Goal: Task Accomplishment & Management: Manage account settings

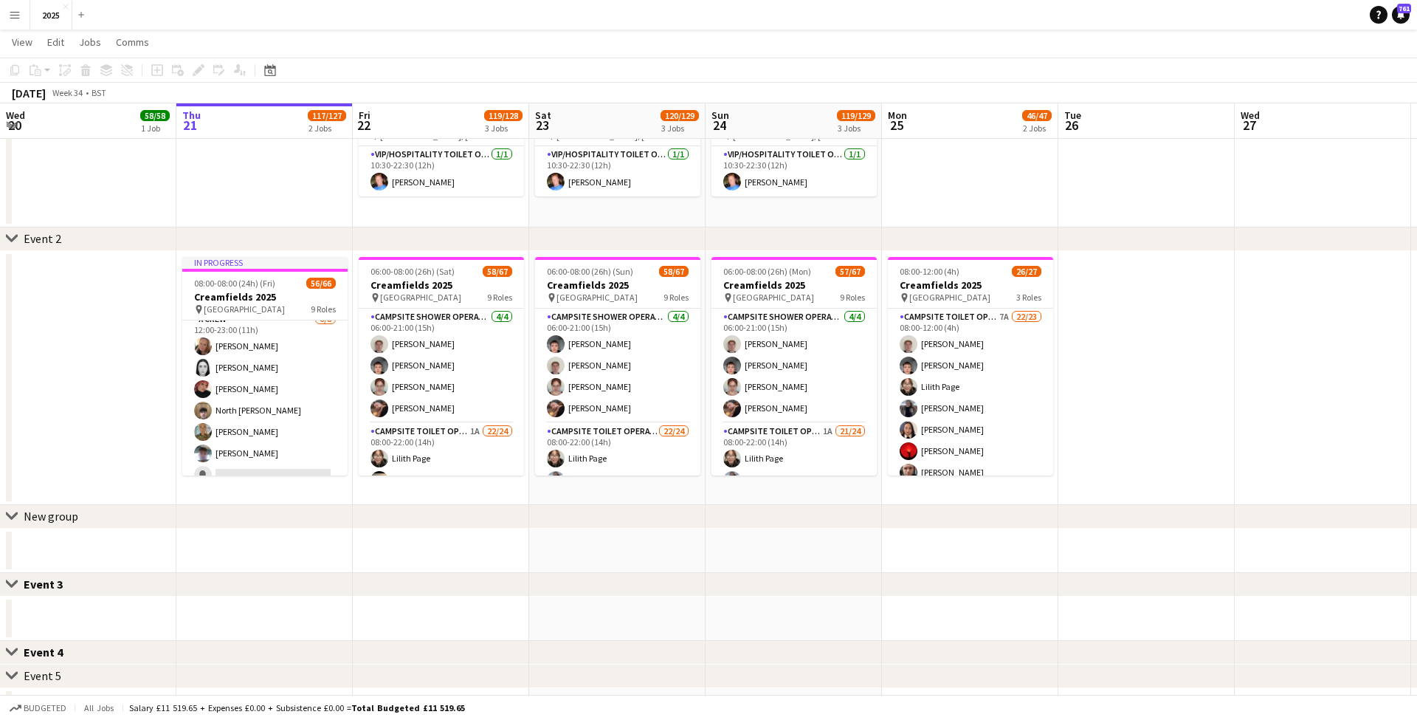
scroll to position [800, 0]
click at [13, 17] on app-icon "Menu" at bounding box center [15, 15] width 12 height 12
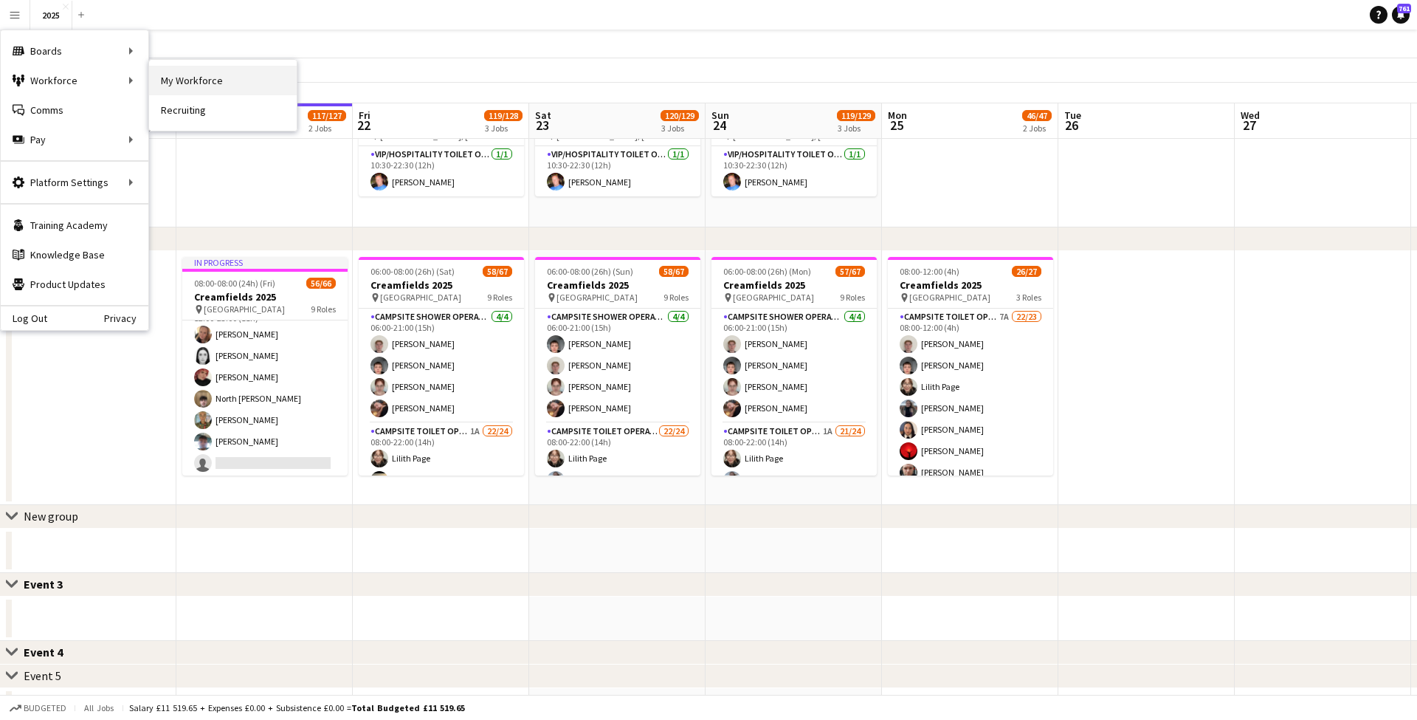
click at [193, 77] on link "My Workforce" at bounding box center [223, 81] width 148 height 30
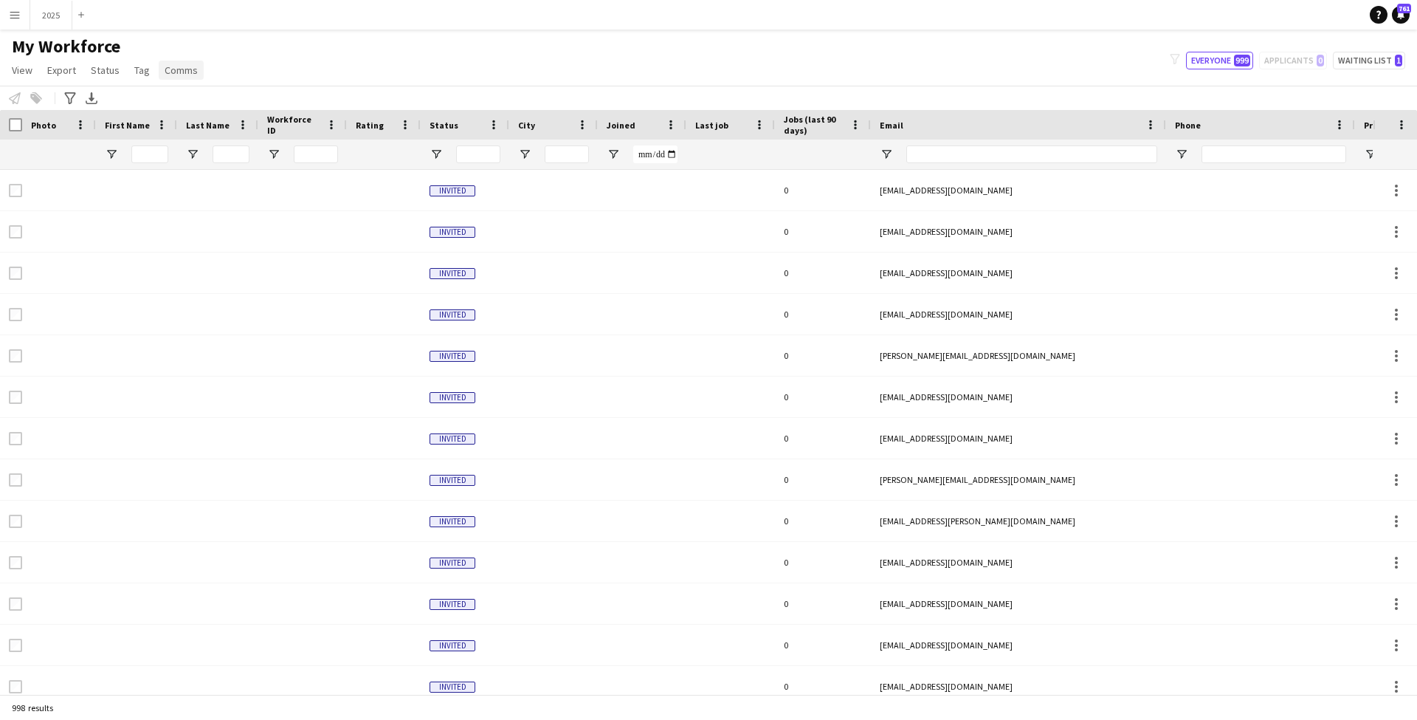
type input "**********"
click at [17, 12] on app-icon "Menu" at bounding box center [15, 15] width 12 height 12
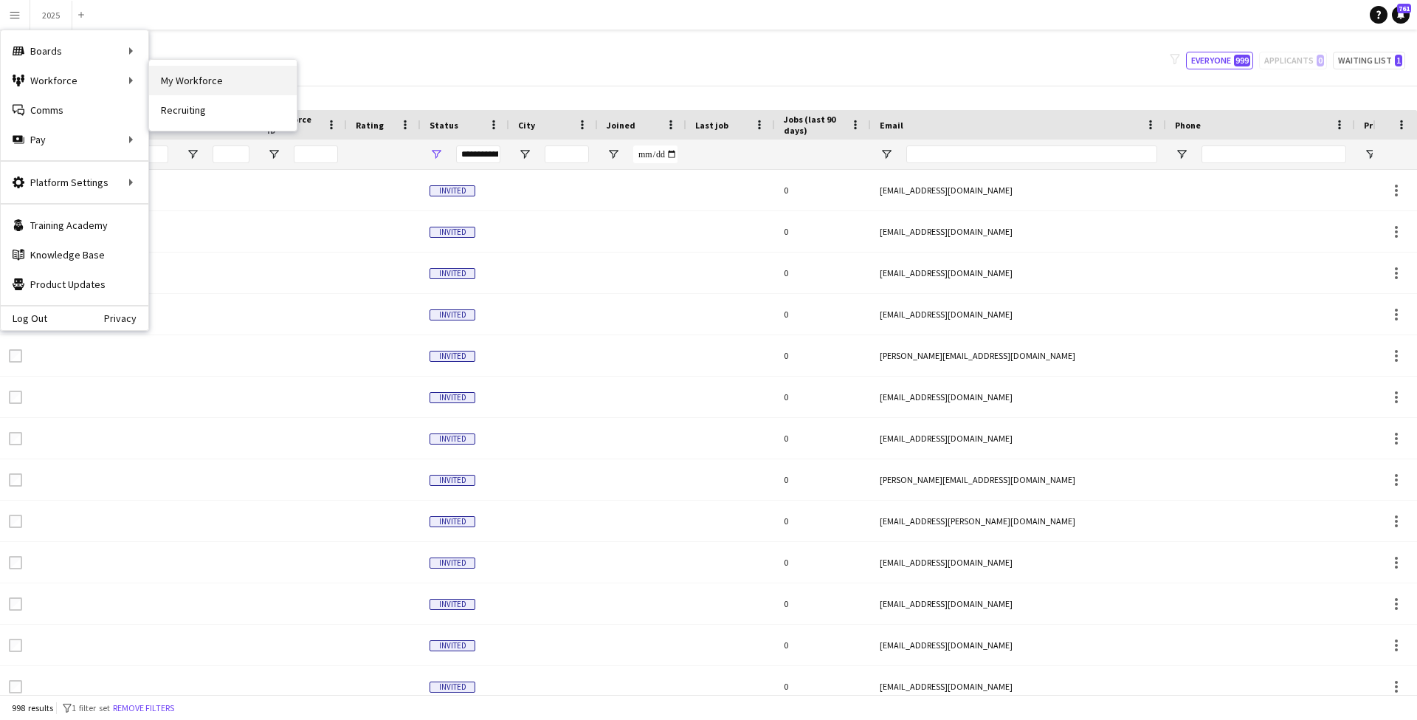
click at [189, 79] on link "My Workforce" at bounding box center [223, 81] width 148 height 30
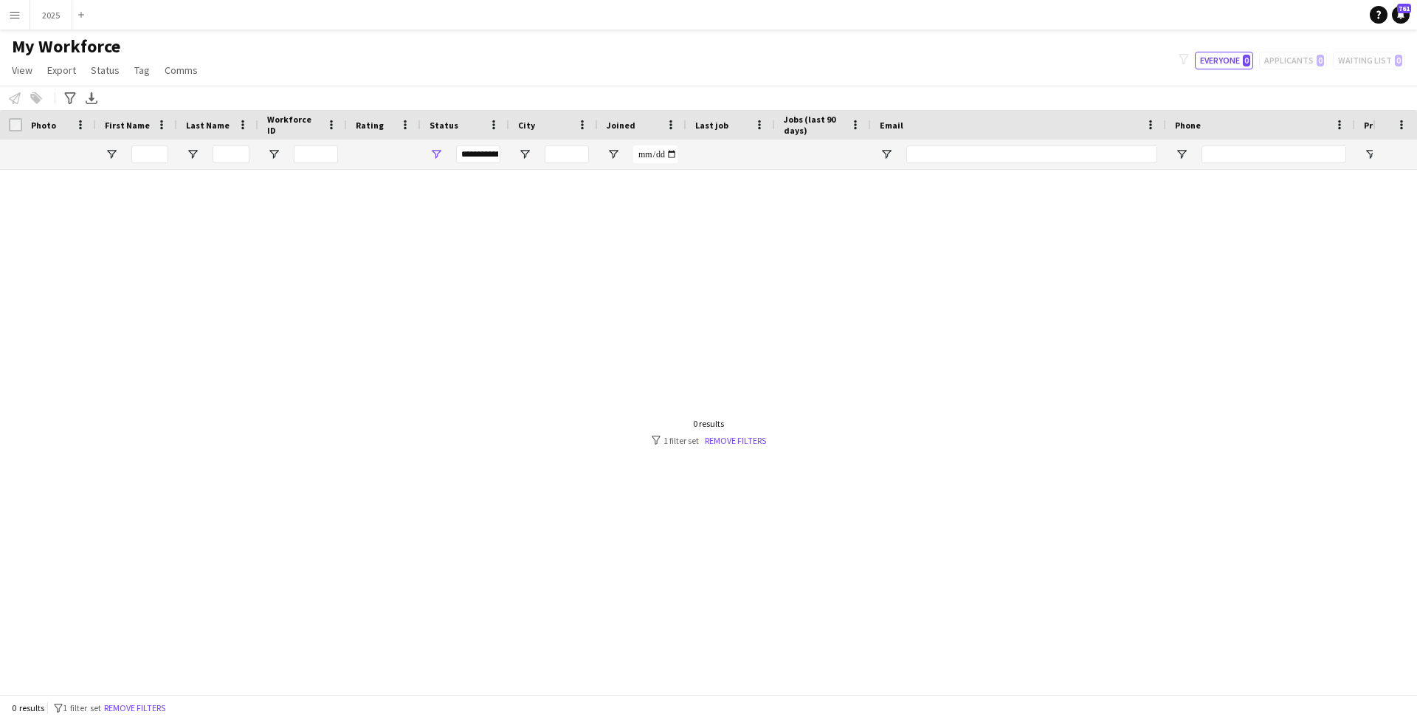
type input "**********"
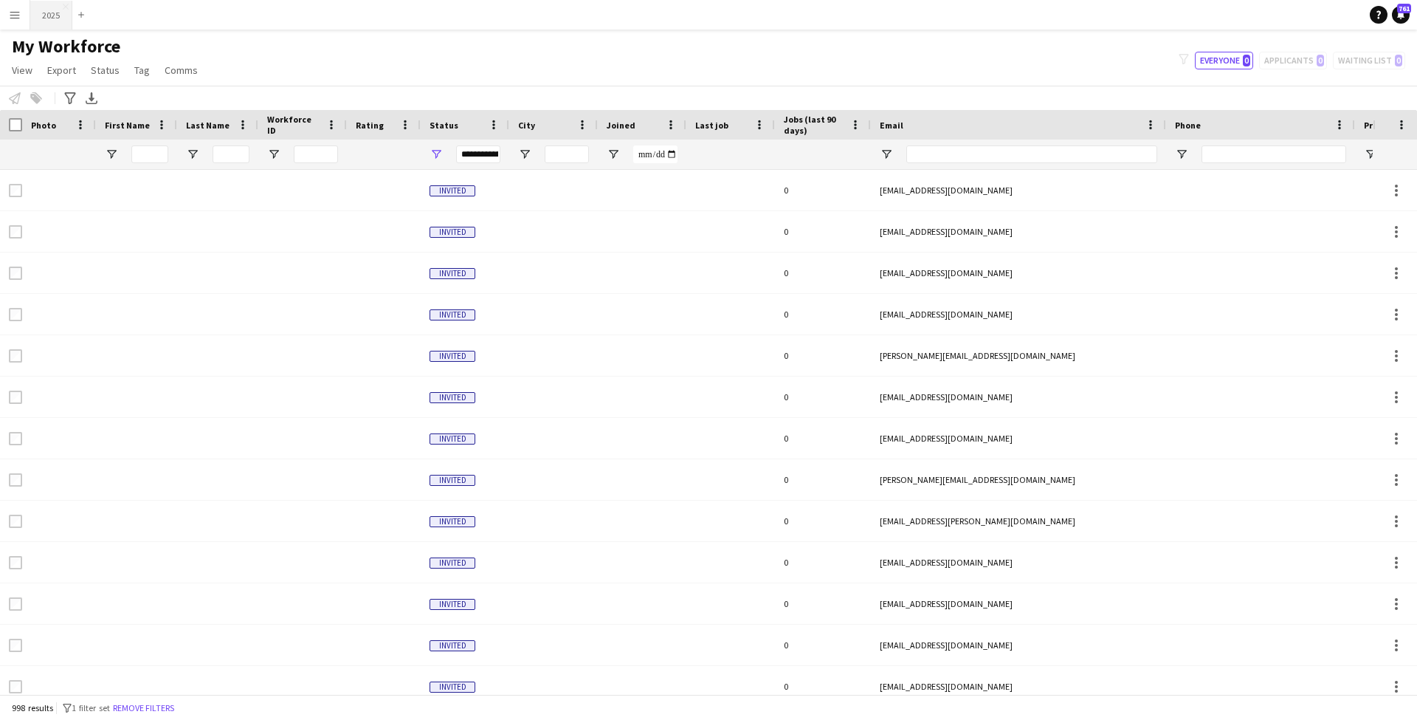
click at [56, 18] on button "2025 Close" at bounding box center [51, 15] width 42 height 29
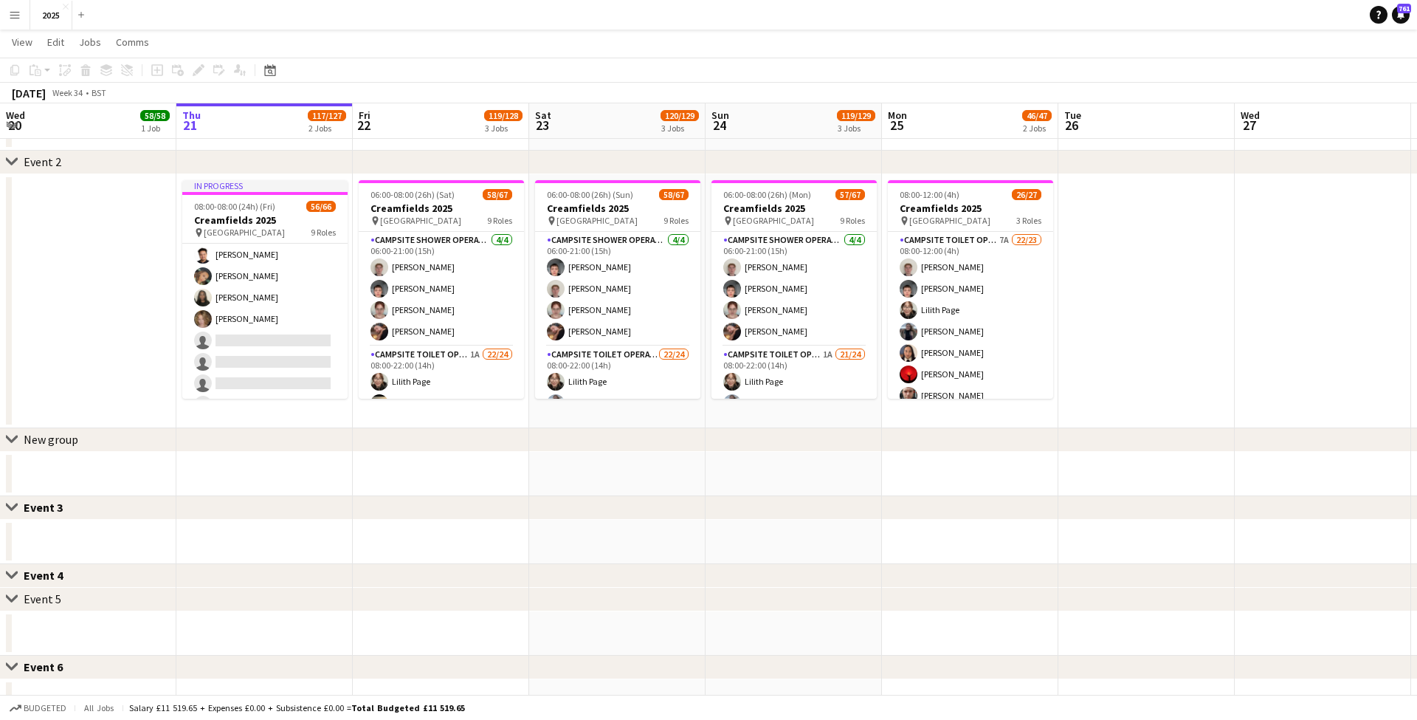
scroll to position [1328, 0]
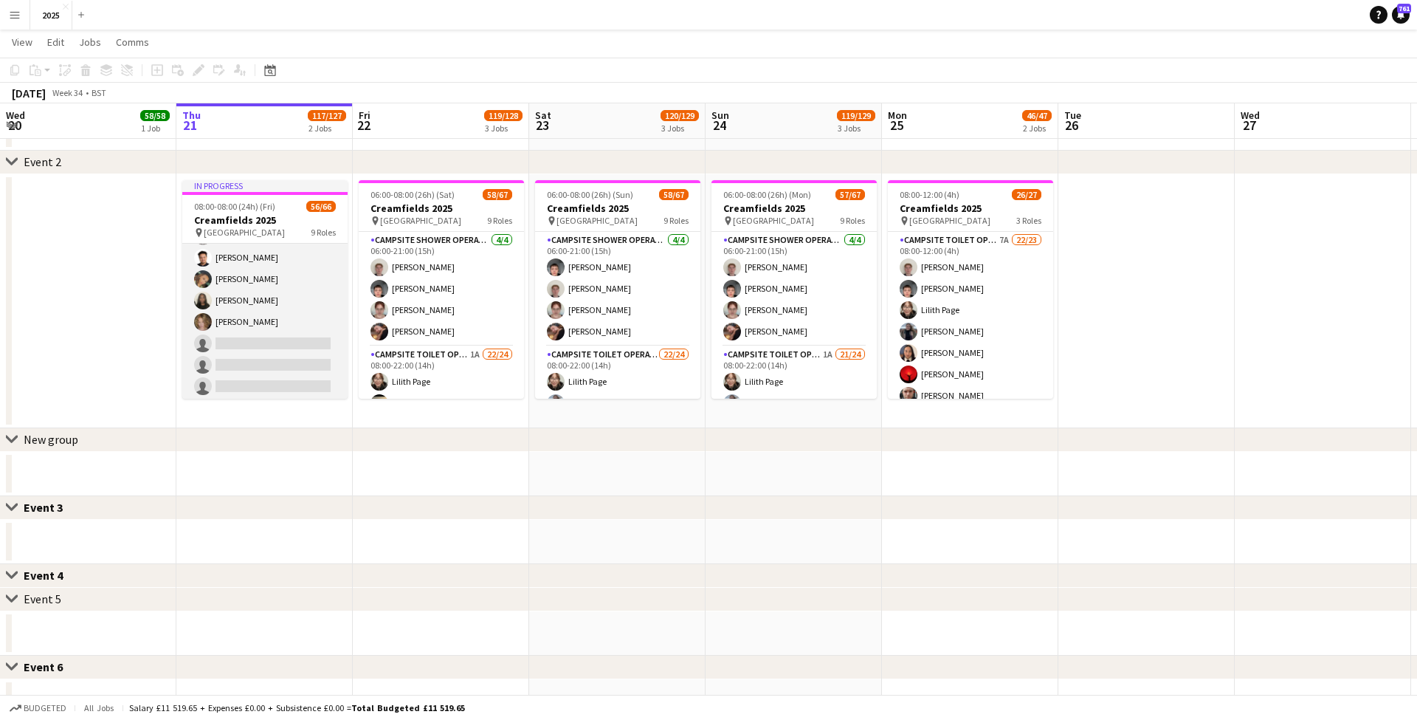
click at [228, 342] on app-card-role "Campsite Toilet Operative 3A 16/22 22:00-08:00 (10h) [PERSON_NAME] [PERSON_NAME…" at bounding box center [264, 215] width 165 height 500
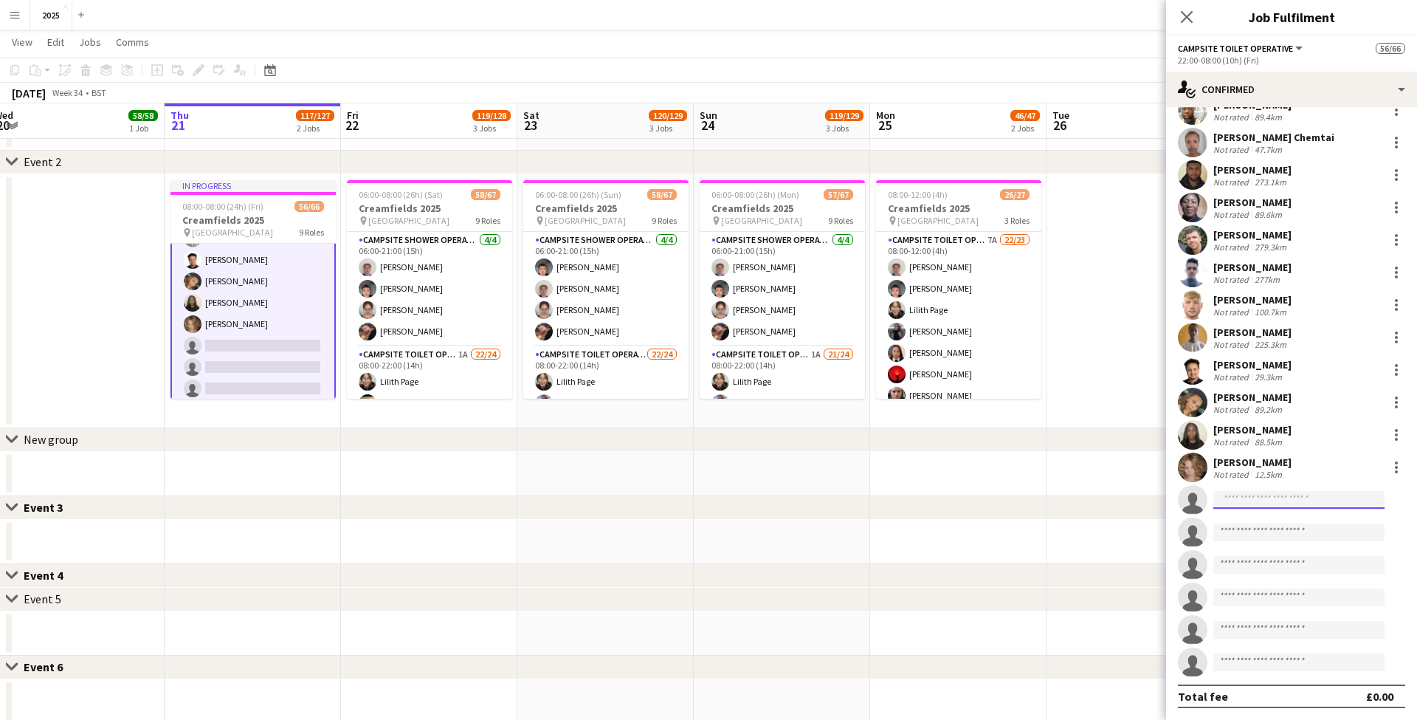
scroll to position [184, 0]
click at [1267, 502] on input at bounding box center [1298, 500] width 171 height 18
type input "******"
drag, startPoint x: 1266, startPoint y: 502, endPoint x: 1300, endPoint y: 534, distance: 46.4
click at [1300, 534] on span "[EMAIL_ADDRESS][DOMAIN_NAME]" at bounding box center [1299, 533] width 148 height 12
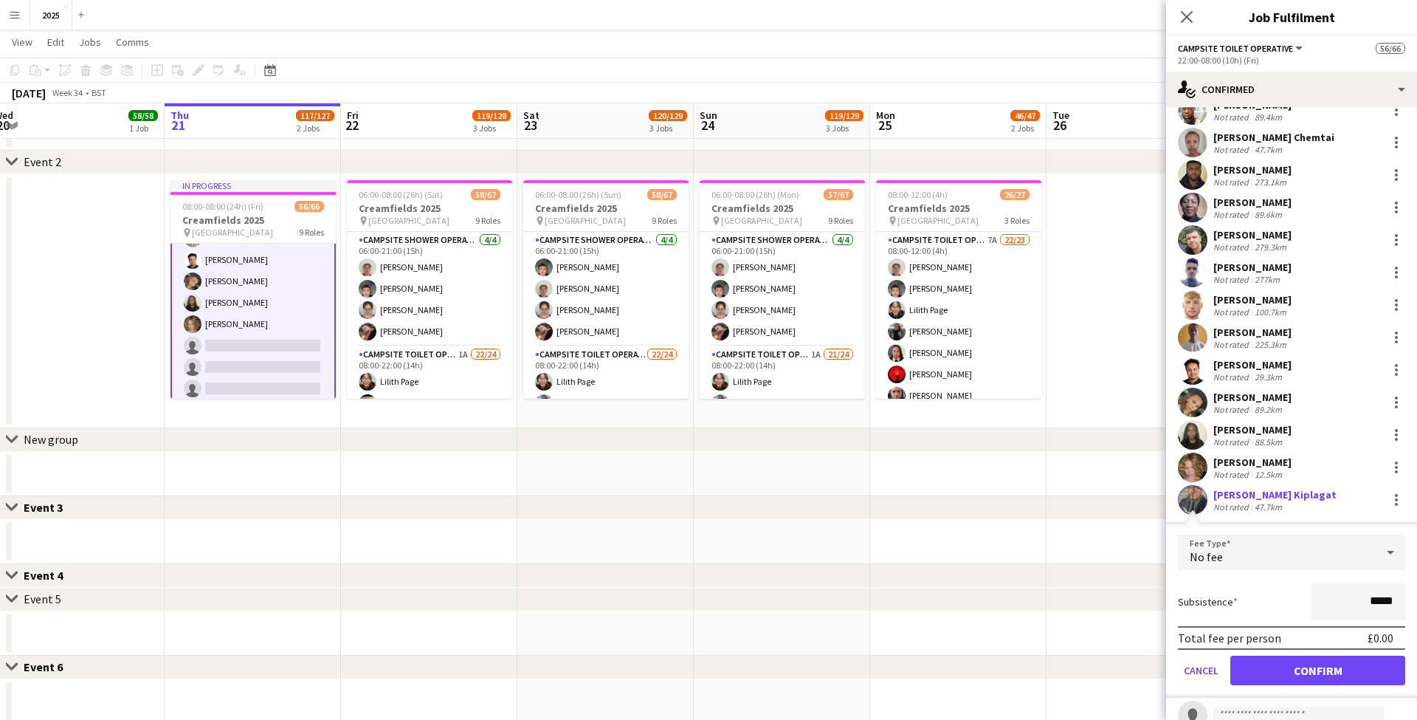
click at [1280, 672] on button "Confirm" at bounding box center [1317, 670] width 175 height 30
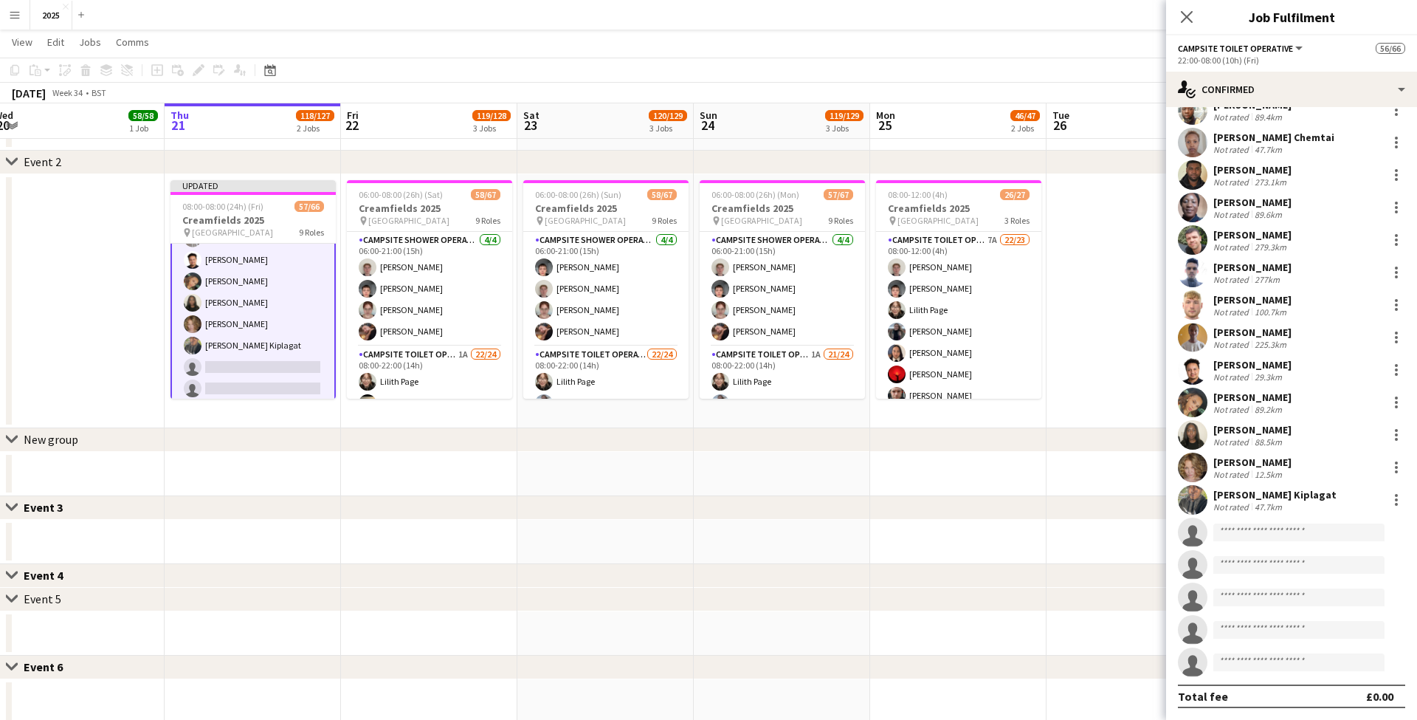
click at [1187, 503] on app-user-avatar at bounding box center [1193, 500] width 30 height 30
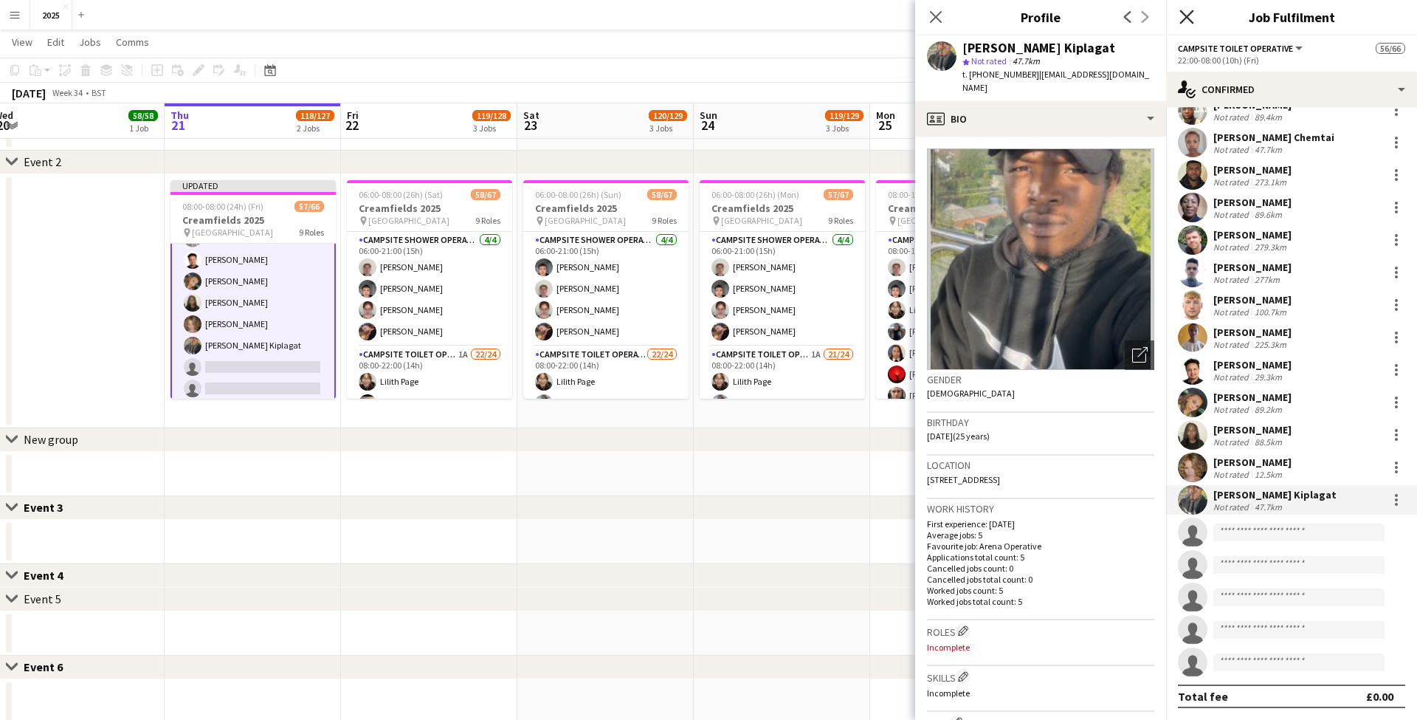
click at [1184, 17] on icon "Close pop-in" at bounding box center [1186, 17] width 14 height 14
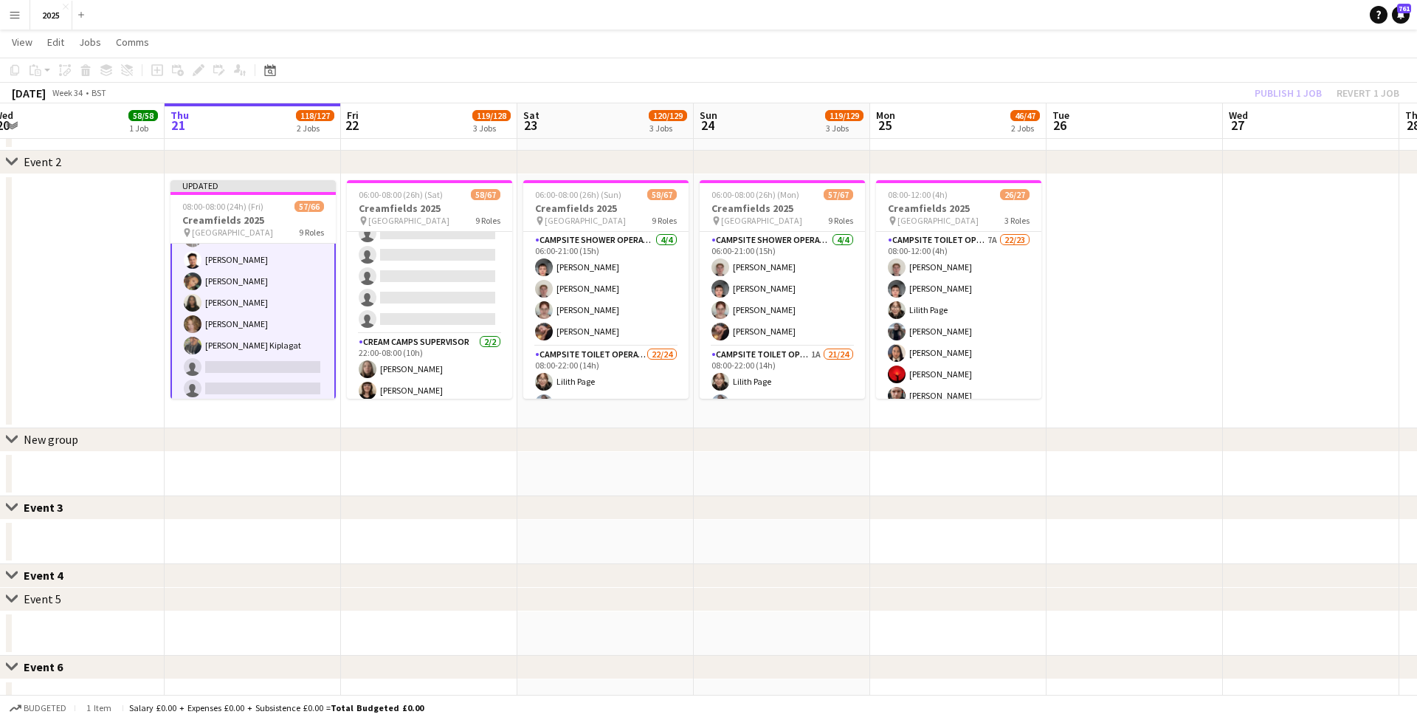
scroll to position [1475, 0]
click at [414, 306] on app-card-role "Campsite Toilet Operative 4A 17/22 22:00-08:00 (10h) [PERSON_NAME] [PERSON_NAME…" at bounding box center [429, 78] width 165 height 500
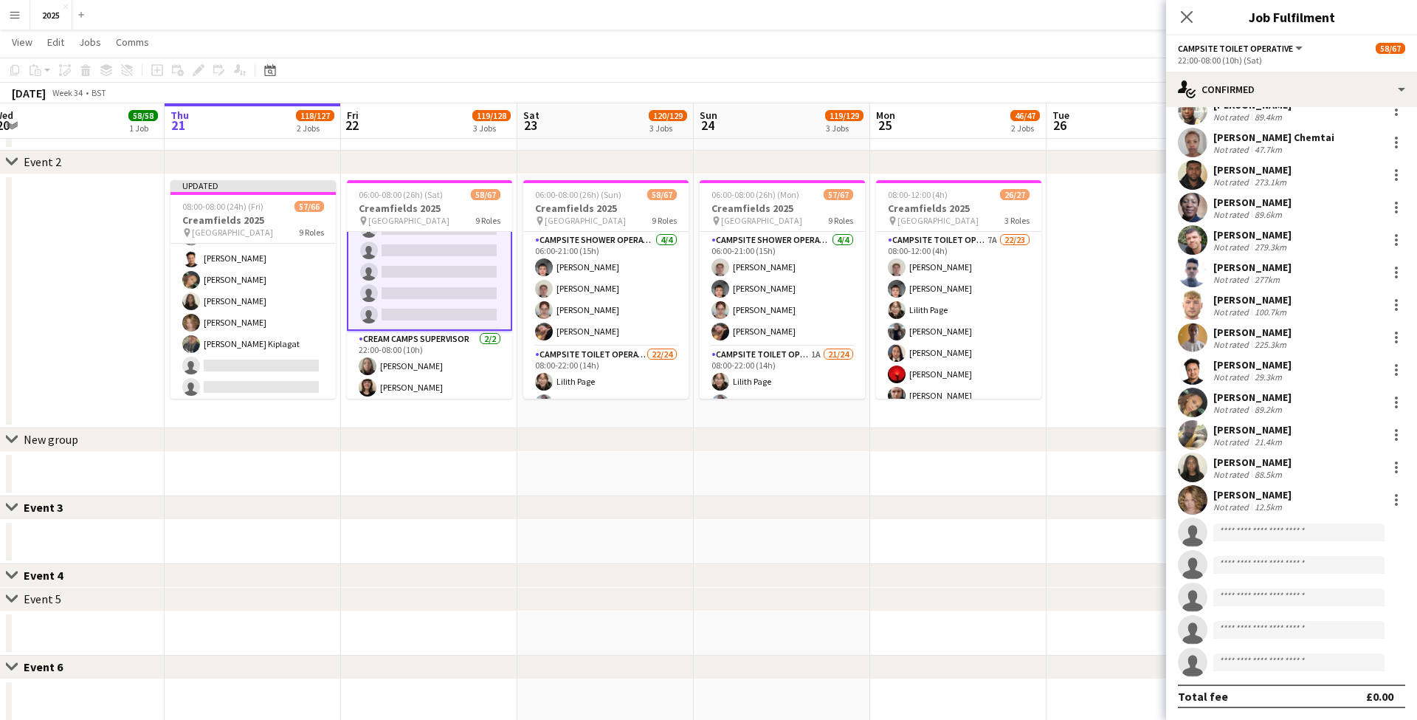
scroll to position [184, 0]
click at [1263, 532] on input at bounding box center [1298, 532] width 171 height 18
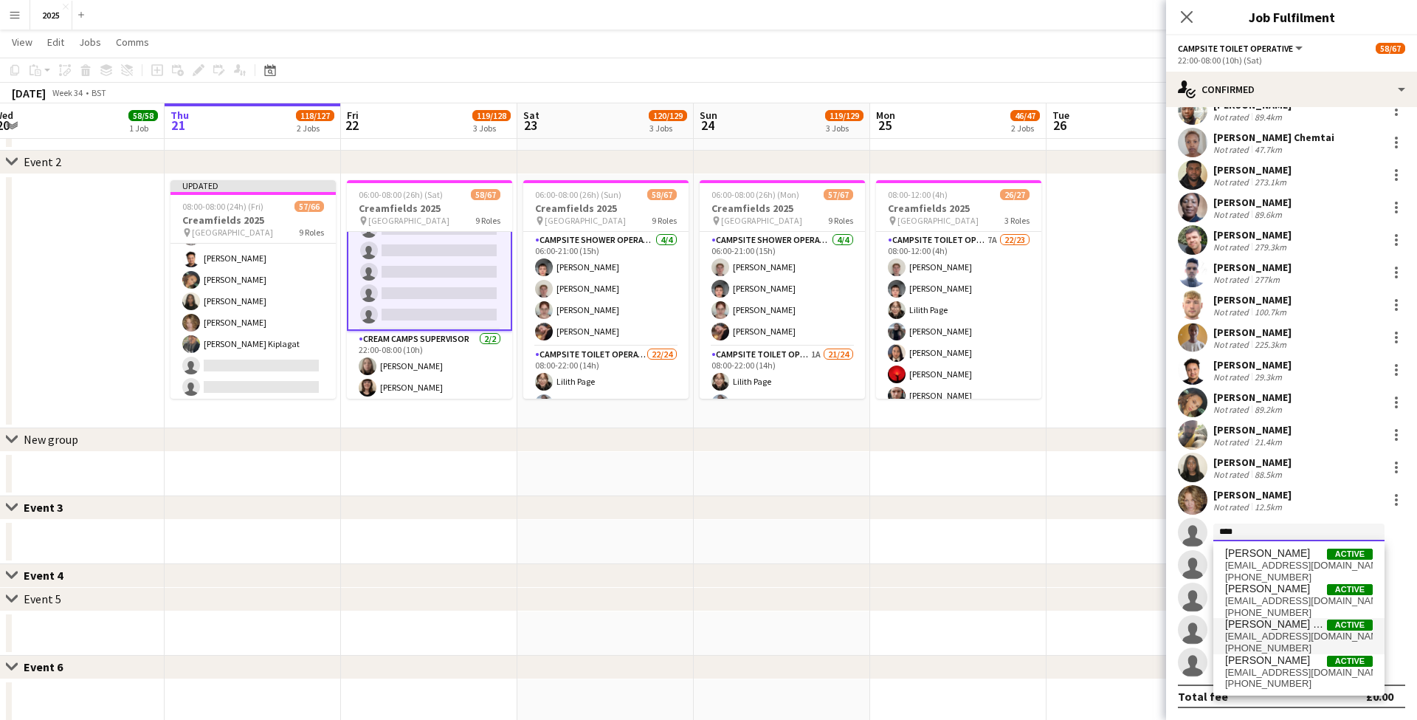
type input "****"
click at [1277, 632] on span "[EMAIL_ADDRESS][DOMAIN_NAME]" at bounding box center [1299, 636] width 148 height 12
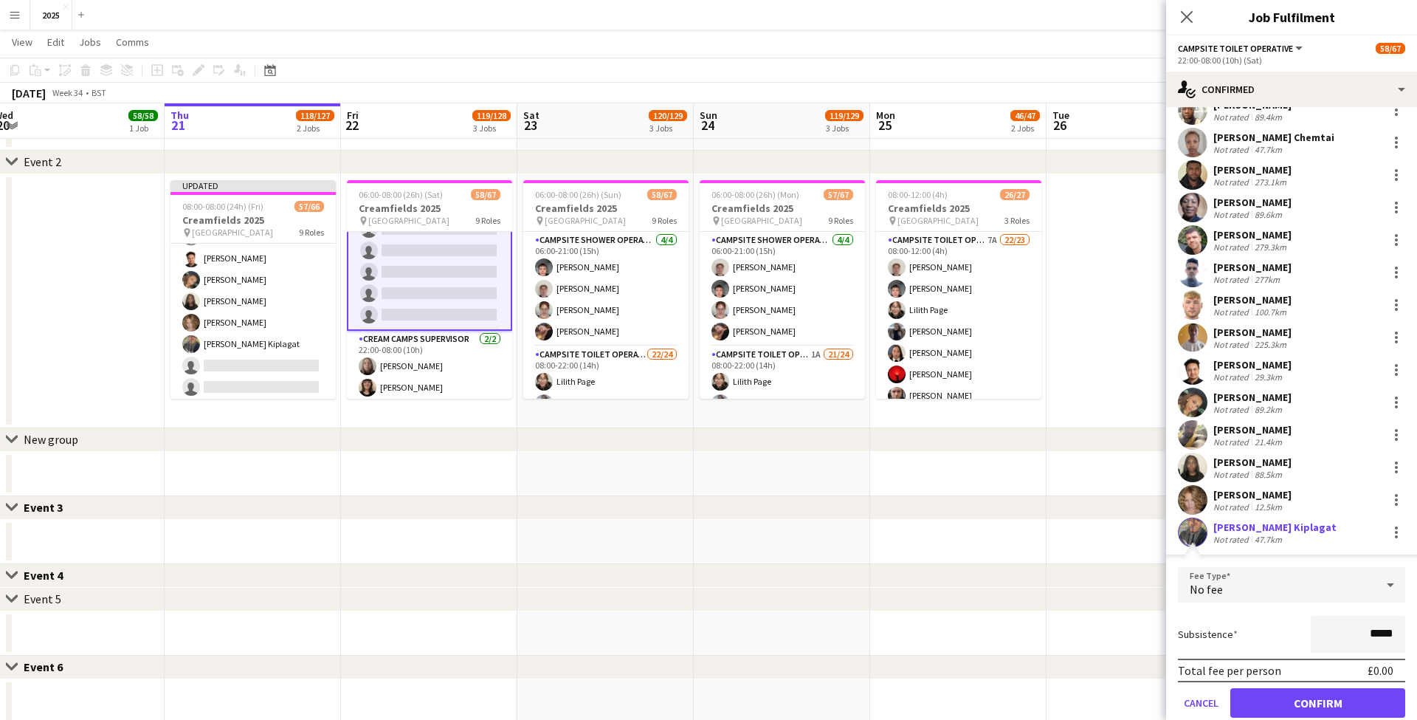
drag, startPoint x: 1271, startPoint y: 700, endPoint x: 987, endPoint y: 527, distance: 332.9
click at [1271, 700] on button "Confirm" at bounding box center [1317, 703] width 175 height 30
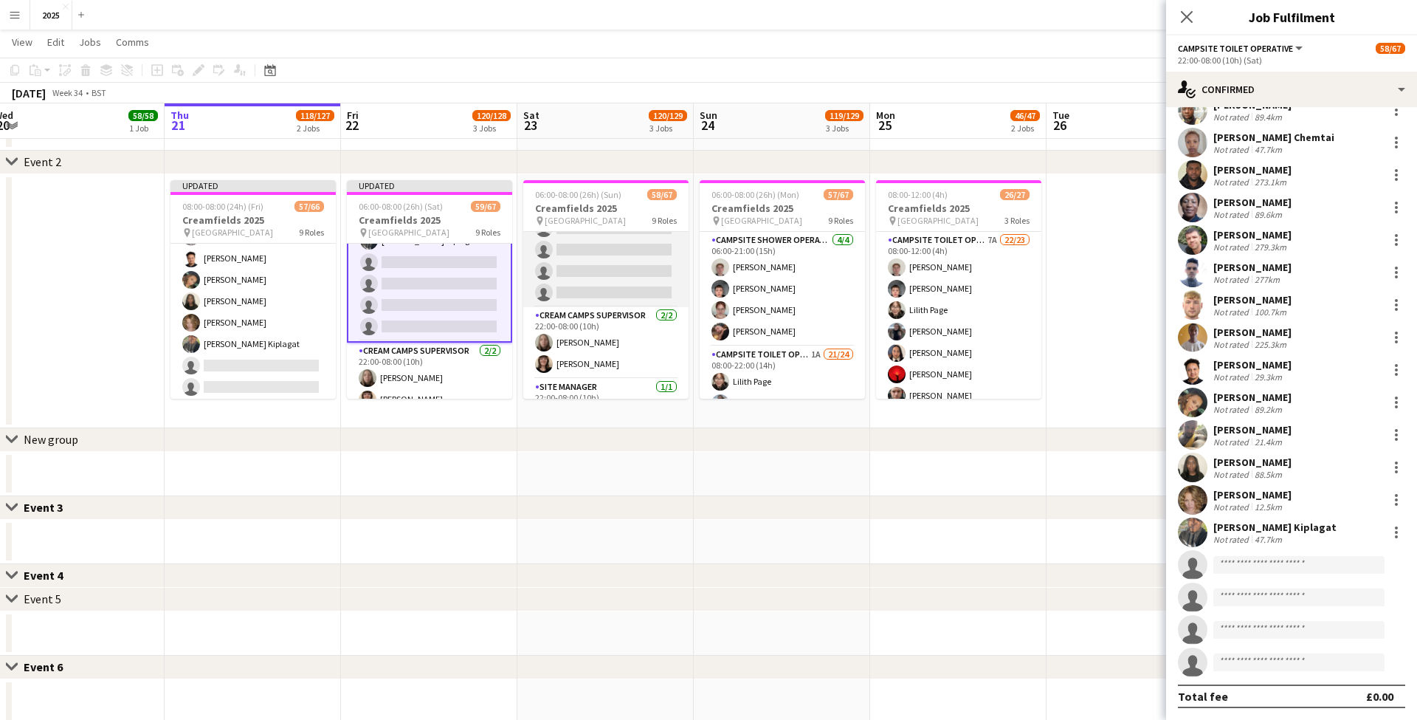
click at [632, 293] on app-card-role "Campsite Toilet Operative 2A 17/22 22:00-08:00 (10h) [PERSON_NAME] [PERSON_NAME…" at bounding box center [605, 57] width 165 height 500
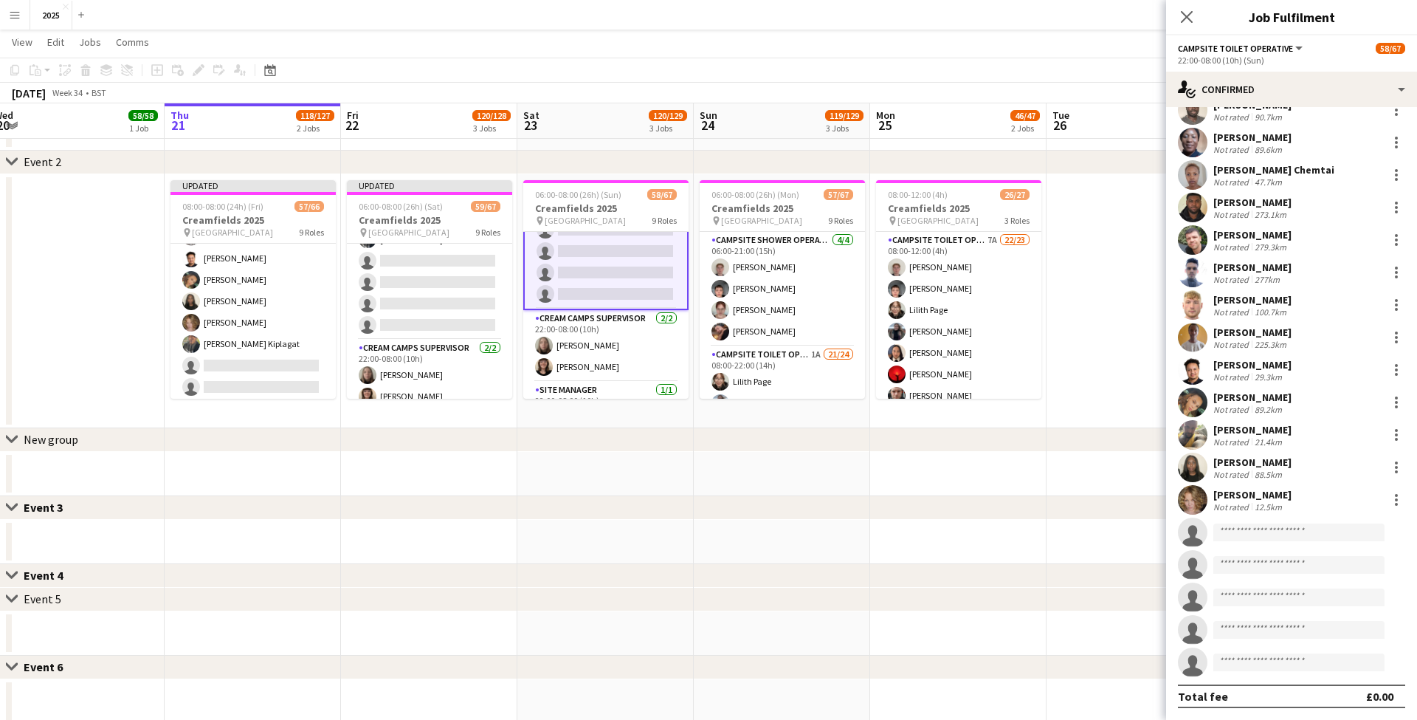
scroll to position [1493, 0]
click at [1275, 536] on input at bounding box center [1298, 532] width 171 height 18
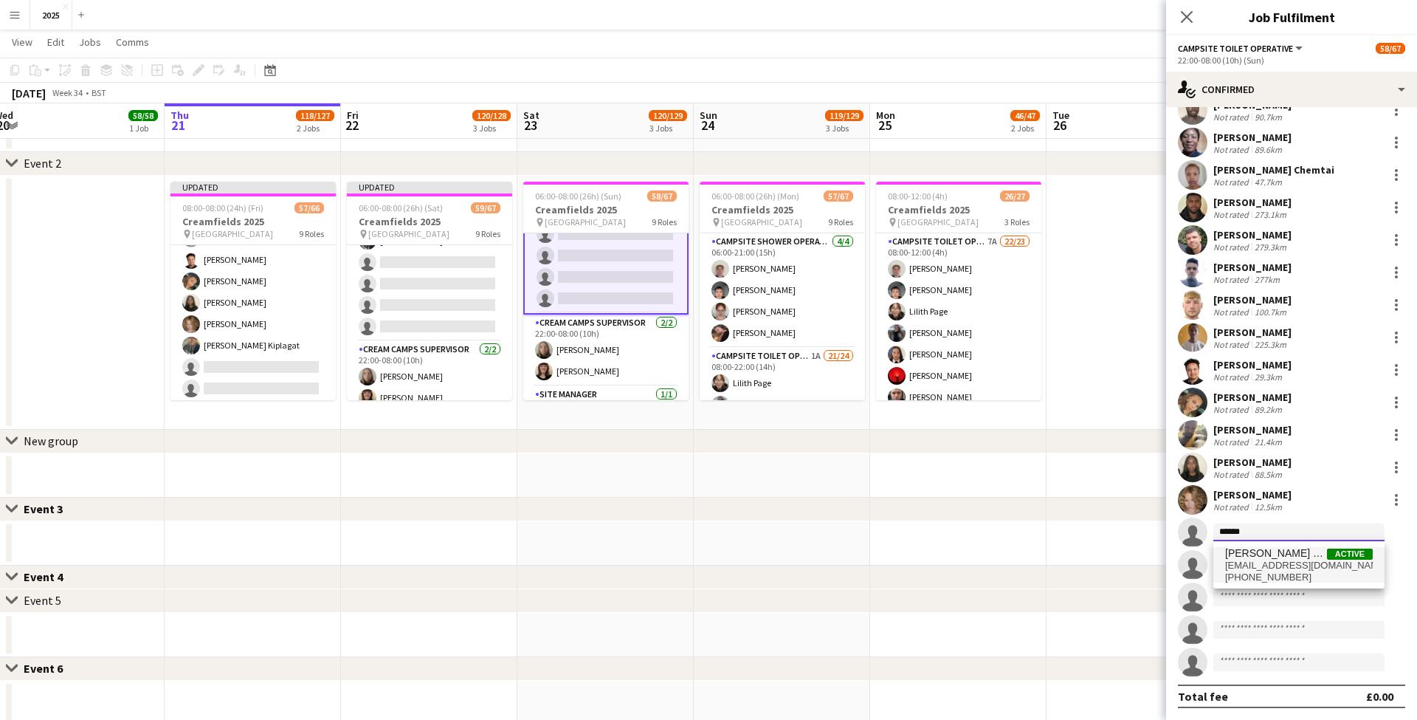
type input "******"
click at [1276, 571] on span "[PHONE_NUMBER]" at bounding box center [1299, 577] width 148 height 12
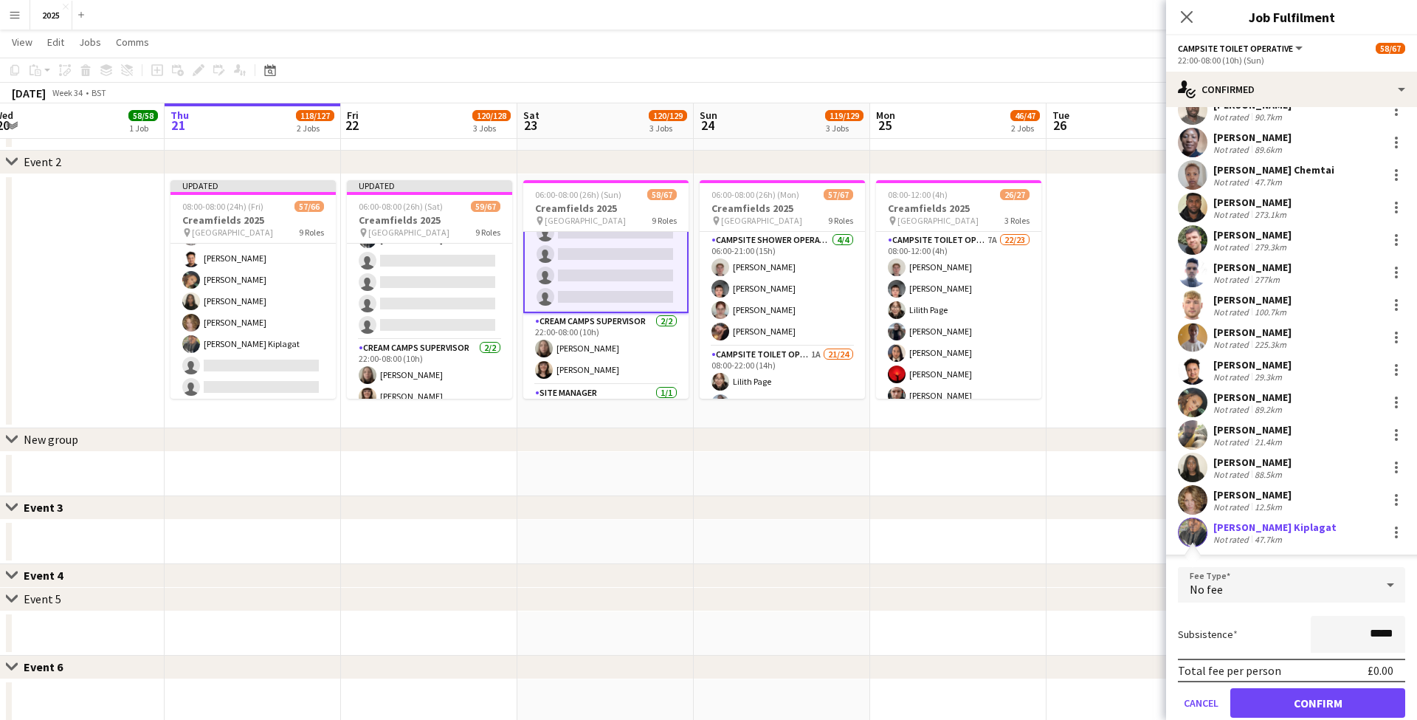
drag, startPoint x: 1274, startPoint y: 691, endPoint x: 1132, endPoint y: 563, distance: 191.3
click at [1274, 689] on button "Confirm" at bounding box center [1317, 703] width 175 height 30
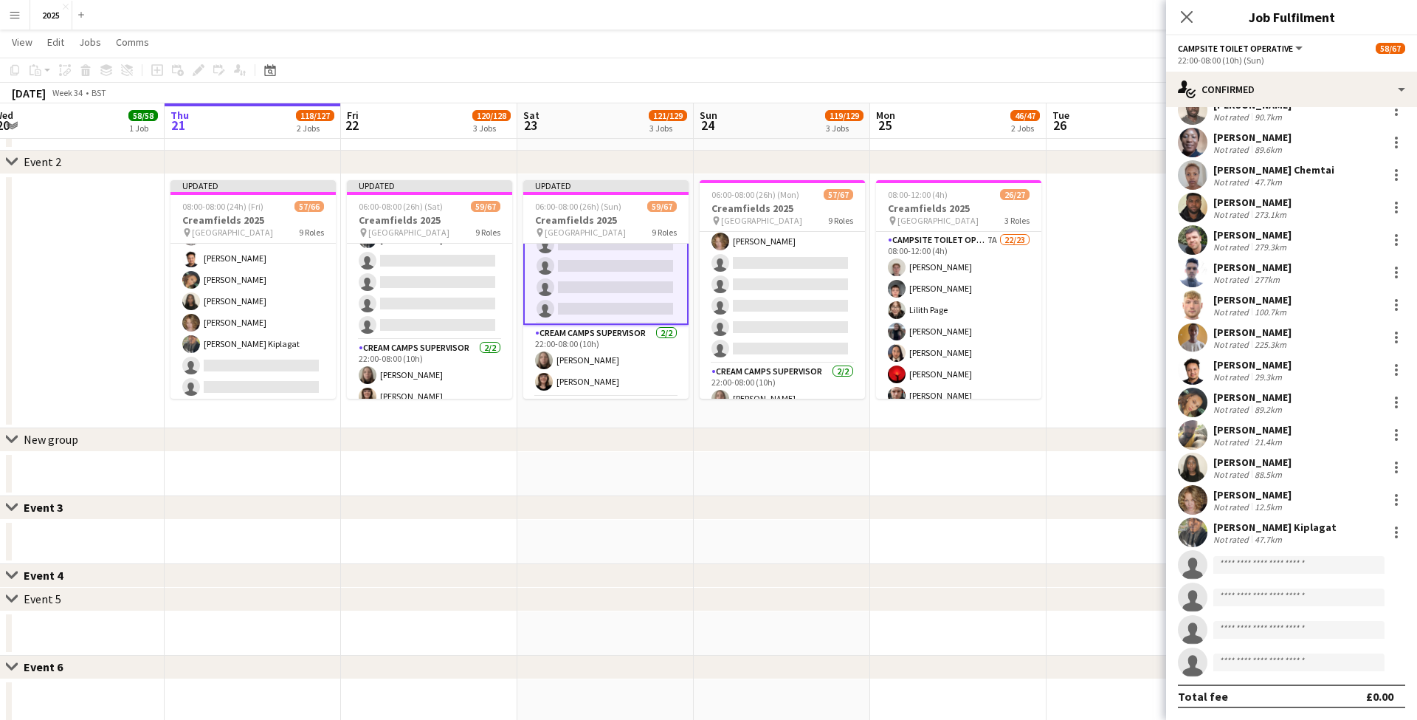
scroll to position [1443, 0]
click at [812, 296] on app-card-role "Campsite Toilet Operative 3A 17/22 22:00-08:00 (10h) [PERSON_NAME] [PERSON_NAME…" at bounding box center [782, 110] width 165 height 500
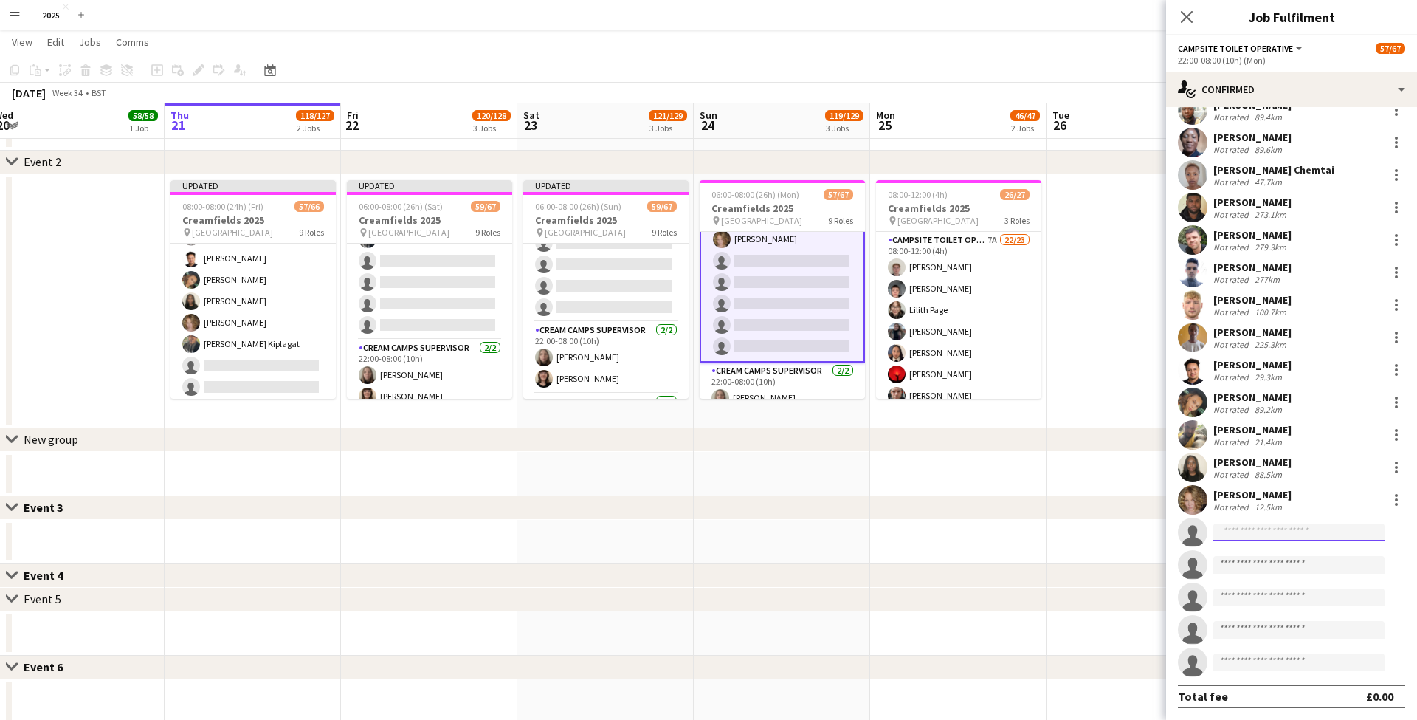
click at [1287, 538] on input at bounding box center [1298, 532] width 171 height 18
type input "******"
drag, startPoint x: 1287, startPoint y: 538, endPoint x: 1299, endPoint y: 574, distance: 38.0
click at [1299, 574] on span "[PHONE_NUMBER]" at bounding box center [1299, 577] width 148 height 12
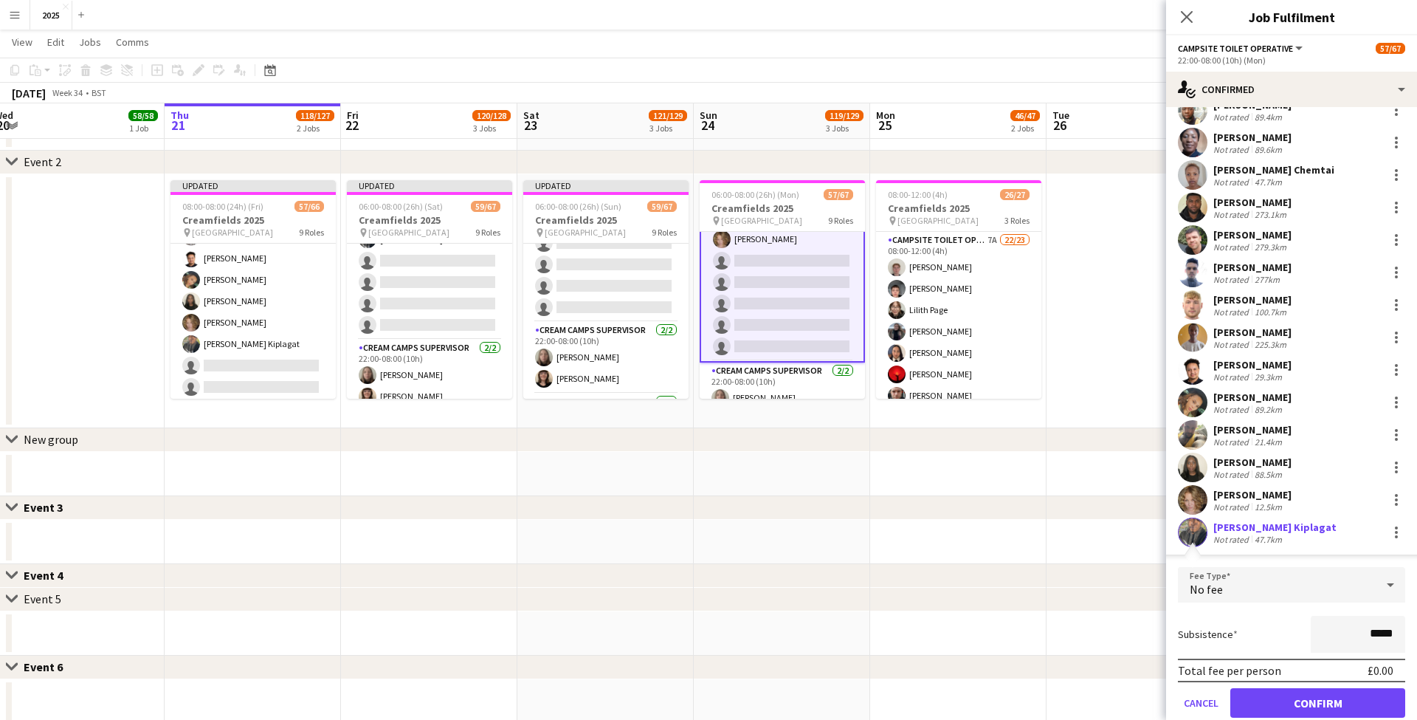
drag, startPoint x: 1263, startPoint y: 695, endPoint x: 1186, endPoint y: 430, distance: 276.0
click at [1257, 693] on button "Confirm" at bounding box center [1317, 703] width 175 height 30
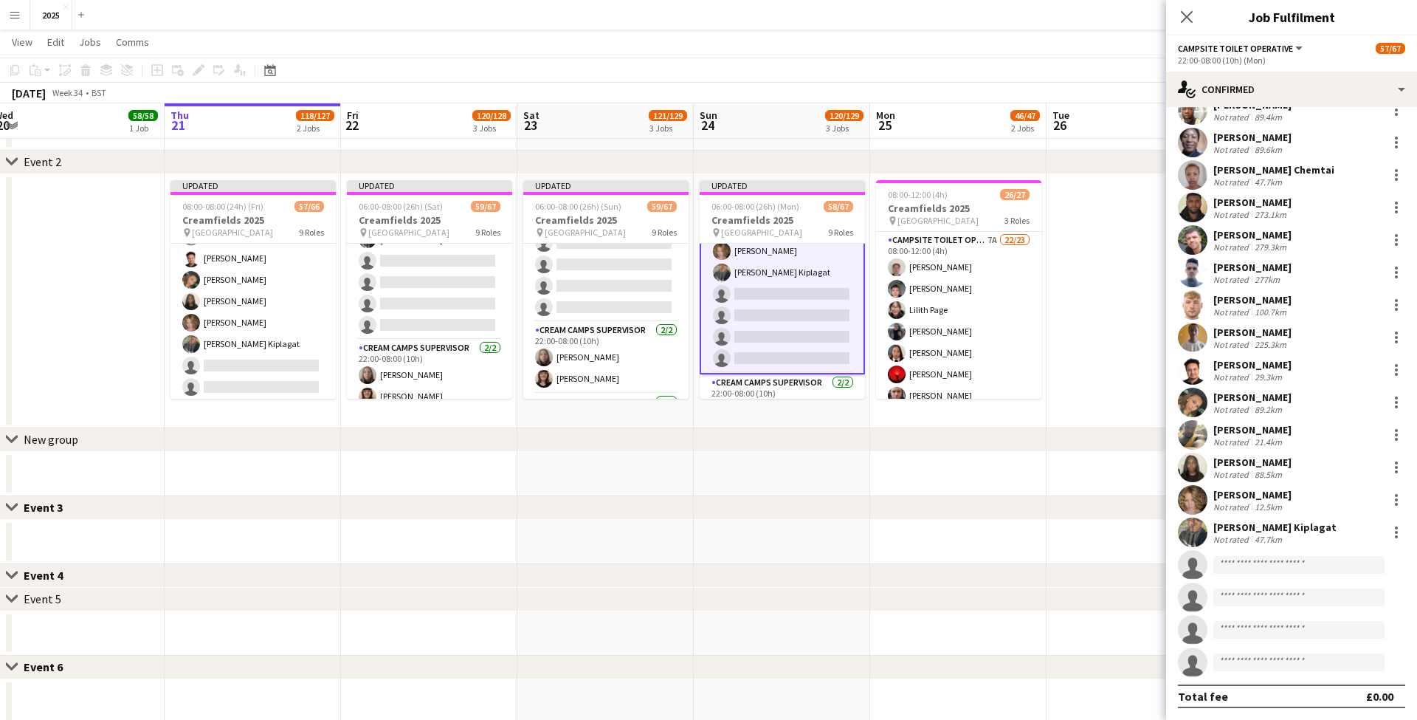
click at [1078, 298] on app-date-cell at bounding box center [1134, 301] width 176 height 254
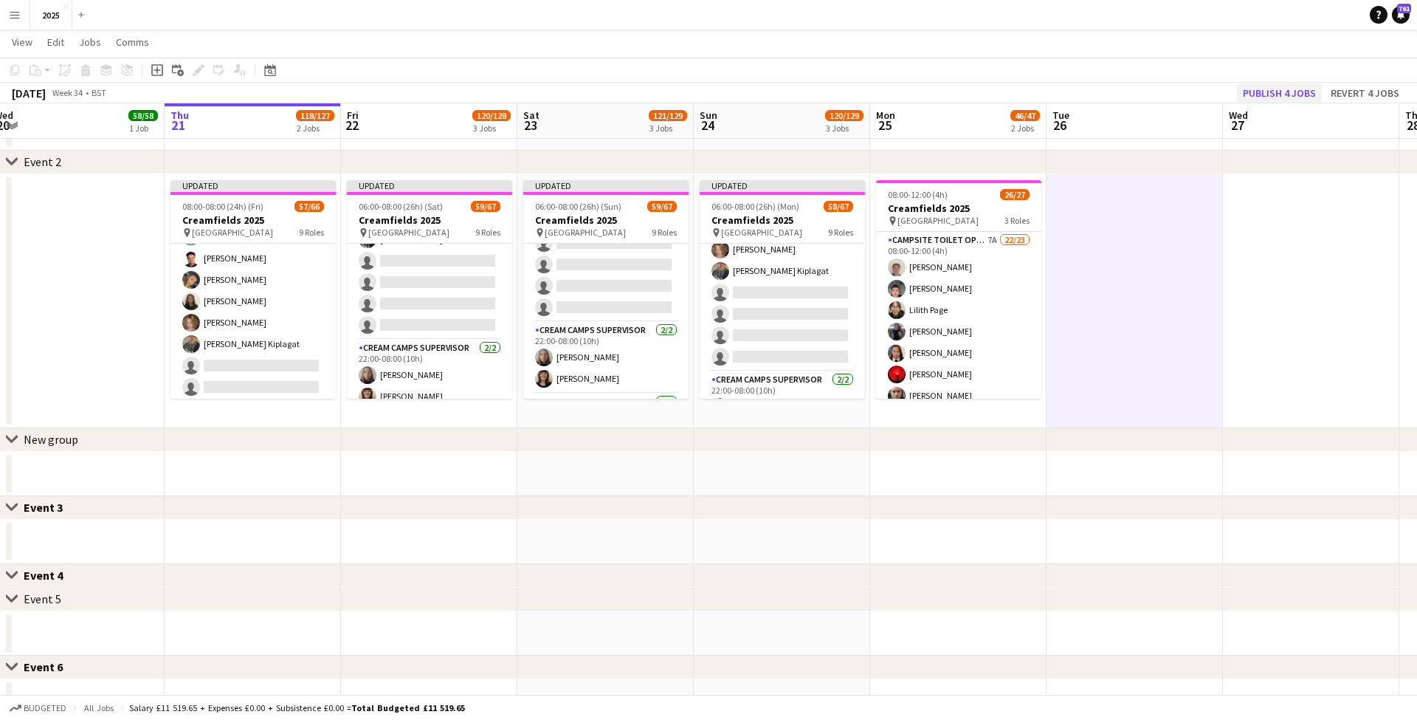
click at [1286, 94] on button "Publish 4 jobs" at bounding box center [1279, 92] width 85 height 19
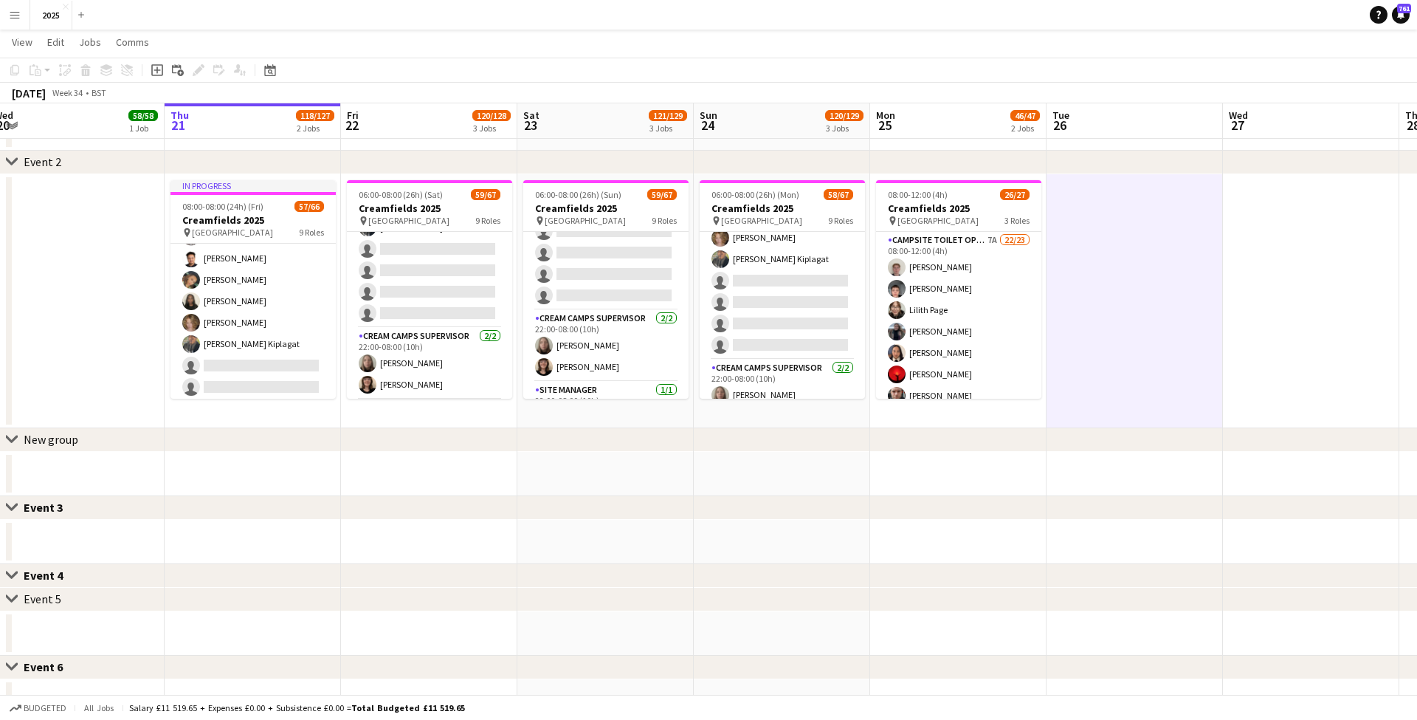
click at [13, 17] on app-icon "Menu" at bounding box center [15, 15] width 12 height 12
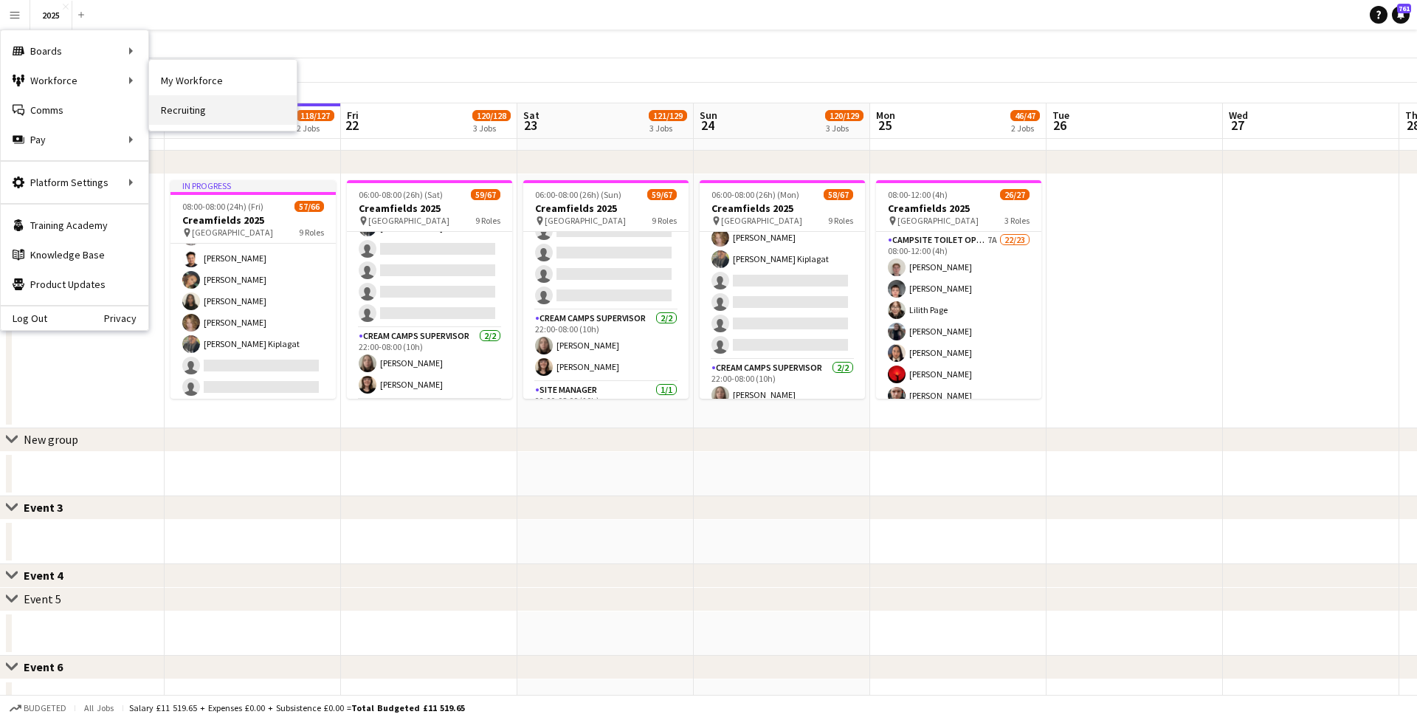
click at [250, 108] on link "Recruiting" at bounding box center [223, 110] width 148 height 30
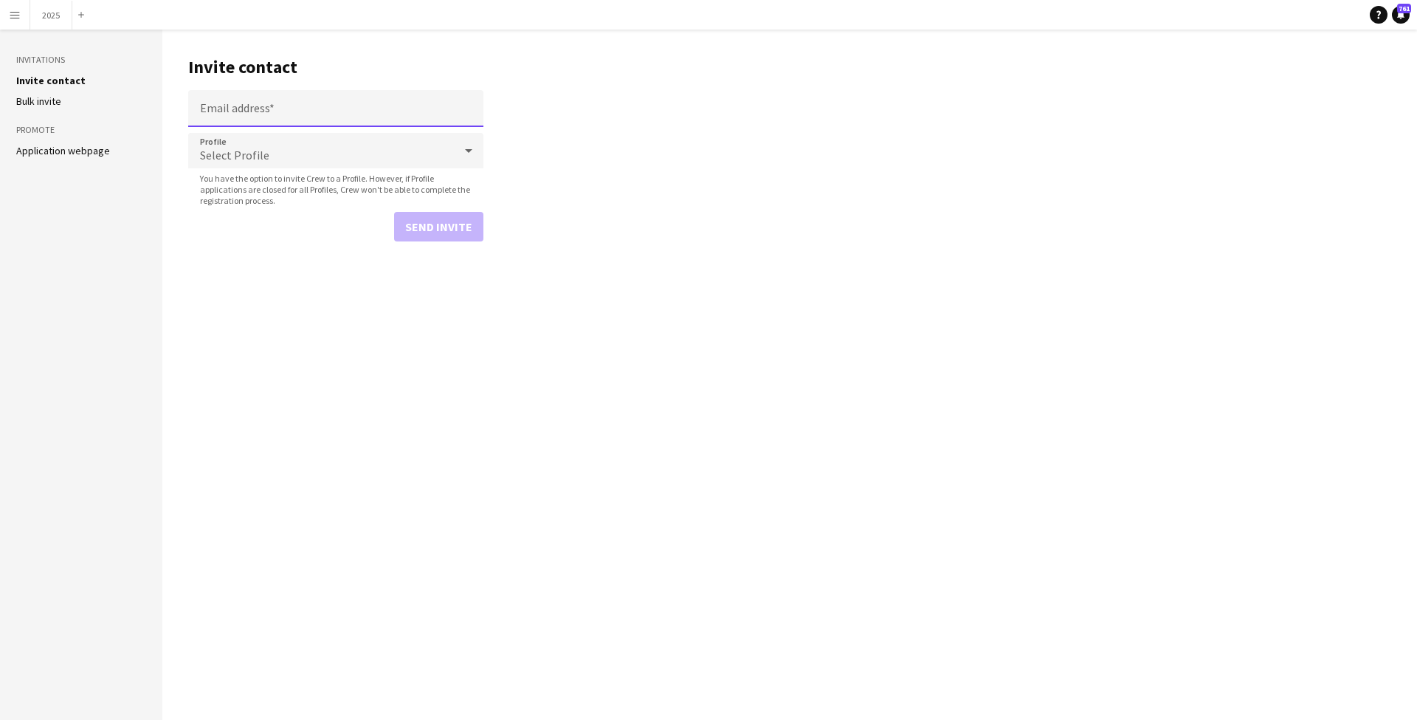
click at [311, 113] on input "Email address" at bounding box center [335, 108] width 295 height 37
type input "**********"
click at [283, 170] on mat-select "Select Profile" at bounding box center [335, 151] width 295 height 37
click at [283, 160] on div "Select Profile" at bounding box center [321, 150] width 266 height 35
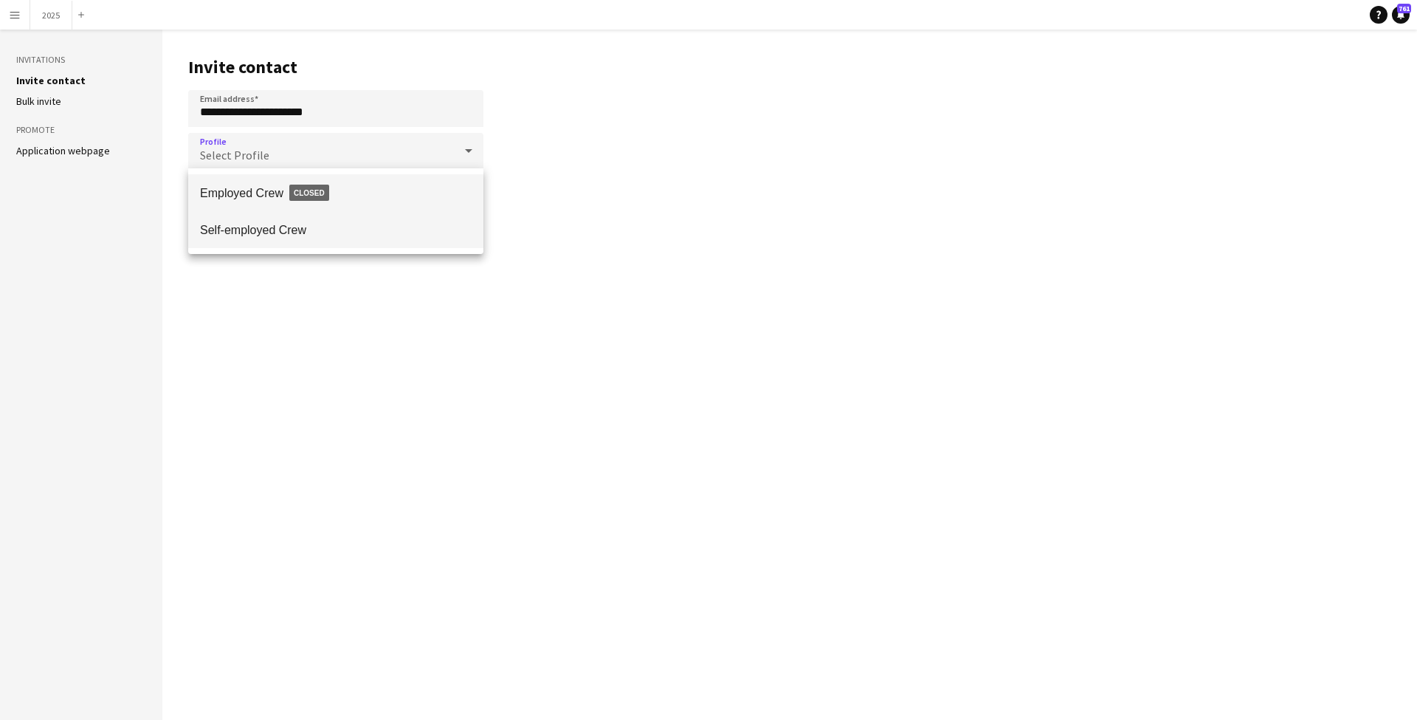
click at [300, 223] on span "Self-employed Crew" at bounding box center [336, 230] width 272 height 14
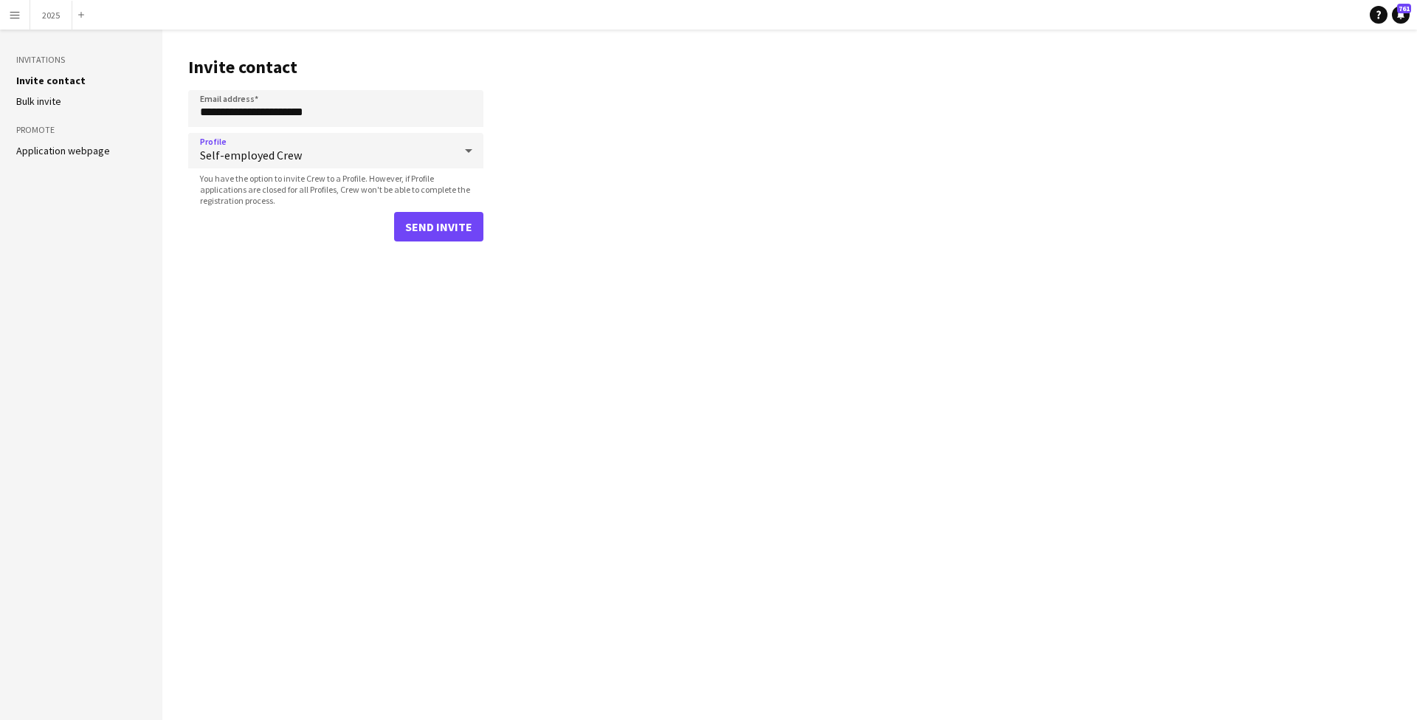
click at [422, 222] on button "Send invite" at bounding box center [438, 227] width 89 height 30
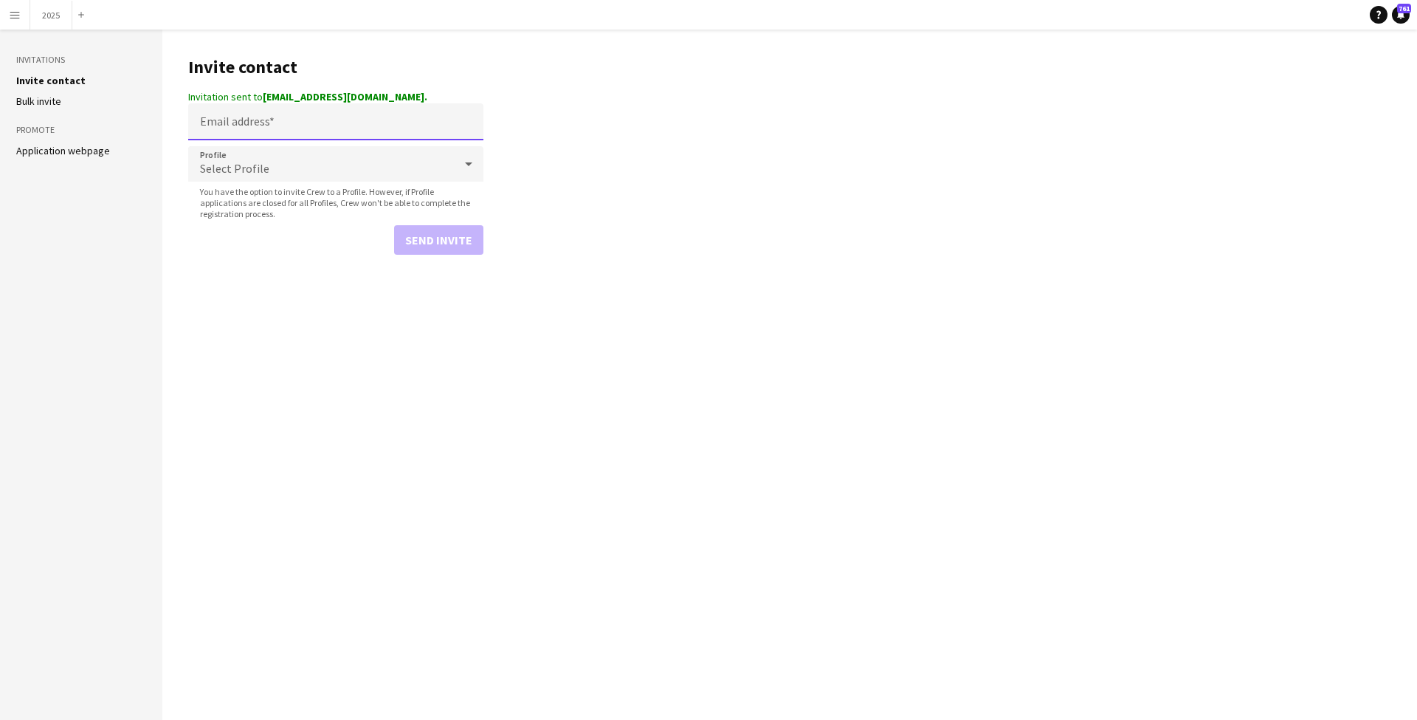
click at [255, 124] on input "Email address" at bounding box center [335, 121] width 295 height 37
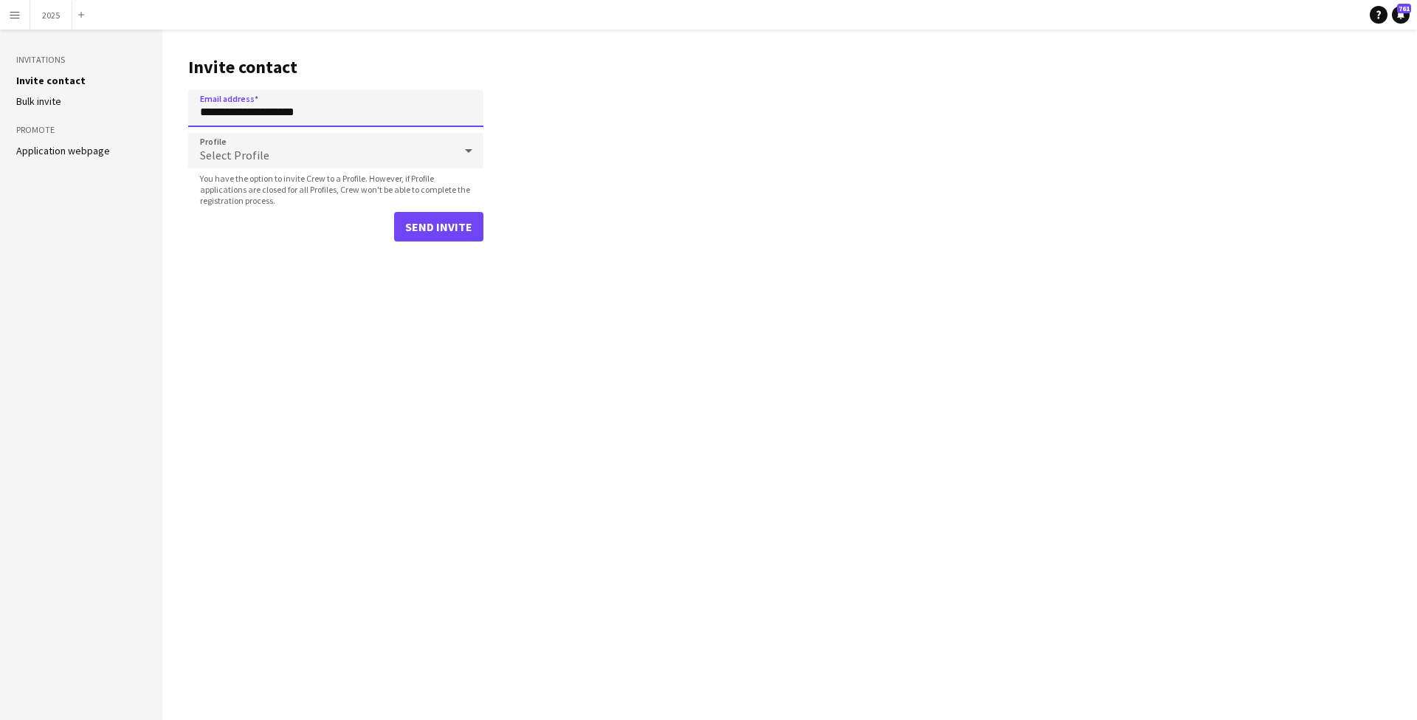
type input "**********"
click at [224, 149] on span "Select Profile" at bounding box center [234, 155] width 69 height 15
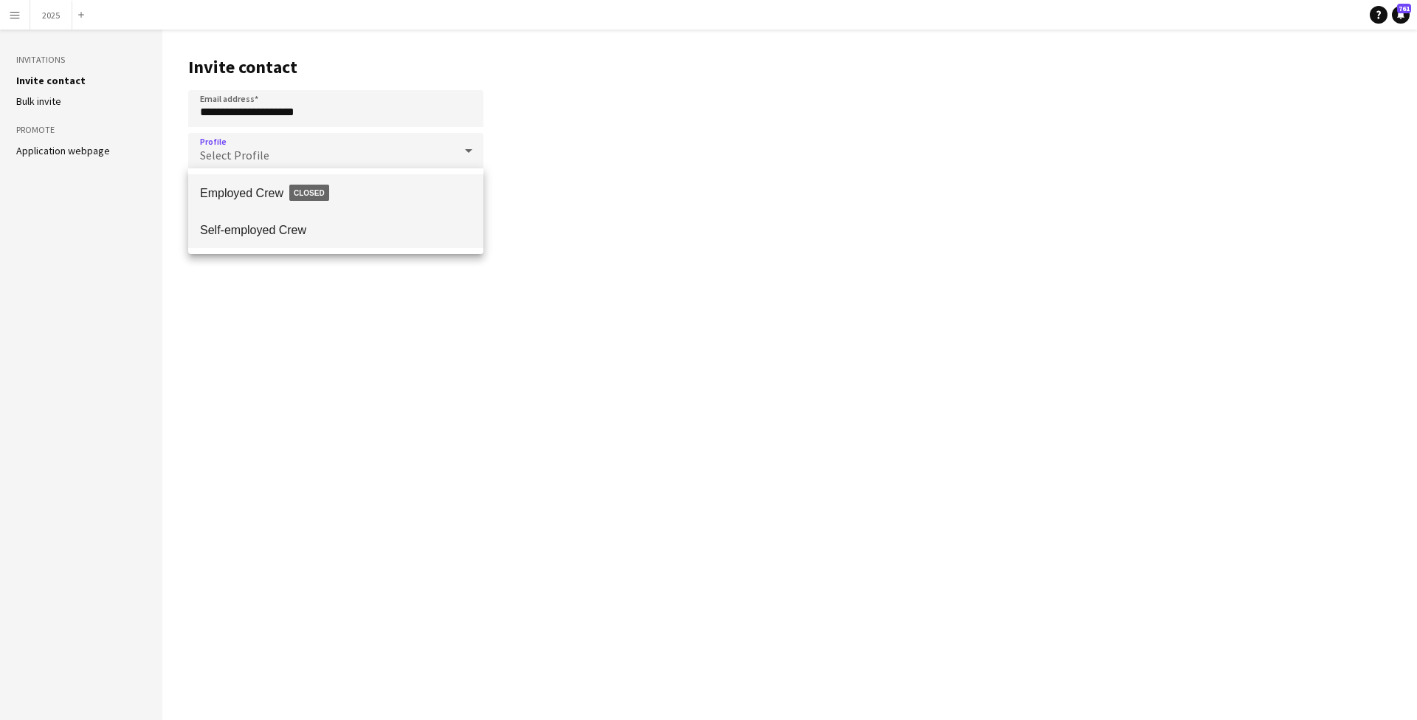
click at [255, 224] on span "Self-employed Crew" at bounding box center [336, 230] width 272 height 14
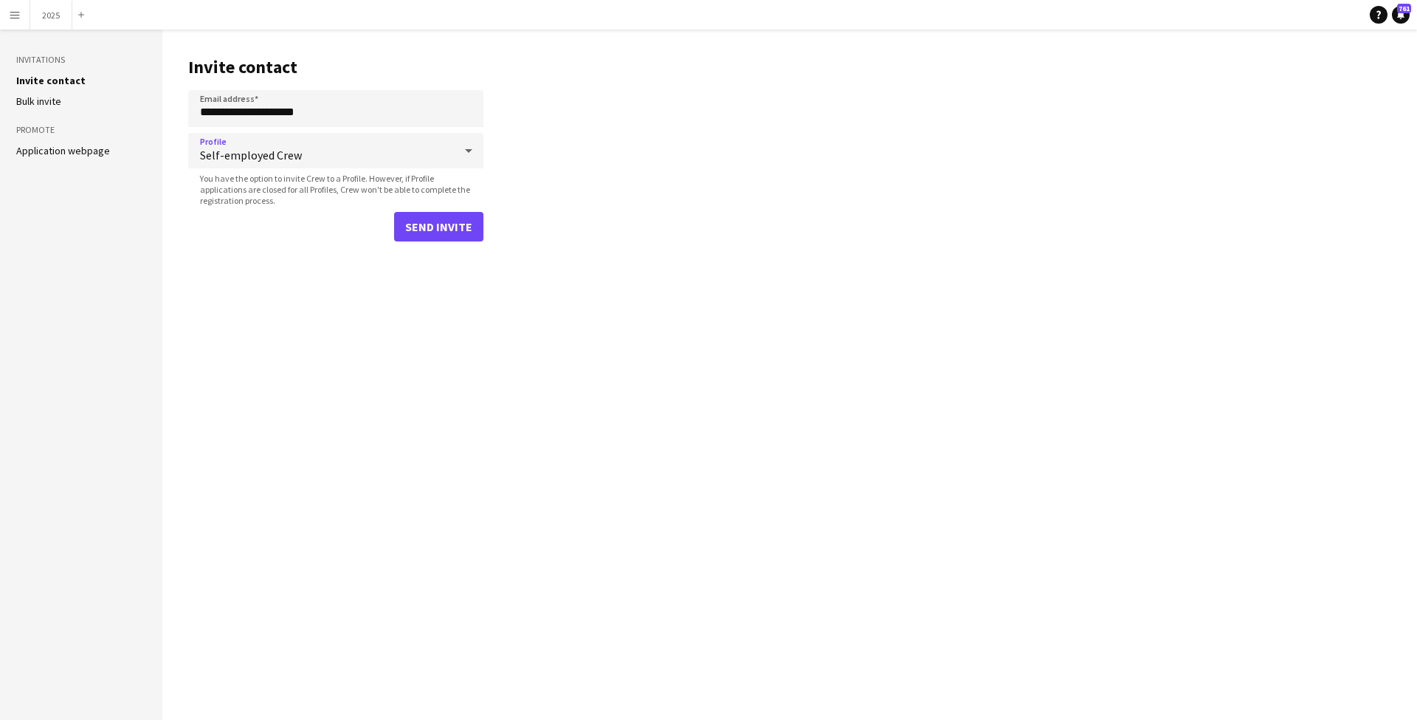
click at [441, 227] on button "Send invite" at bounding box center [438, 227] width 89 height 30
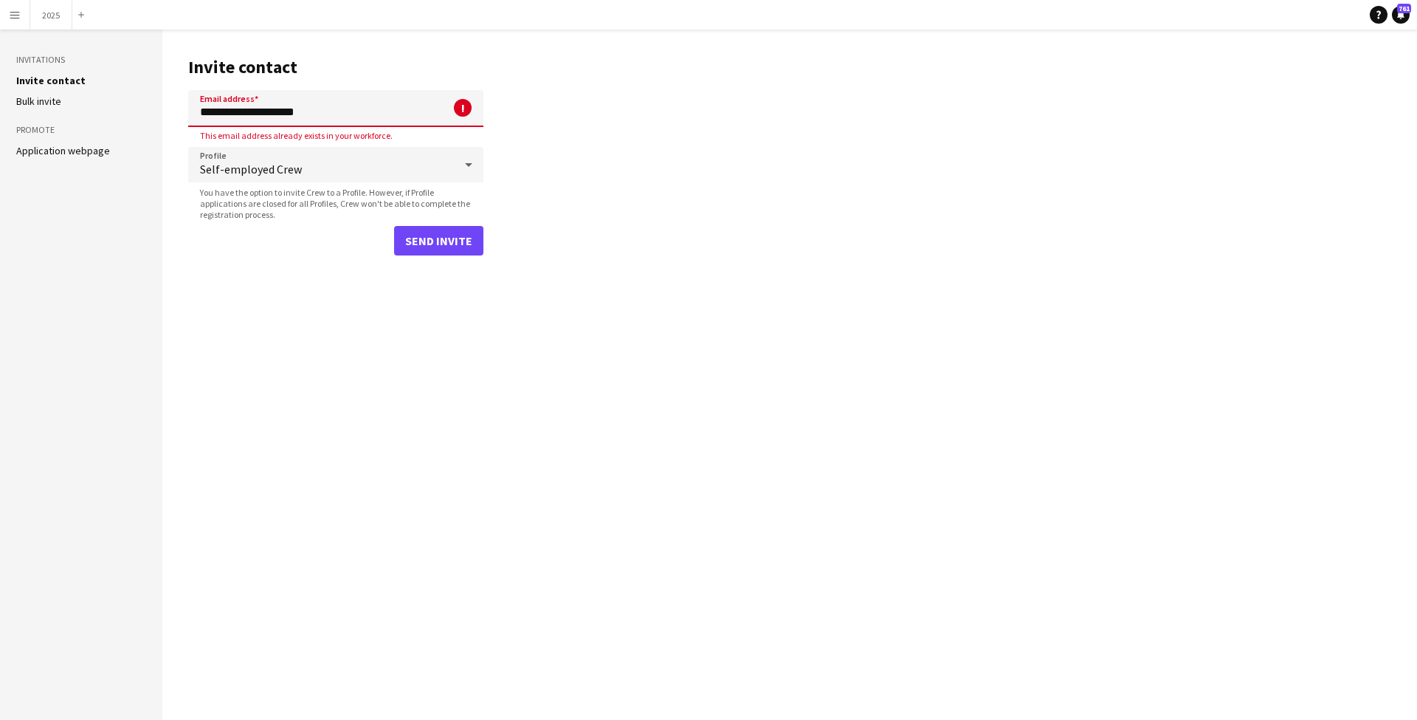
click at [16, 17] on app-icon "Menu" at bounding box center [15, 15] width 12 height 12
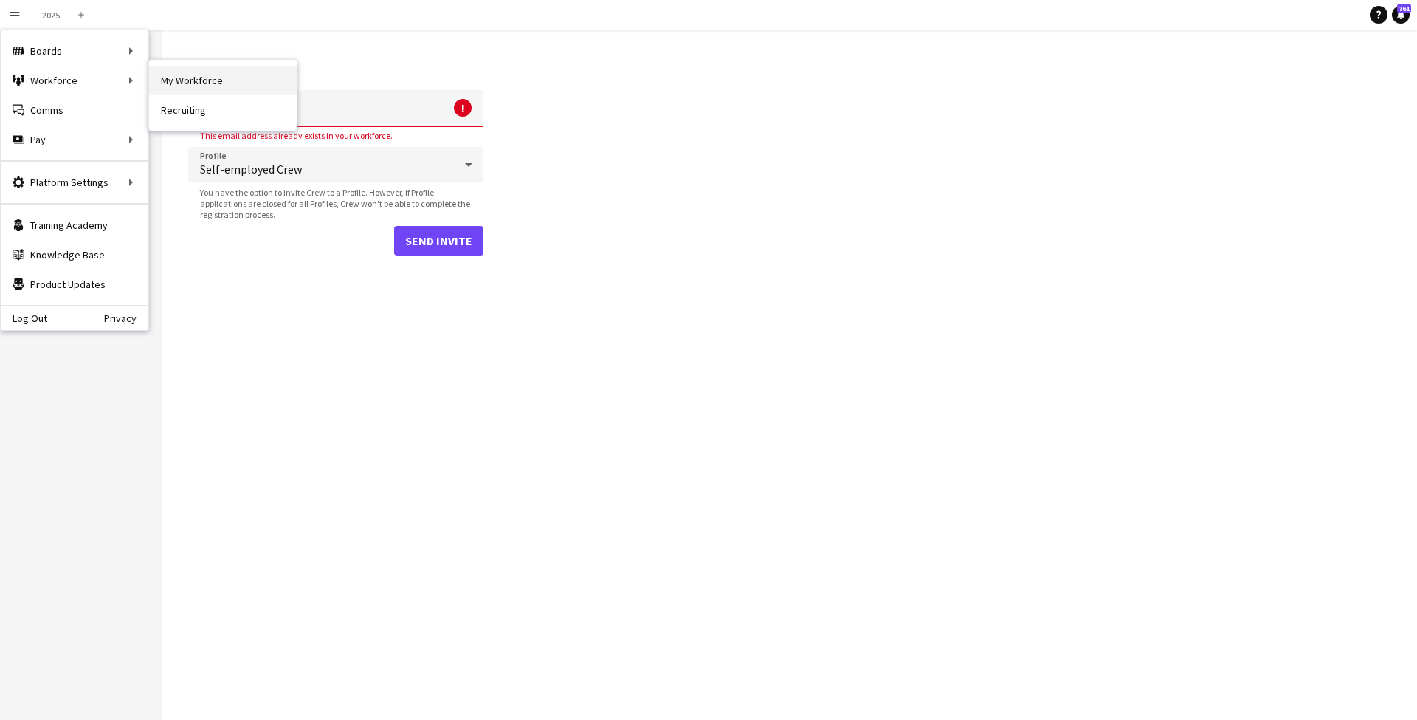
click at [230, 80] on link "My Workforce" at bounding box center [223, 81] width 148 height 30
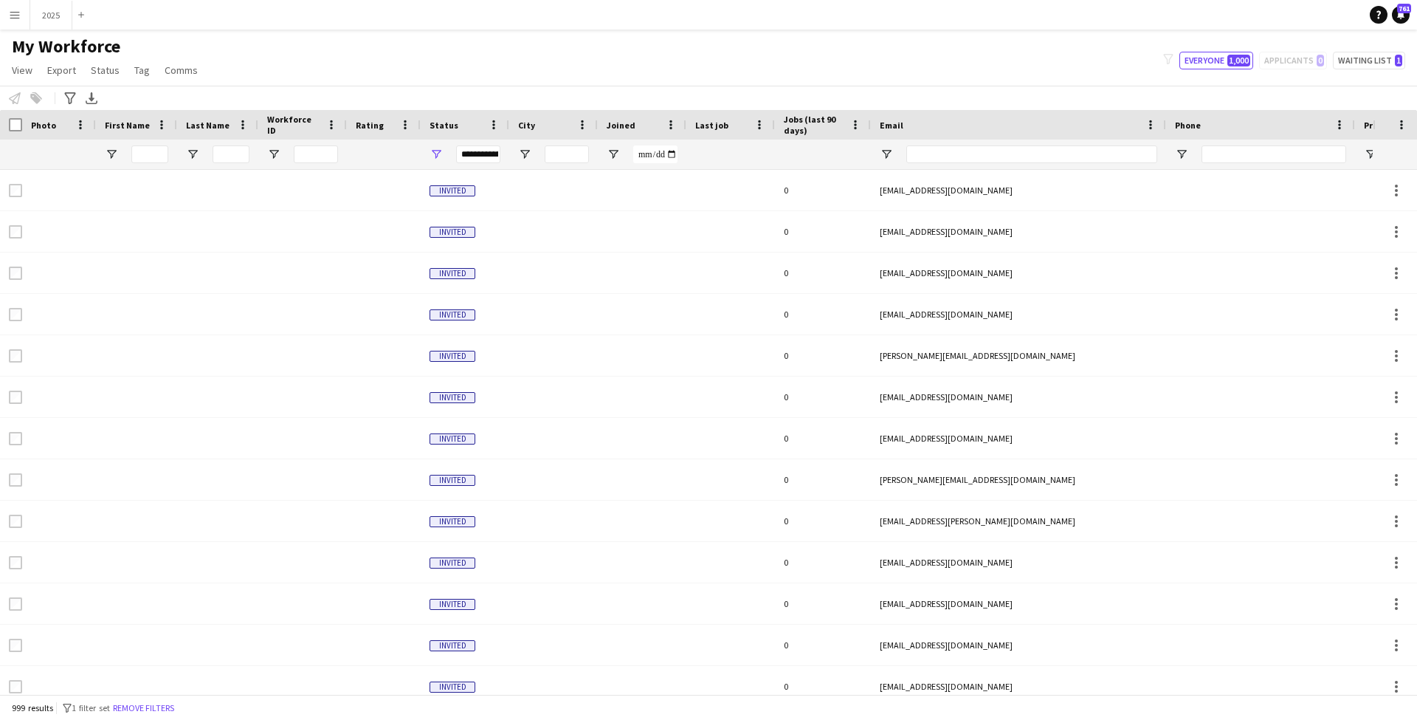
click at [627, 130] on span "Joined" at bounding box center [621, 125] width 29 height 11
click at [627, 128] on span "Joined" at bounding box center [621, 125] width 29 height 11
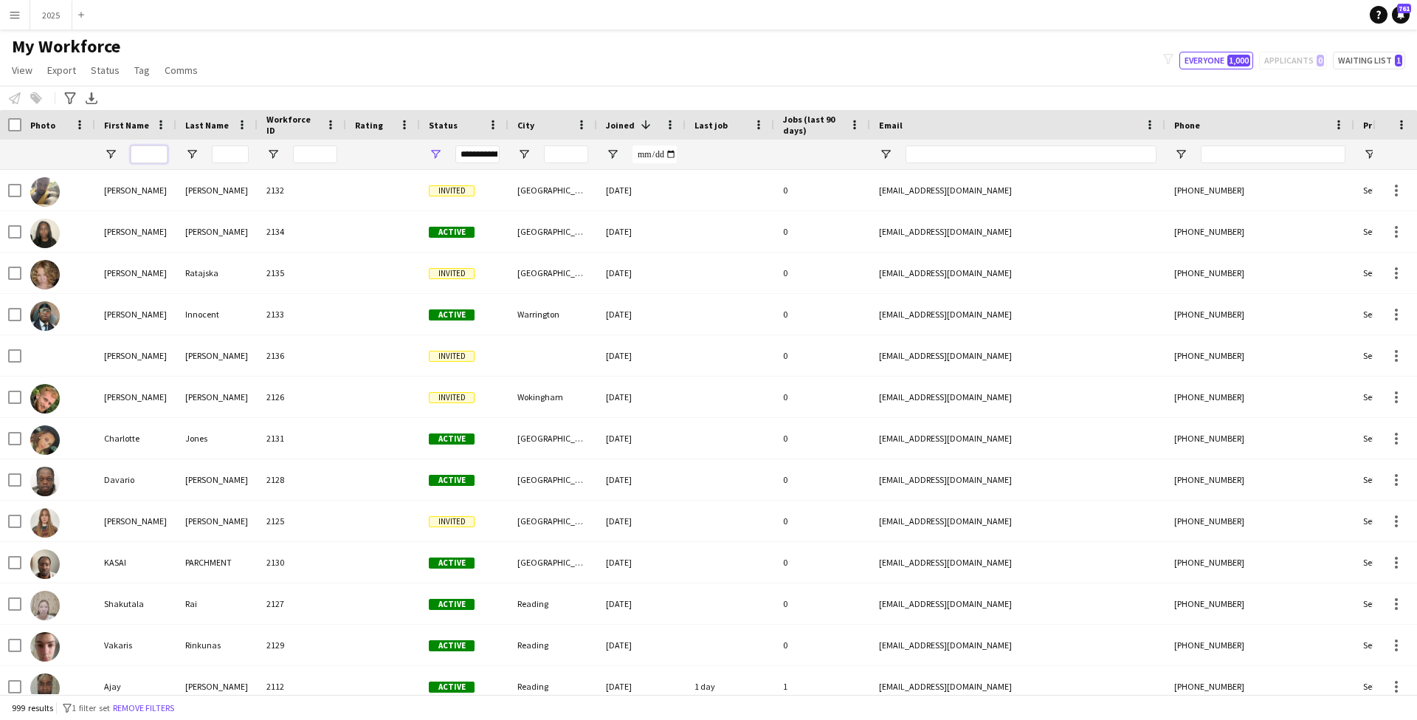
click at [155, 156] on input "First Name Filter Input" at bounding box center [149, 154] width 37 height 18
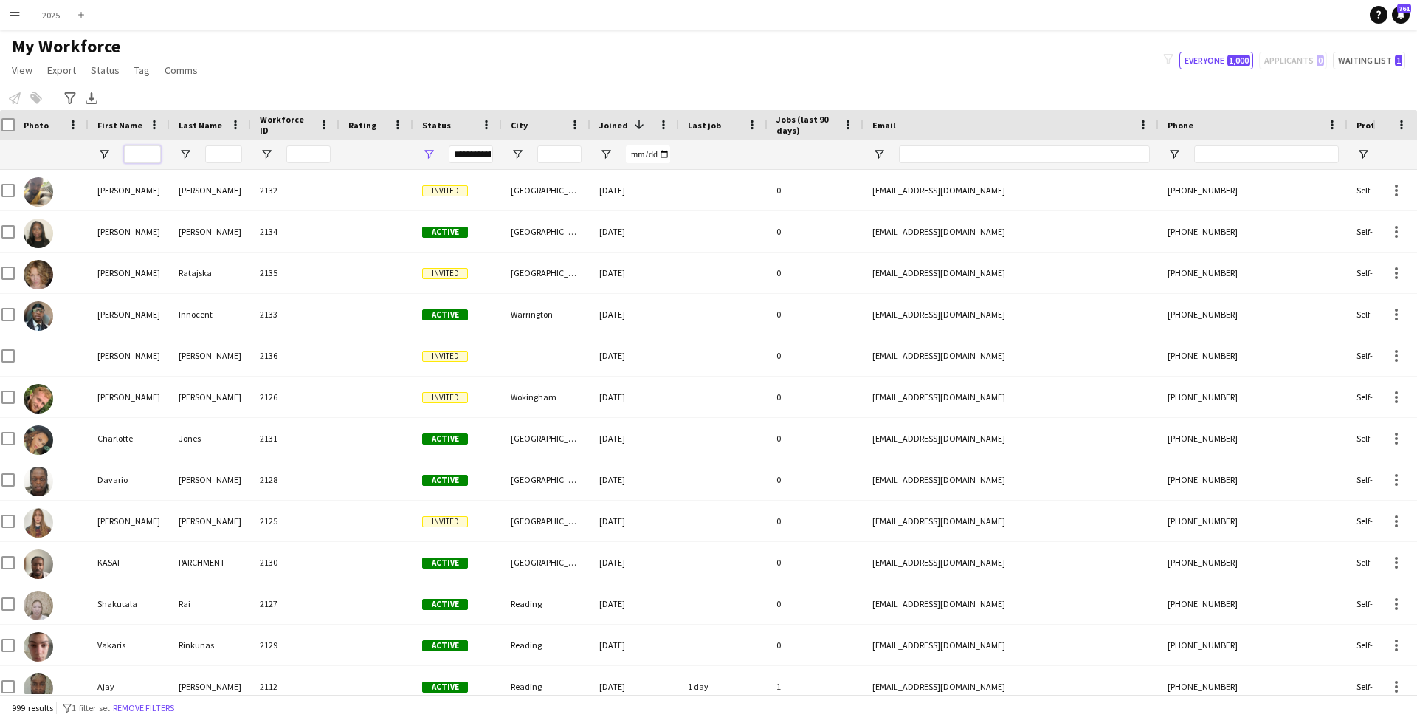
type input "*"
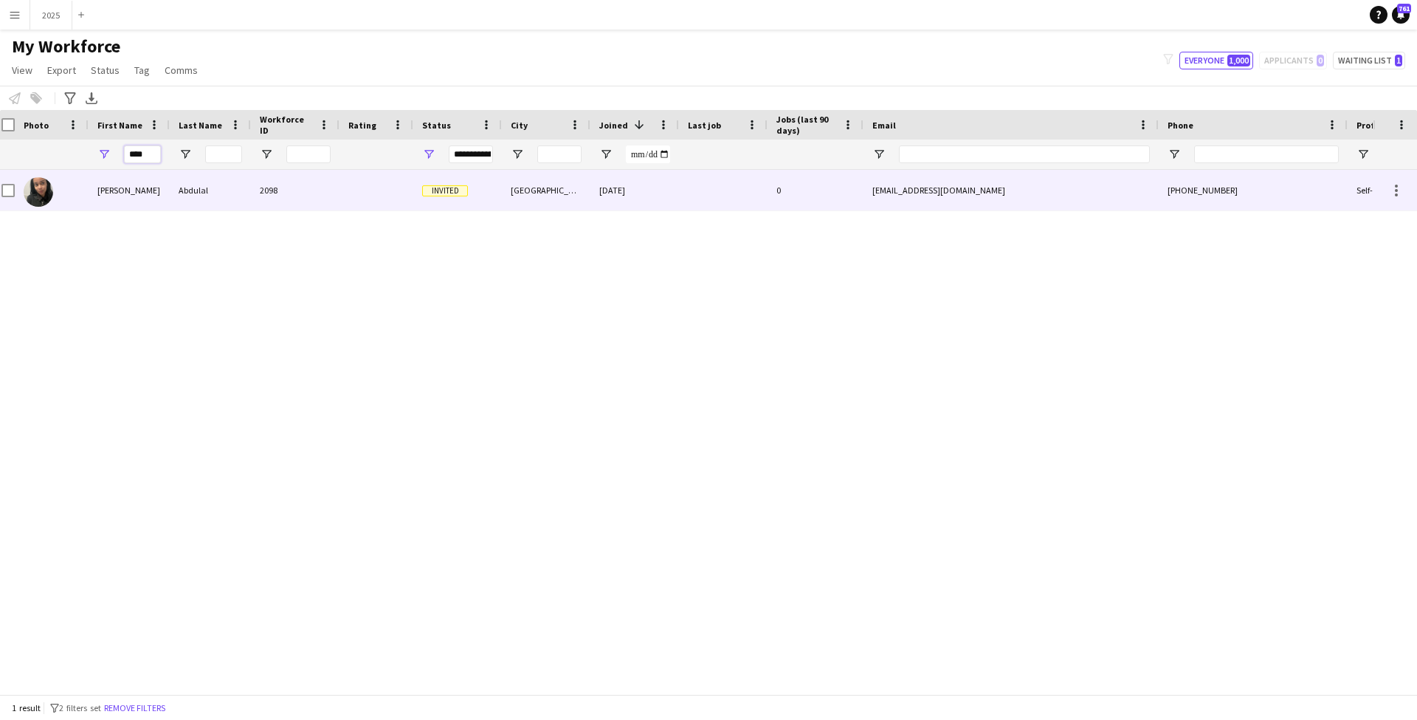
type input "****"
click at [152, 201] on div "[PERSON_NAME]" at bounding box center [129, 190] width 81 height 41
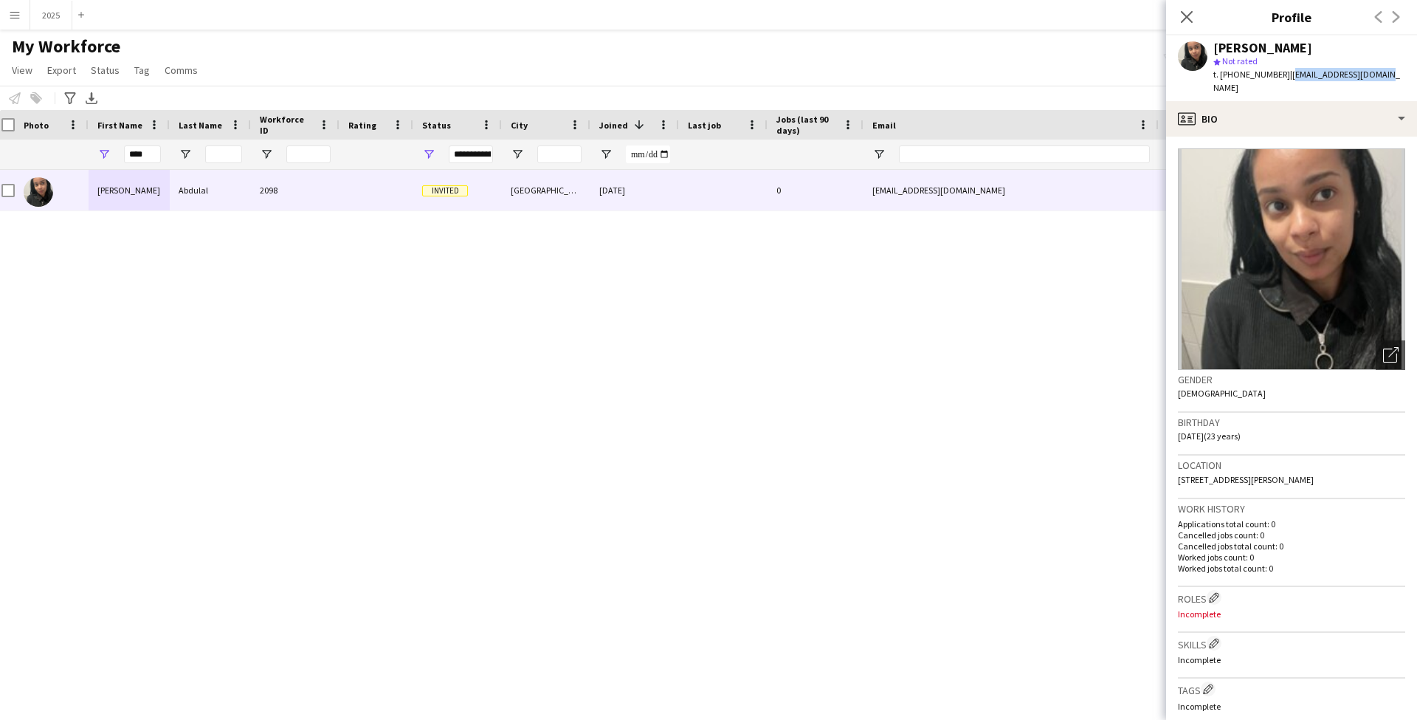
drag, startPoint x: 1384, startPoint y: 75, endPoint x: 1288, endPoint y: 78, distance: 96.0
click at [1288, 78] on div "[PERSON_NAME] star Not rated t. [PHONE_NUMBER] | [EMAIL_ADDRESS][DOMAIN_NAME]" at bounding box center [1291, 68] width 251 height 66
copy span "[EMAIL_ADDRESS][DOMAIN_NAME]"
drag, startPoint x: 147, startPoint y: 157, endPoint x: 93, endPoint y: 154, distance: 54.0
click at [93, 154] on div "****" at bounding box center [129, 154] width 81 height 30
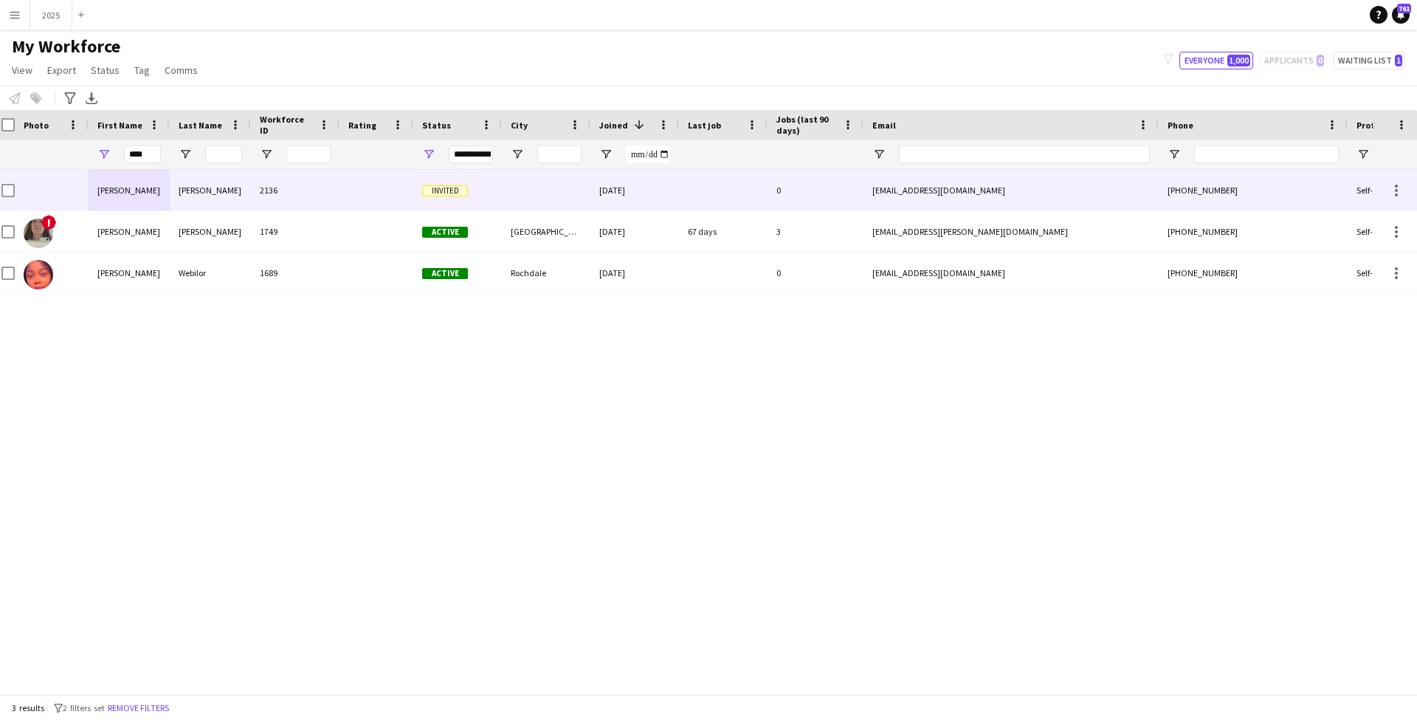
click at [211, 189] on div "[PERSON_NAME]" at bounding box center [210, 190] width 81 height 41
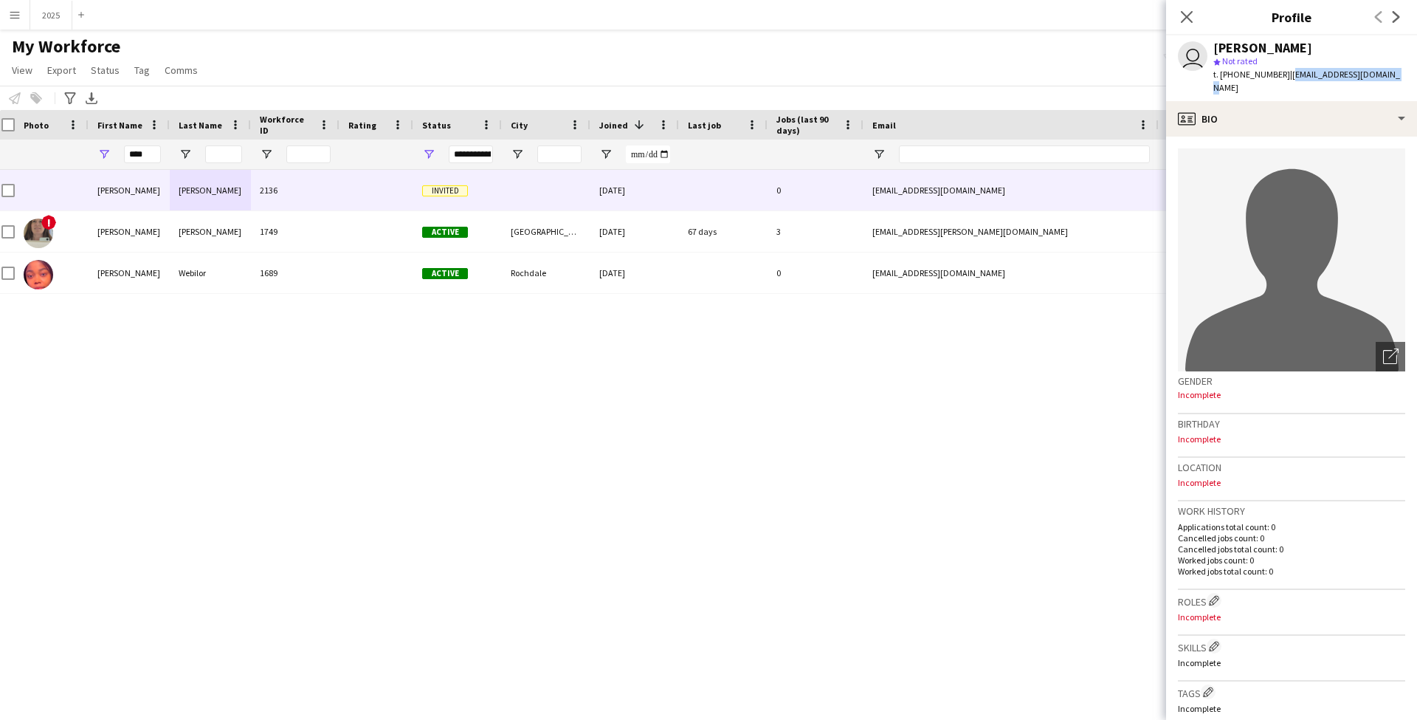
drag, startPoint x: 1367, startPoint y: 75, endPoint x: 1283, endPoint y: 76, distance: 84.1
click at [1283, 76] on div "user [PERSON_NAME] star Not rated t. [PHONE_NUMBER] | [EMAIL_ADDRESS][DOMAIN_NA…" at bounding box center [1291, 68] width 251 height 66
copy span "[EMAIL_ADDRESS][DOMAIN_NAME]"
click at [1185, 18] on icon at bounding box center [1186, 17] width 14 height 14
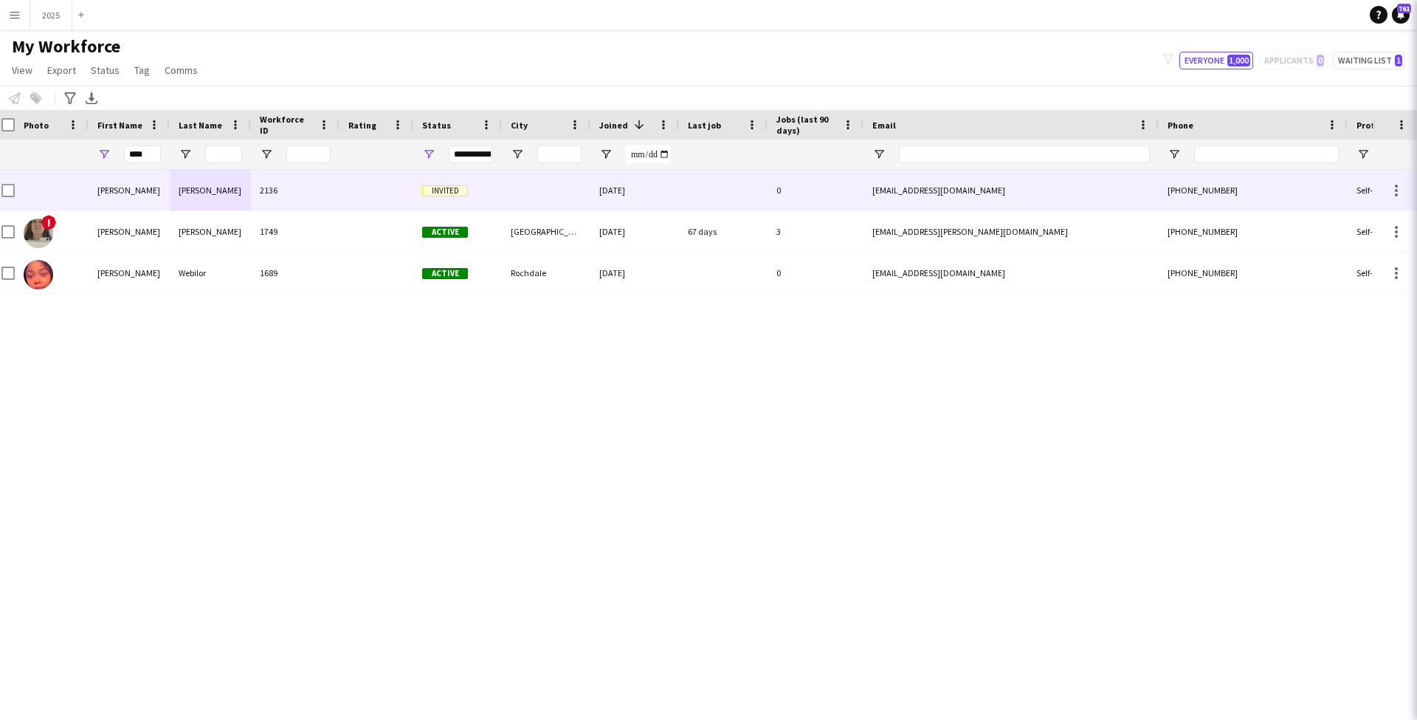
click at [1416, 18] on icon at bounding box center [1437, 17] width 14 height 14
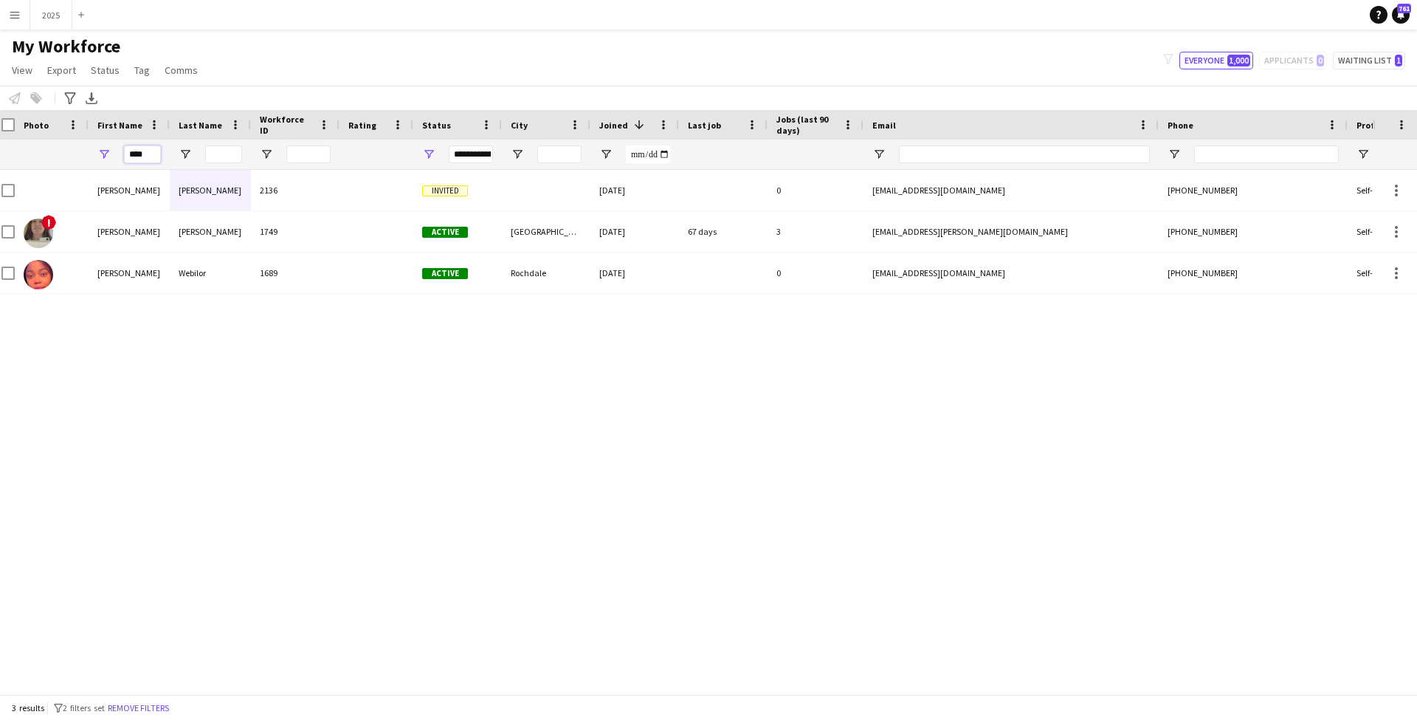
click at [151, 159] on input "****" at bounding box center [142, 154] width 37 height 18
drag, startPoint x: 153, startPoint y: 156, endPoint x: 89, endPoint y: 153, distance: 64.3
click at [89, 153] on div "****" at bounding box center [129, 154] width 81 height 30
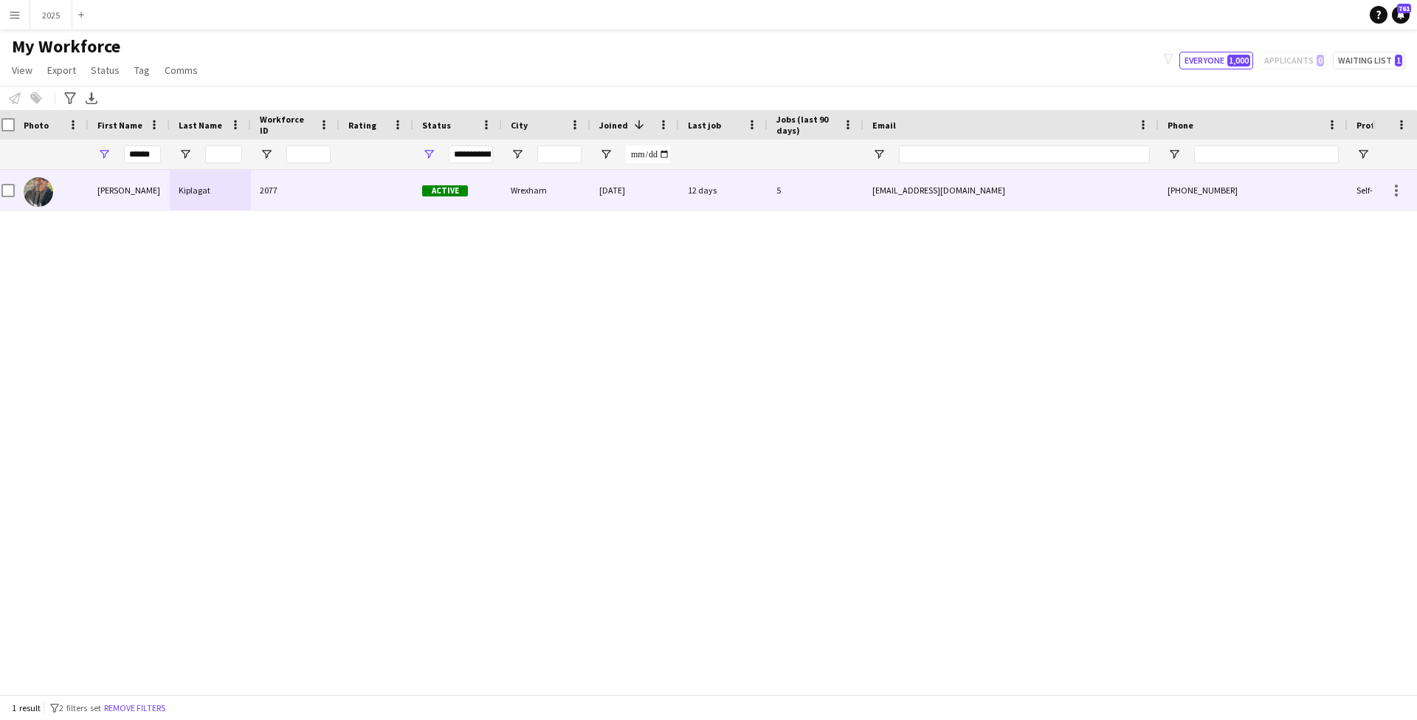
drag, startPoint x: 131, startPoint y: 178, endPoint x: 153, endPoint y: 192, distance: 26.2
click at [153, 192] on div "[PERSON_NAME]" at bounding box center [129, 190] width 81 height 41
click at [889, 196] on div "[EMAIL_ADDRESS][DOMAIN_NAME]" at bounding box center [1010, 190] width 295 height 41
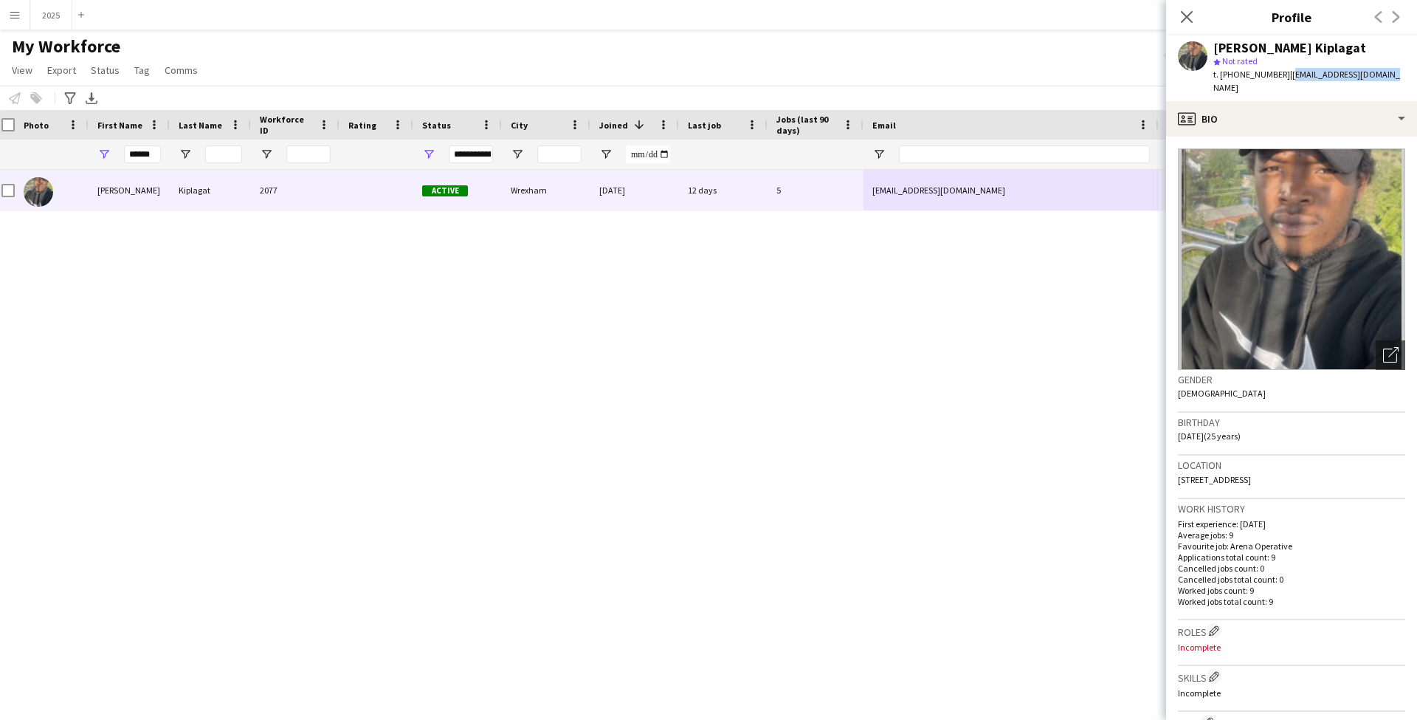
drag, startPoint x: 1382, startPoint y: 75, endPoint x: 1289, endPoint y: 77, distance: 93.0
click at [1289, 77] on div "[PERSON_NAME] Kiplagat star Not rated t. [PHONE_NUMBER] | [EMAIL_ADDRESS][DOMAI…" at bounding box center [1291, 68] width 251 height 66
copy span "[EMAIL_ADDRESS][DOMAIN_NAME]"
drag, startPoint x: 157, startPoint y: 157, endPoint x: 114, endPoint y: 153, distance: 43.8
click at [108, 155] on div "******" at bounding box center [129, 154] width 81 height 30
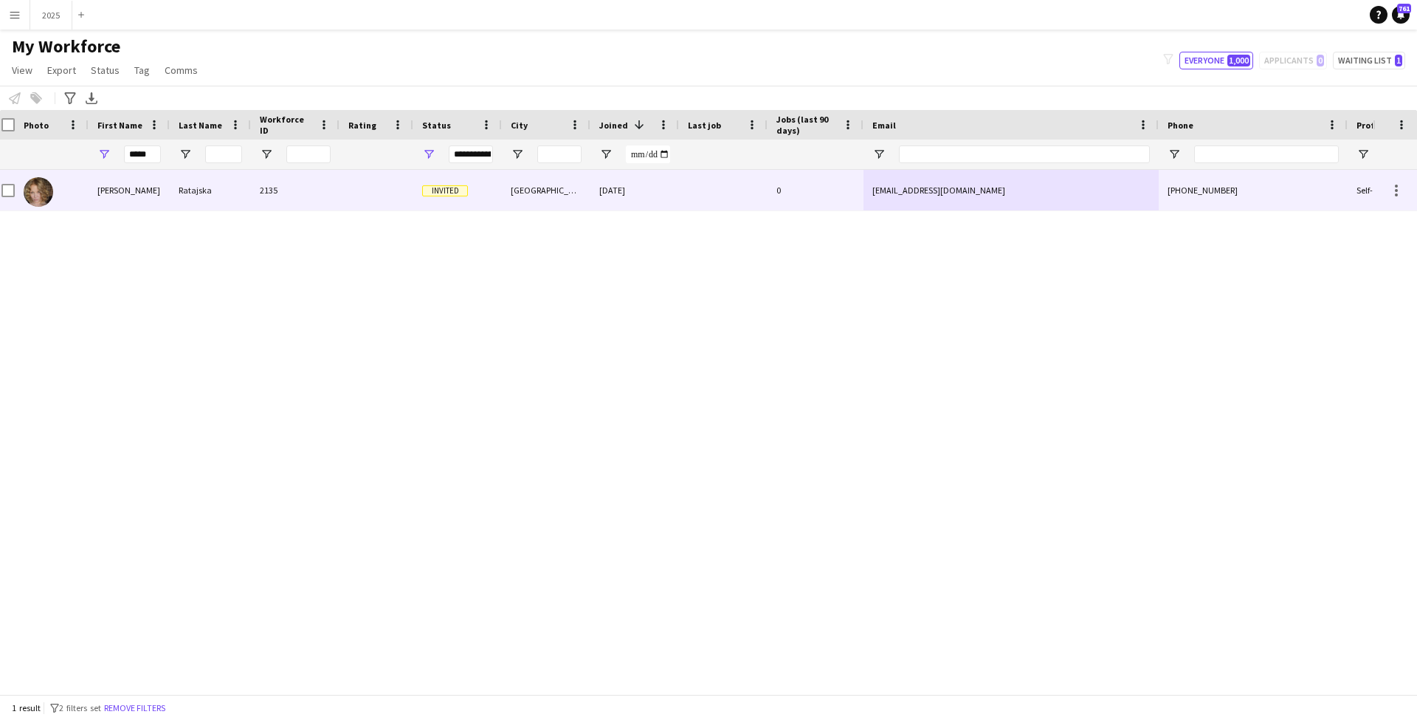
click at [131, 193] on div "[PERSON_NAME]" at bounding box center [129, 190] width 81 height 41
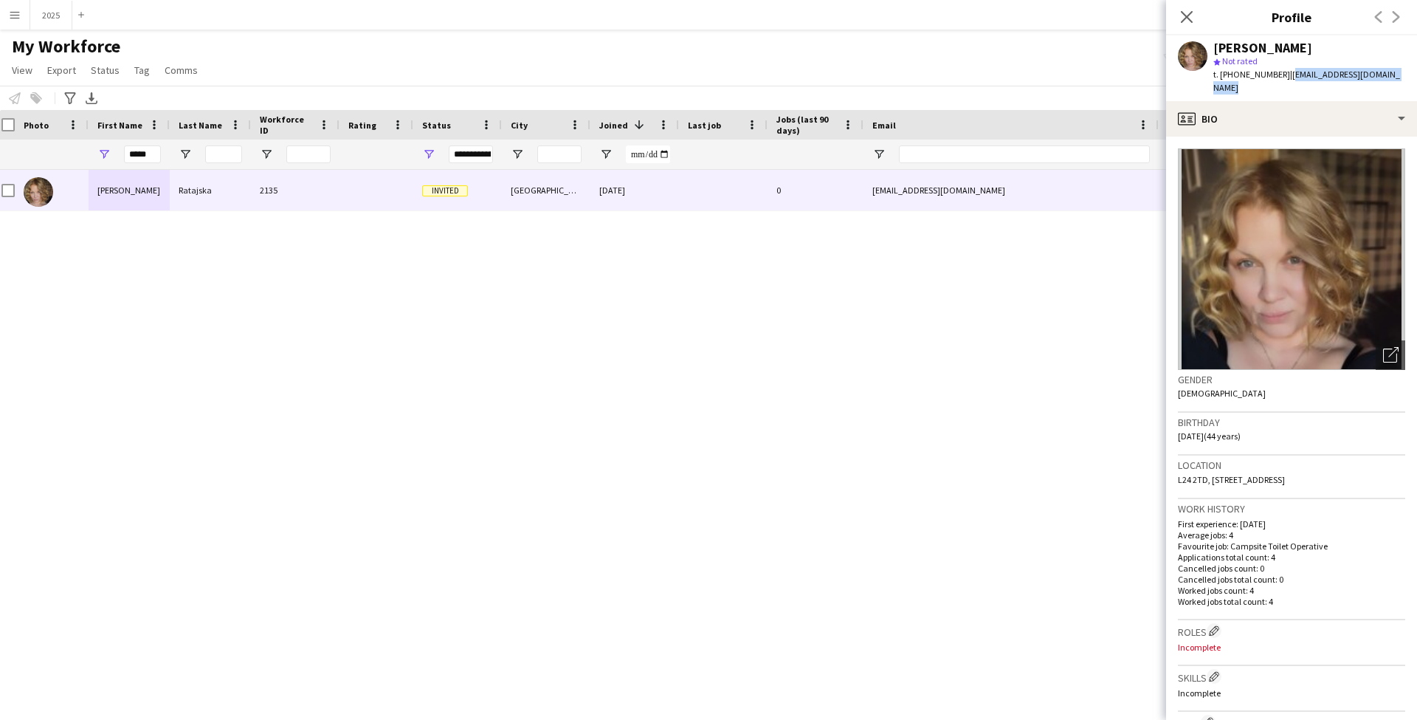
drag, startPoint x: 1400, startPoint y: 76, endPoint x: 1283, endPoint y: 78, distance: 116.6
click at [1283, 78] on div "[PERSON_NAME] star Not rated t. [PHONE_NUMBER] | [EMAIL_ADDRESS][DOMAIN_NAME]" at bounding box center [1291, 68] width 251 height 66
copy span "[EMAIL_ADDRESS][DOMAIN_NAME]"
drag, startPoint x: 157, startPoint y: 156, endPoint x: 92, endPoint y: 153, distance: 65.0
click at [92, 153] on div "*****" at bounding box center [129, 154] width 81 height 30
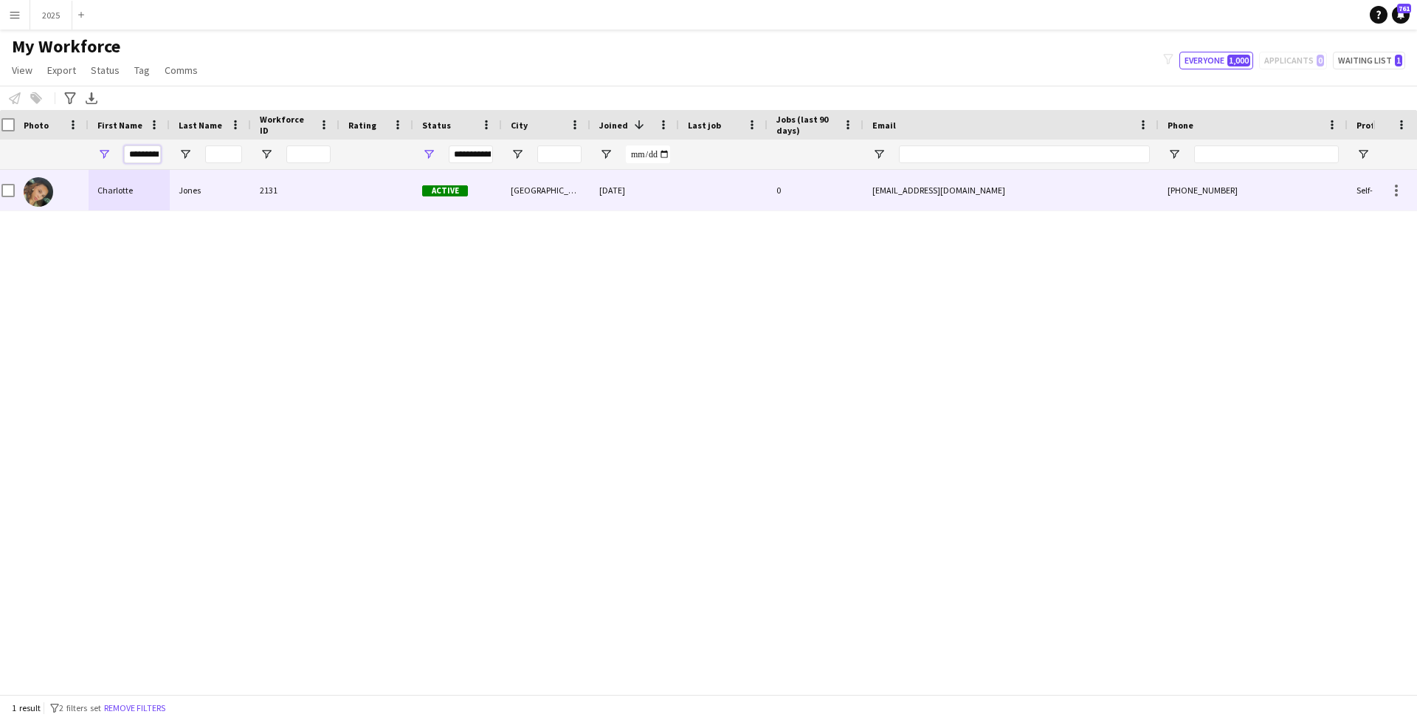
type input "*********"
drag, startPoint x: 133, startPoint y: 182, endPoint x: 166, endPoint y: 194, distance: 35.5
click at [166, 194] on div "Charlotte" at bounding box center [129, 190] width 81 height 41
click at [960, 190] on div "[EMAIL_ADDRESS][DOMAIN_NAME]" at bounding box center [1010, 190] width 295 height 41
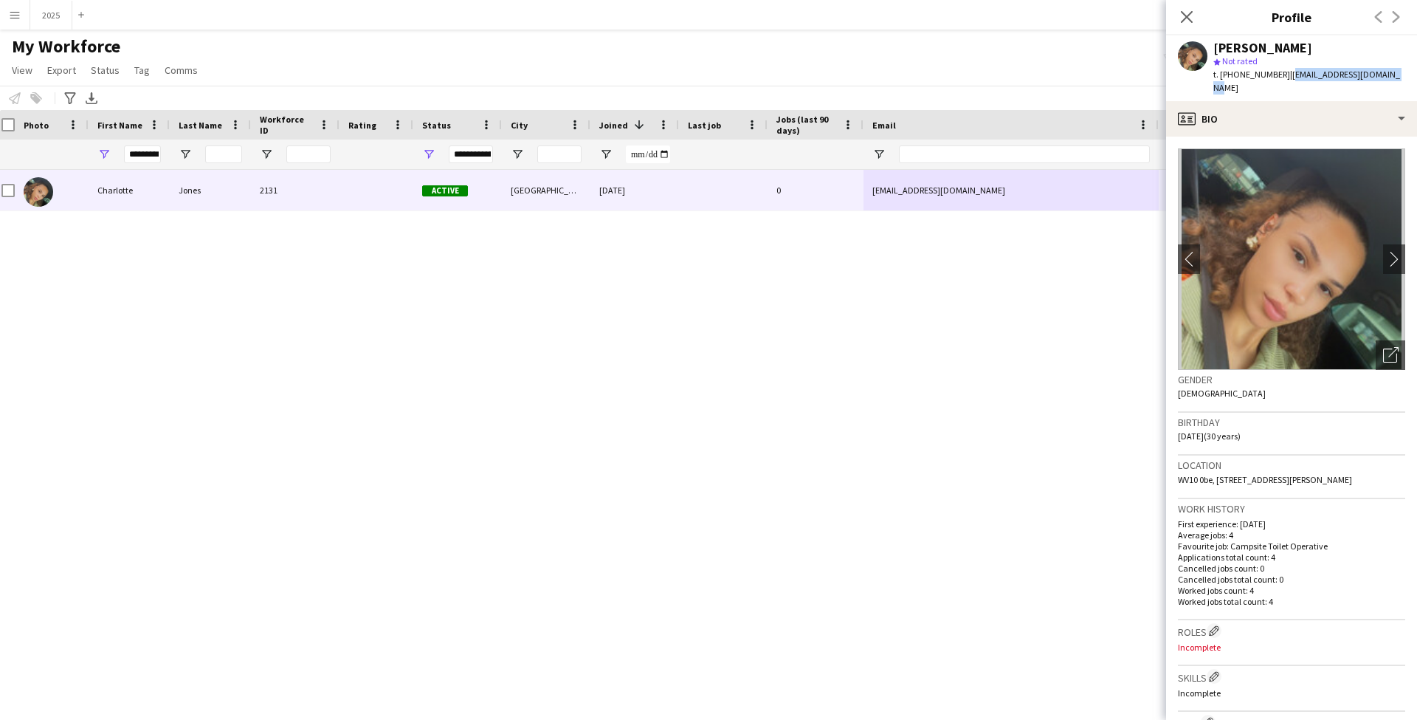
drag, startPoint x: 1390, startPoint y: 75, endPoint x: 1284, endPoint y: 76, distance: 106.3
click at [1284, 76] on div "[PERSON_NAME] star Not rated t. [PHONE_NUMBER] | [EMAIL_ADDRESS][DOMAIN_NAME]" at bounding box center [1291, 68] width 251 height 66
copy span "[EMAIL_ADDRESS][DOMAIN_NAME]"
click at [48, 15] on button "2025 Close" at bounding box center [51, 15] width 42 height 29
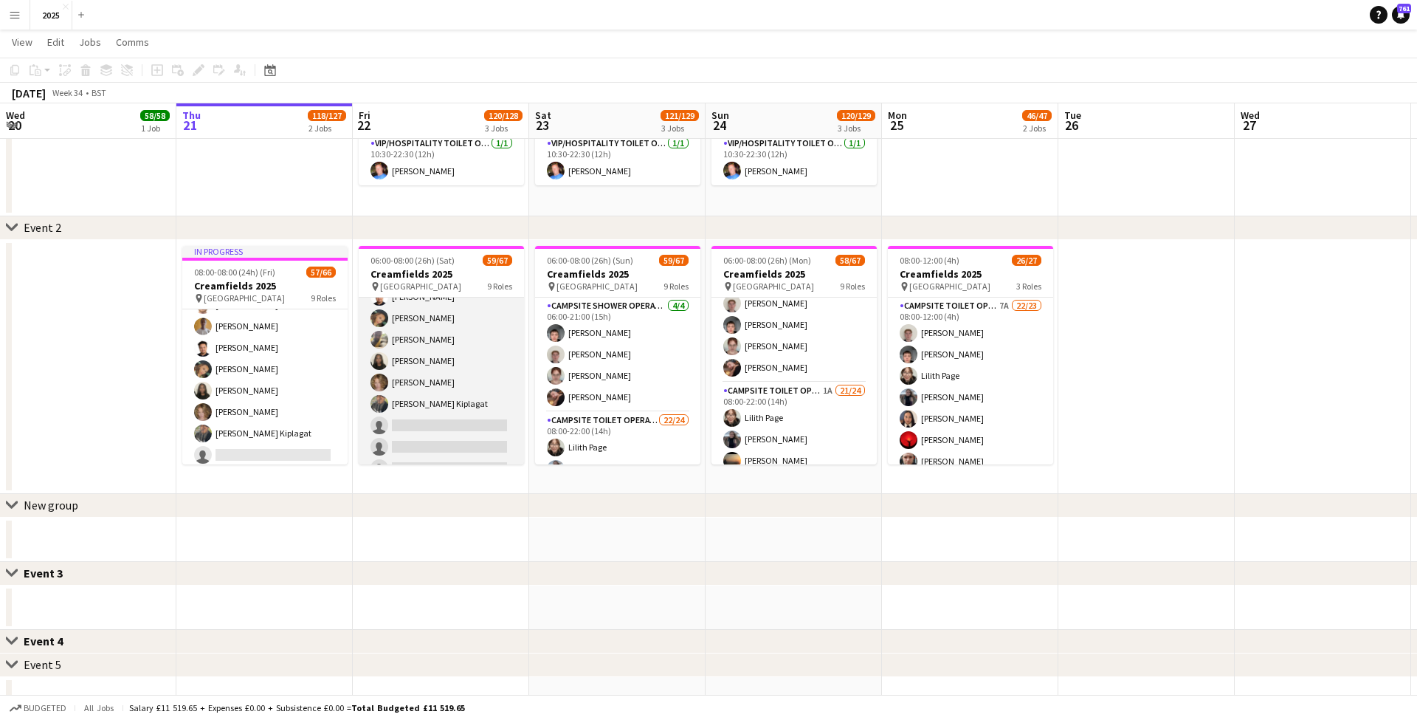
scroll to position [1328, 0]
click at [461, 378] on app-card-role "Campsite Toilet Operative 4A 18/22 22:00-08:00 (10h) [PERSON_NAME] [PERSON_NAME…" at bounding box center [441, 291] width 165 height 500
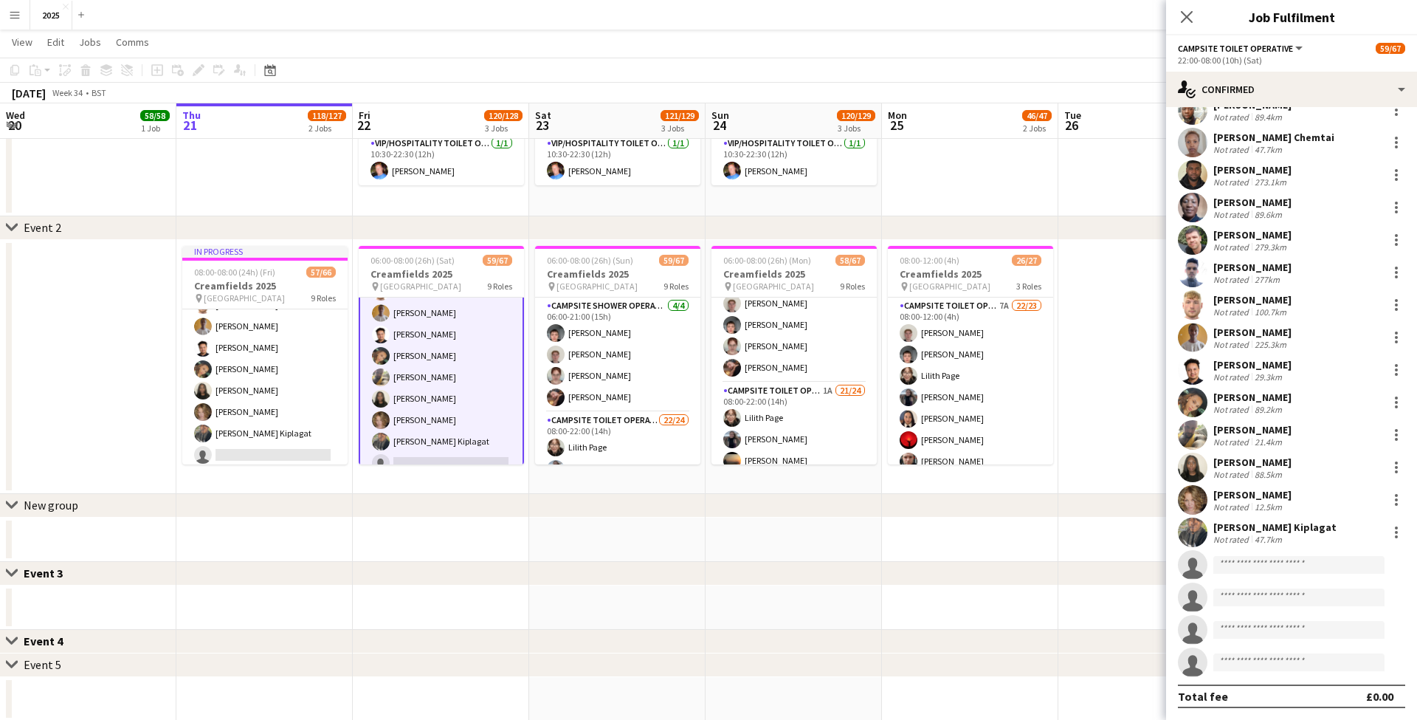
scroll to position [184, 0]
click at [1291, 440] on div "Not rated 21.4km" at bounding box center [1252, 441] width 78 height 11
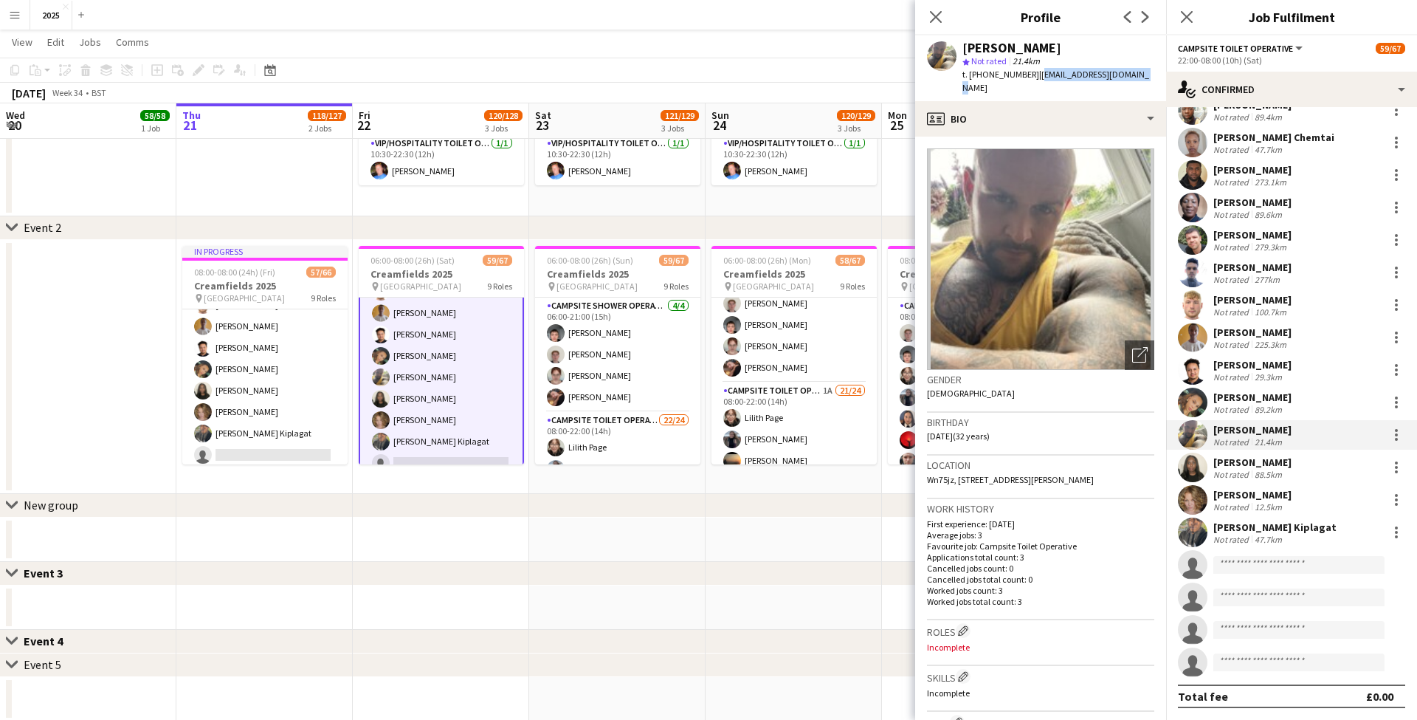
drag, startPoint x: 1145, startPoint y: 75, endPoint x: 1038, endPoint y: 76, distance: 107.0
click at [1038, 76] on div "[PERSON_NAME] star Not rated 21.4km t. [PHONE_NUMBER] | [EMAIL_ADDRESS][DOMAIN_…" at bounding box center [1040, 68] width 251 height 66
copy span "[EMAIL_ADDRESS][DOMAIN_NAME]"
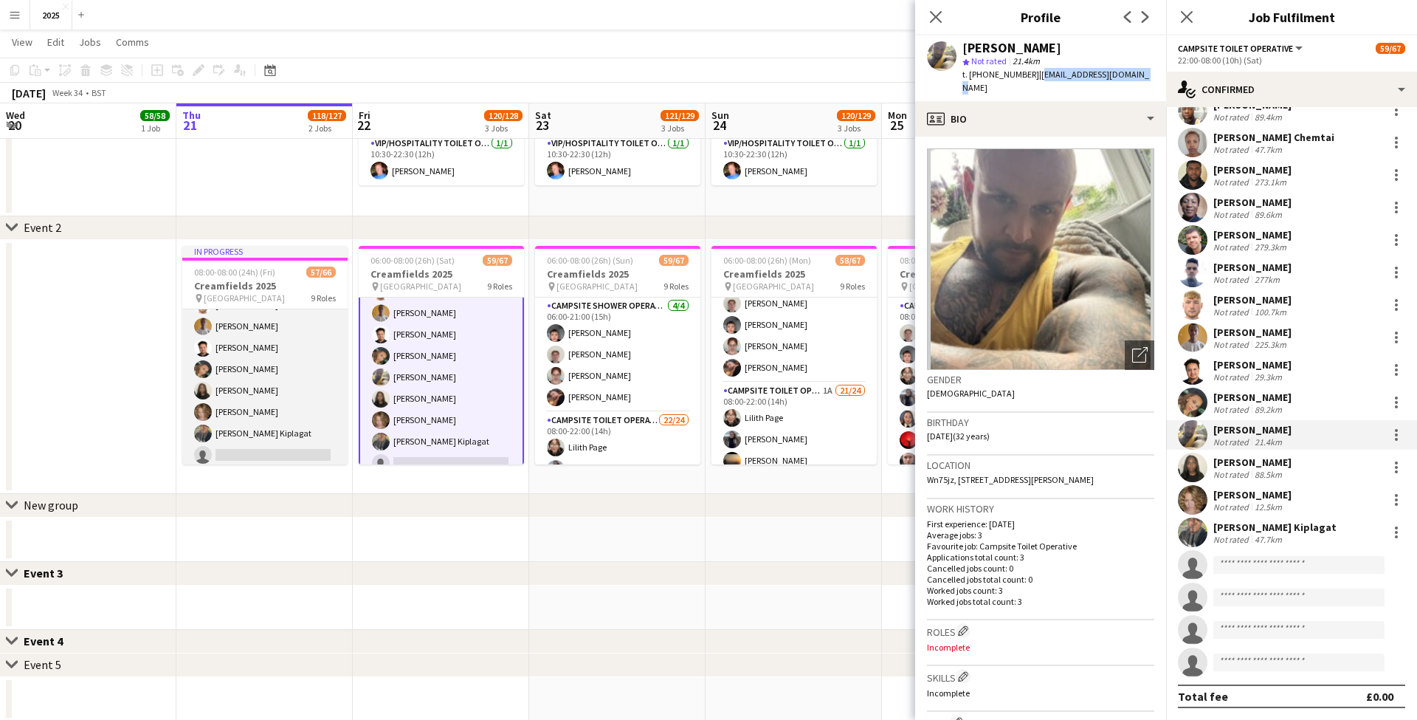
scroll to position [1390, 0]
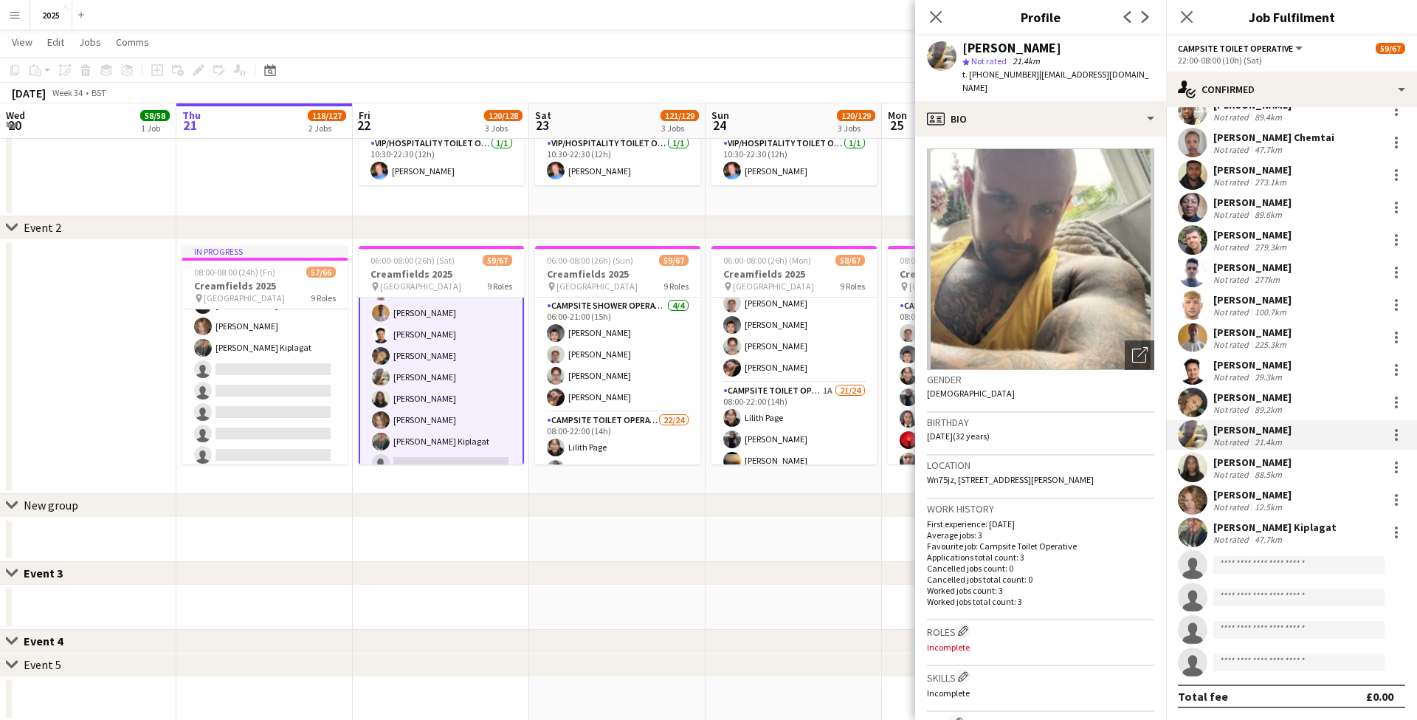
drag, startPoint x: 290, startPoint y: 373, endPoint x: 856, endPoint y: 517, distance: 584.2
click at [290, 373] on app-card-role "Campsite Toilet Operative 3A 17/22 22:00-08:00 (10h) [PERSON_NAME] [PERSON_NAME…" at bounding box center [264, 220] width 165 height 500
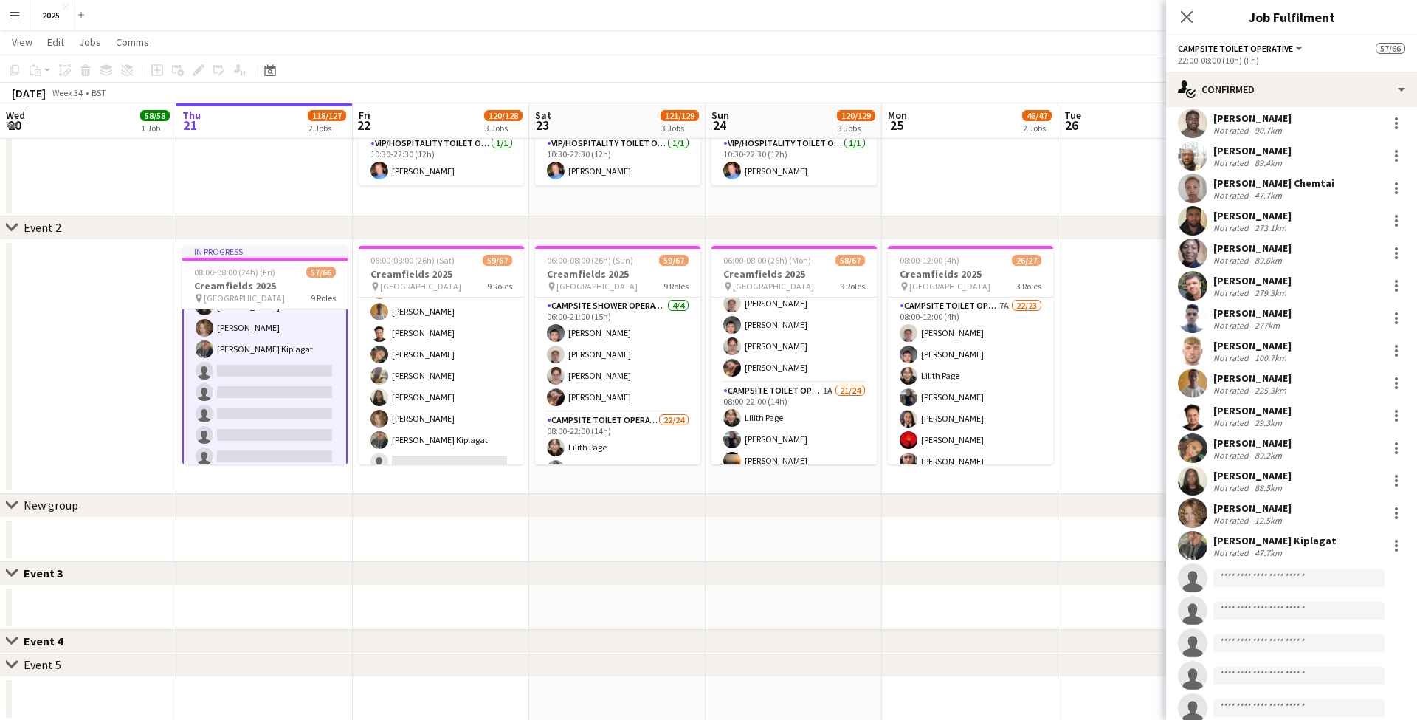
scroll to position [168, 0]
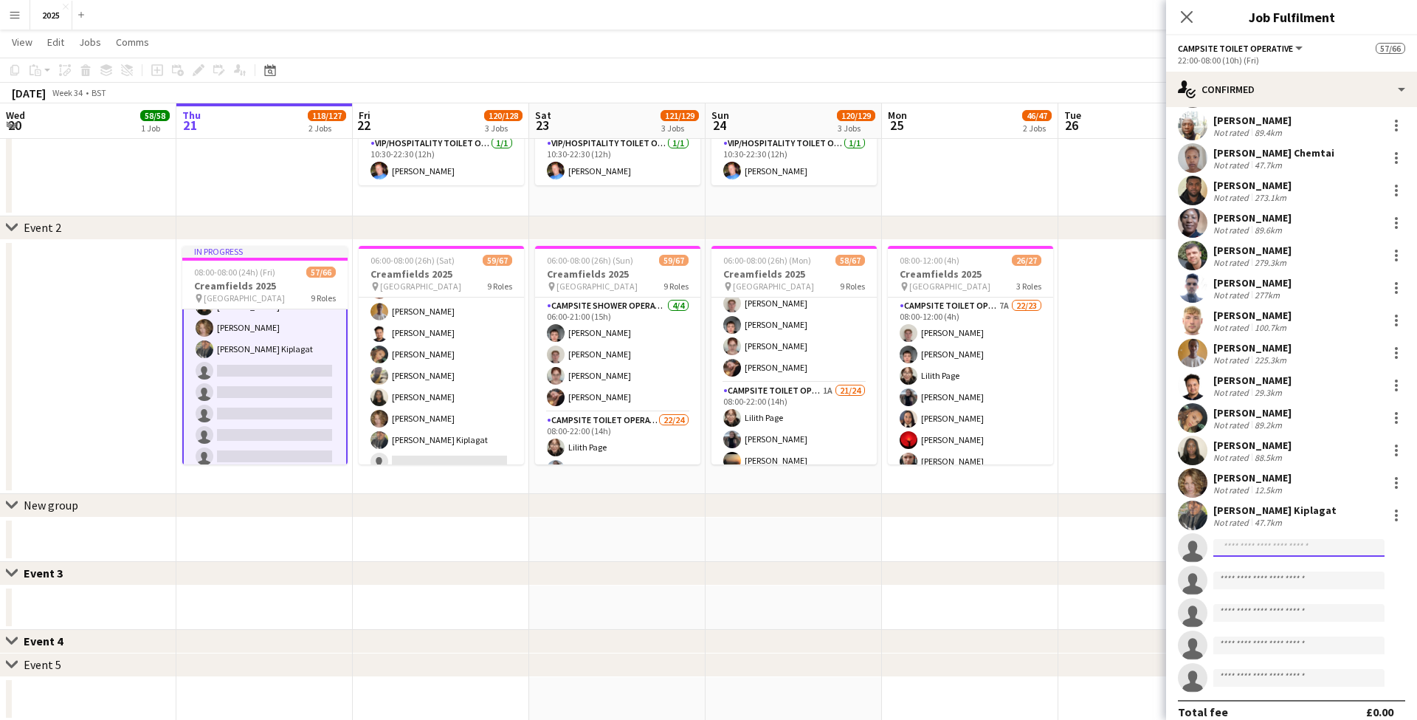
click at [1269, 549] on input at bounding box center [1298, 548] width 171 height 18
type input "****"
click at [1257, 570] on span "[PERSON_NAME]" at bounding box center [1267, 568] width 85 height 13
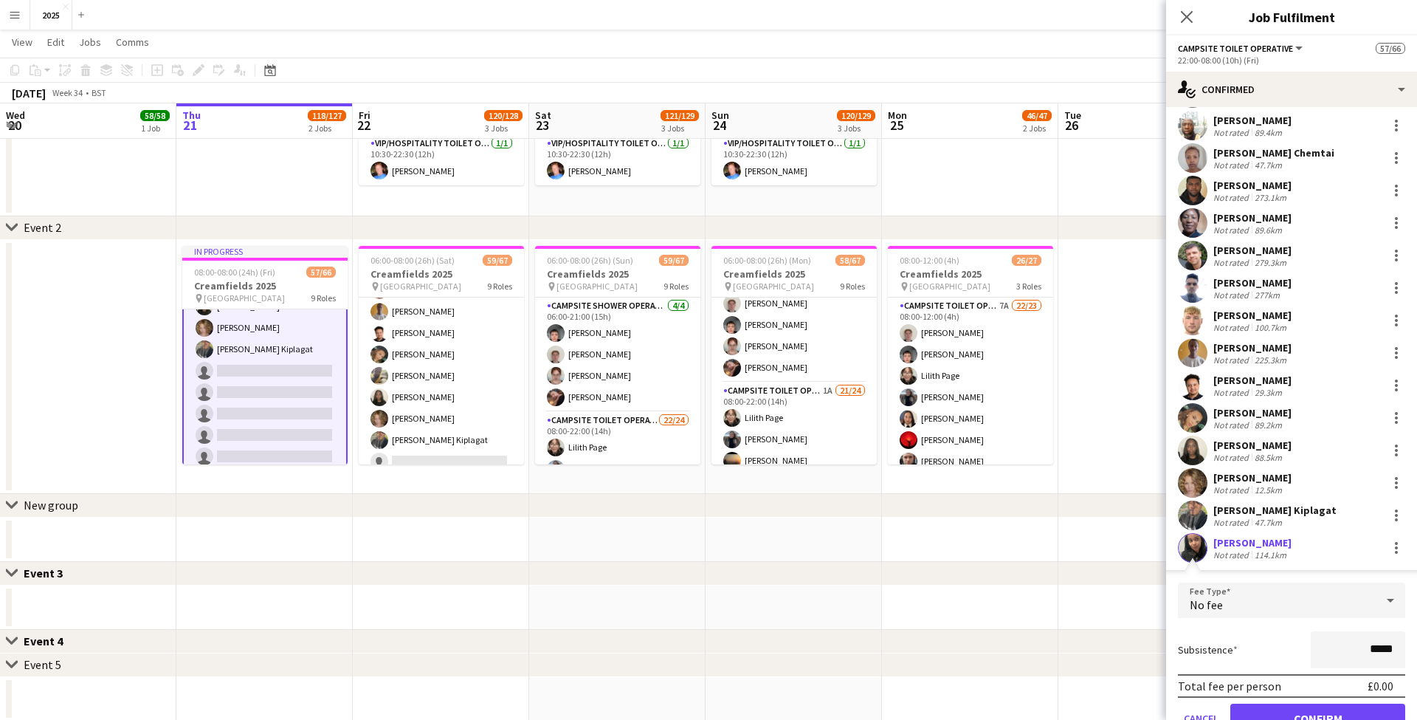
click at [1288, 707] on button "Confirm" at bounding box center [1317, 718] width 175 height 30
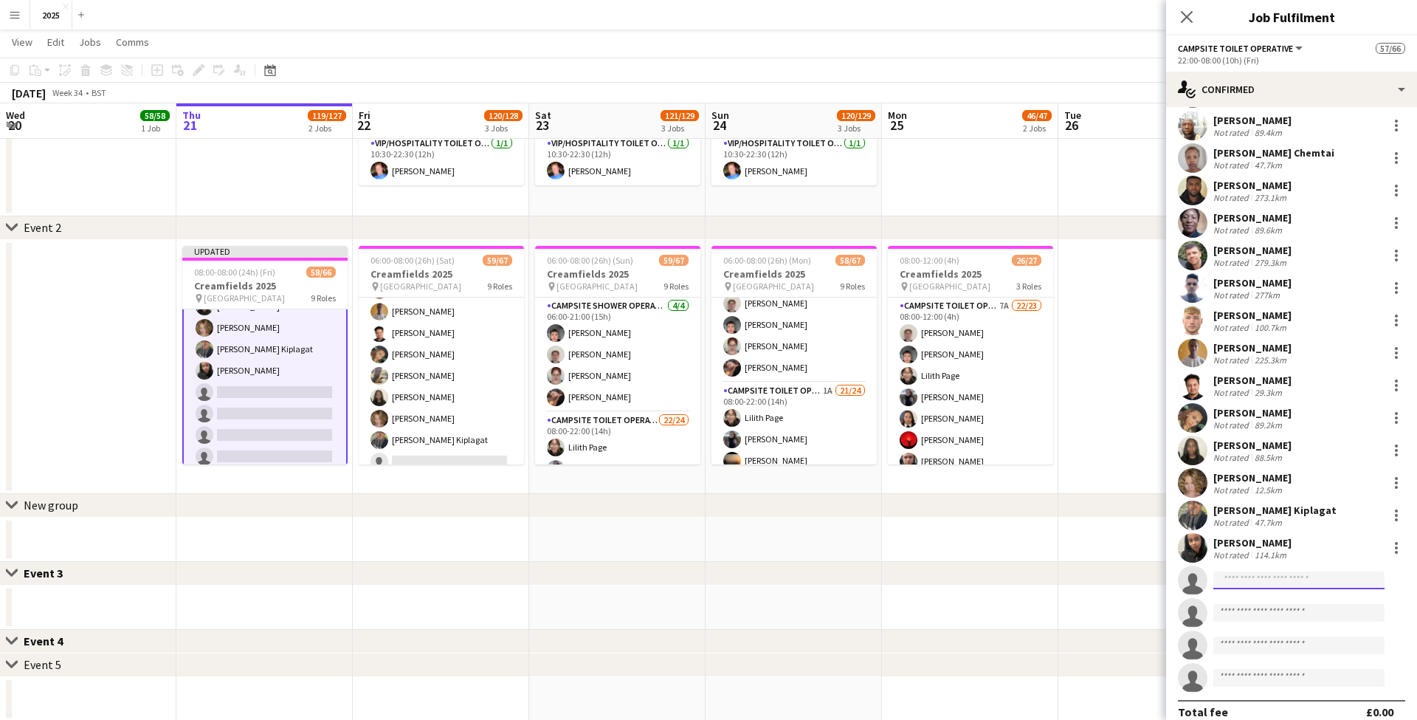
click at [1250, 582] on input at bounding box center [1298, 580] width 171 height 18
type input "*"
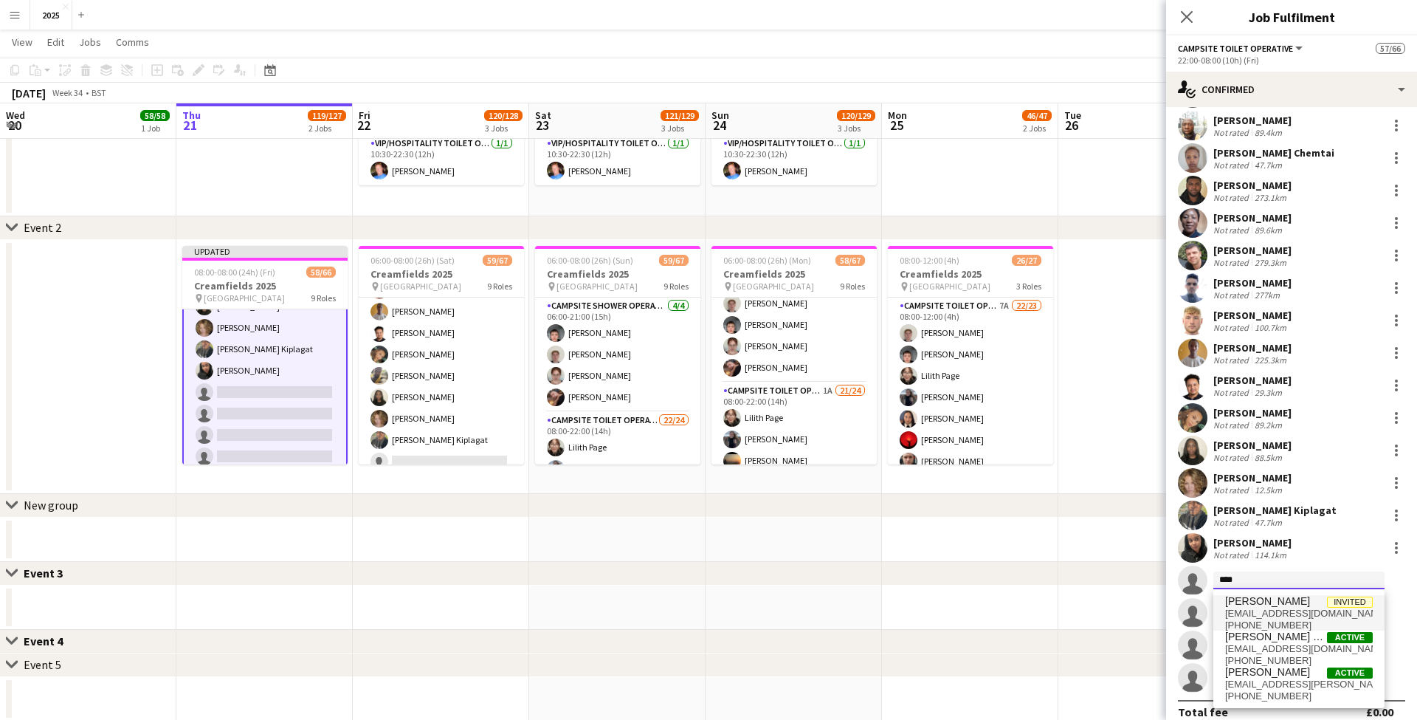
type input "****"
click at [1261, 615] on span "[EMAIL_ADDRESS][DOMAIN_NAME]" at bounding box center [1299, 613] width 148 height 12
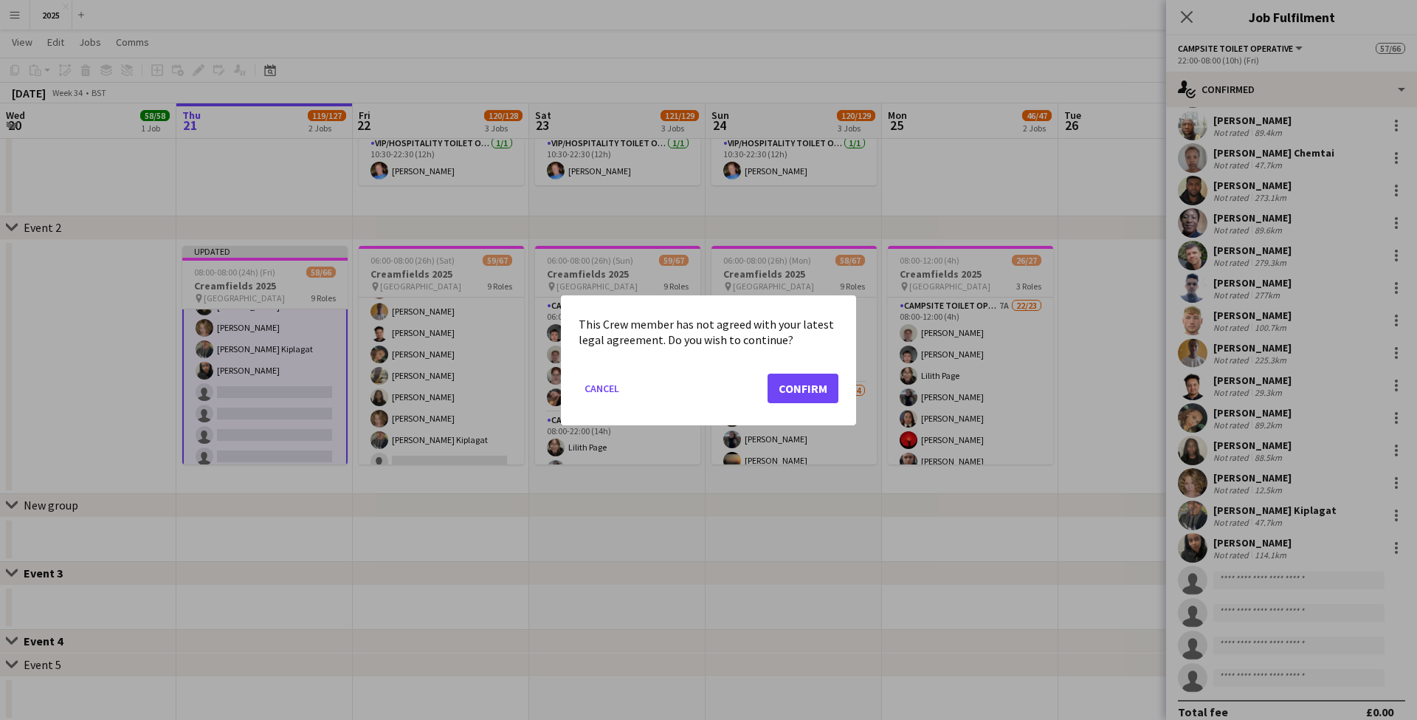
scroll to position [0, 0]
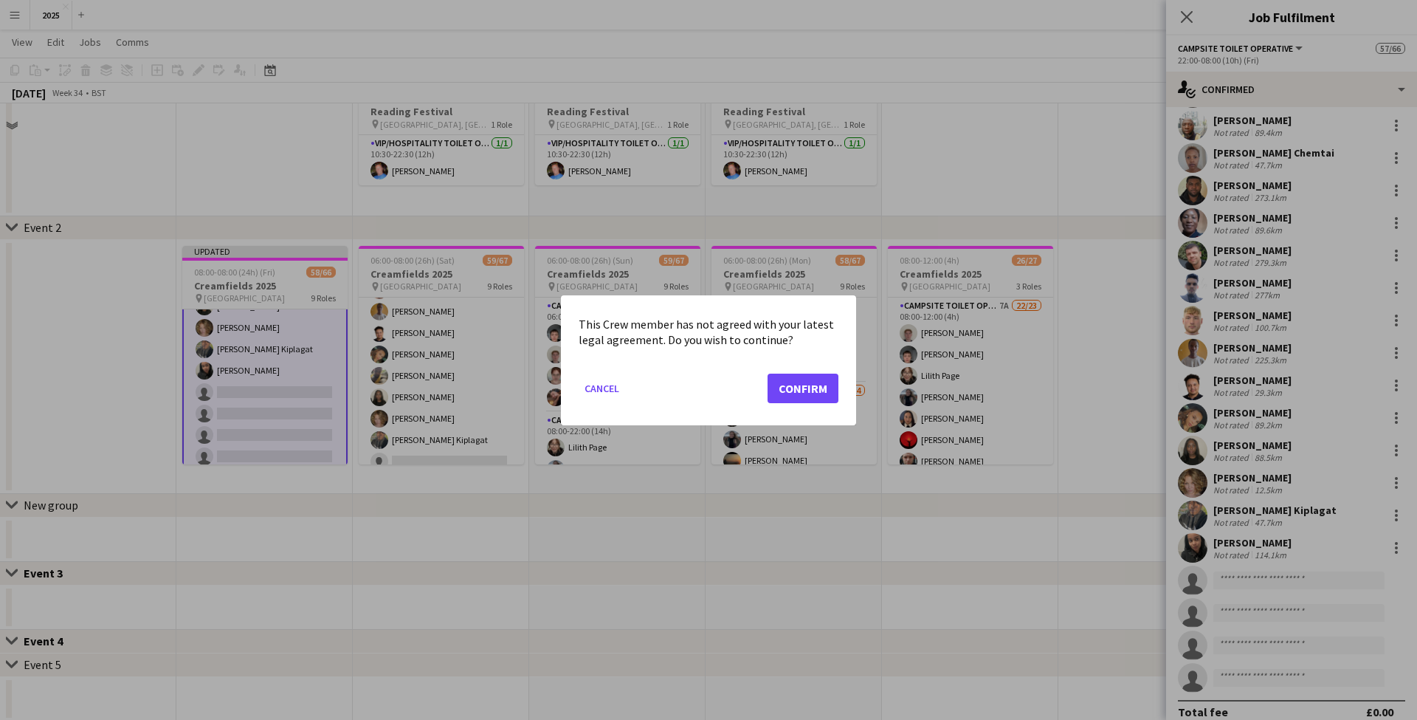
click at [821, 391] on button "Confirm" at bounding box center [802, 388] width 71 height 30
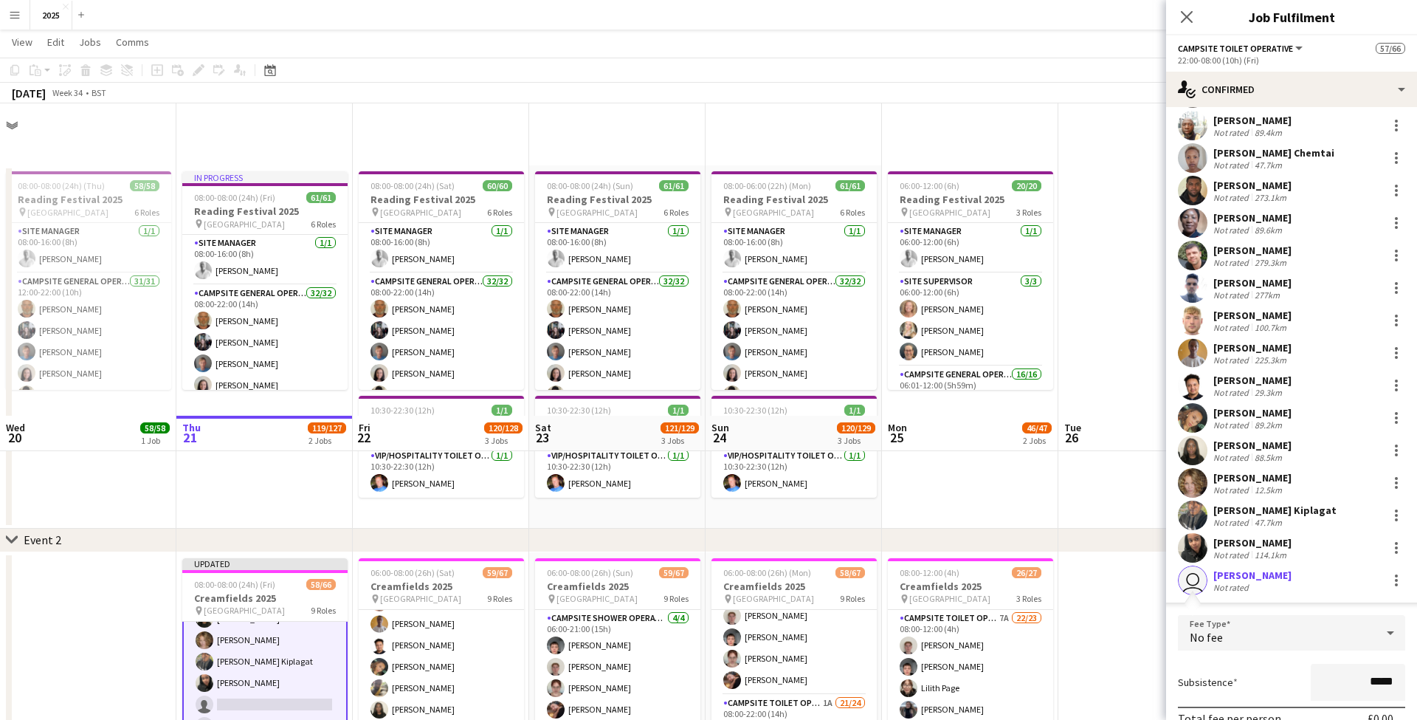
scroll to position [312, 0]
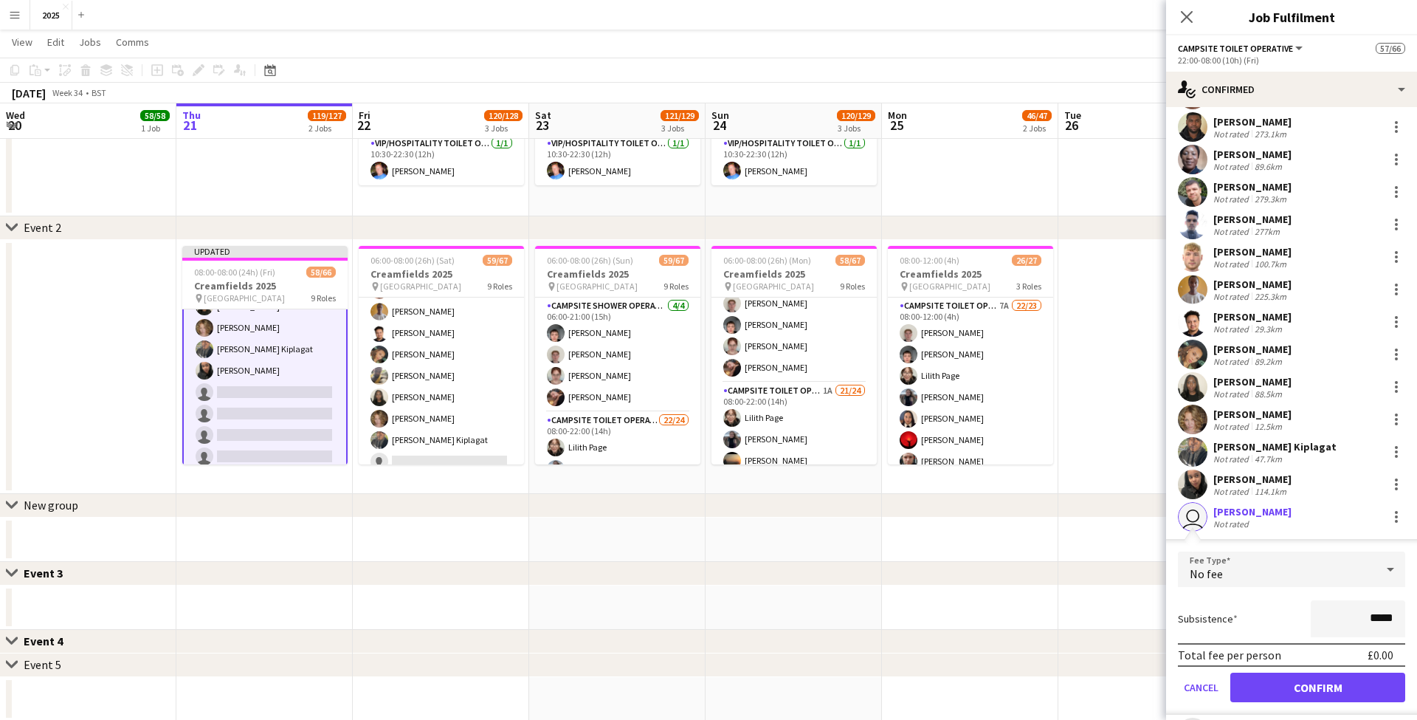
click at [1290, 678] on button "Confirm" at bounding box center [1317, 687] width 175 height 30
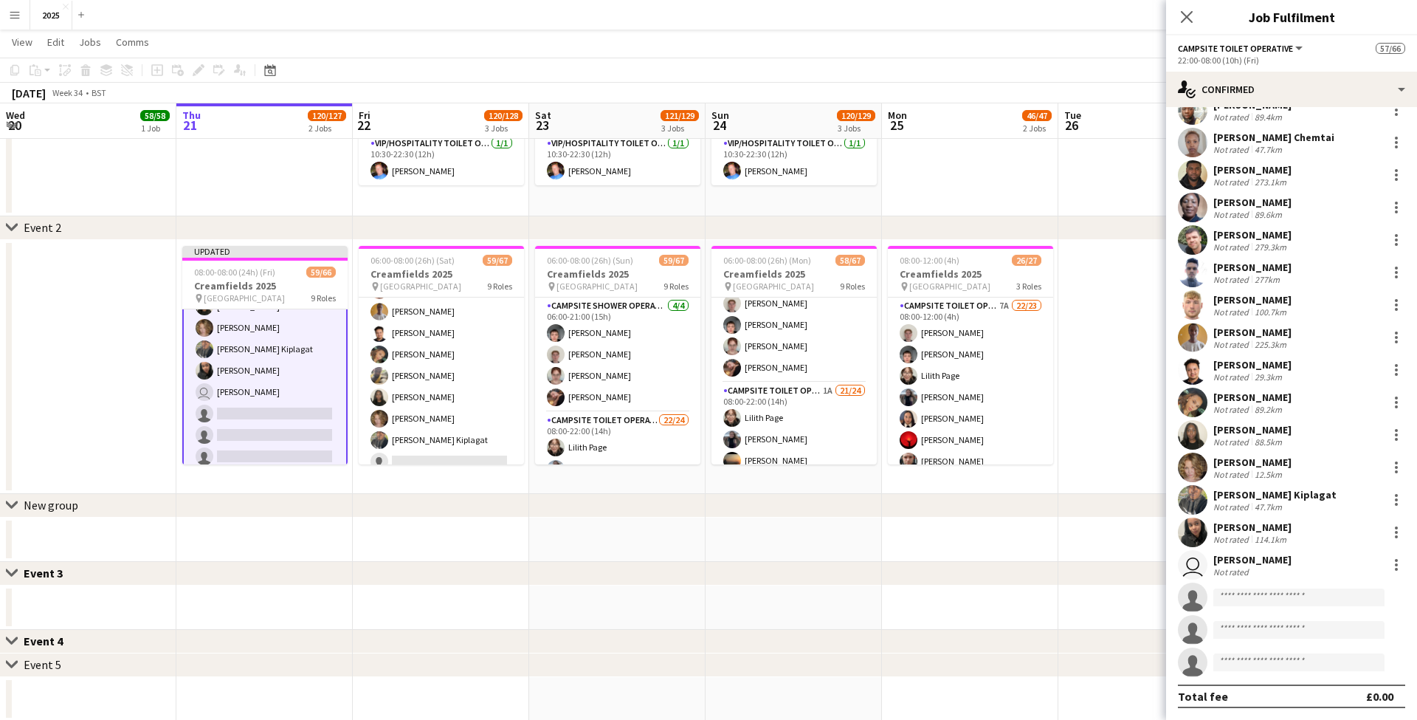
scroll to position [184, 0]
click at [254, 373] on app-card-role "Campsite Toilet Operative 3A 19/22 22:00-08:00 (10h) [PERSON_NAME] [PERSON_NAME…" at bounding box center [264, 221] width 165 height 503
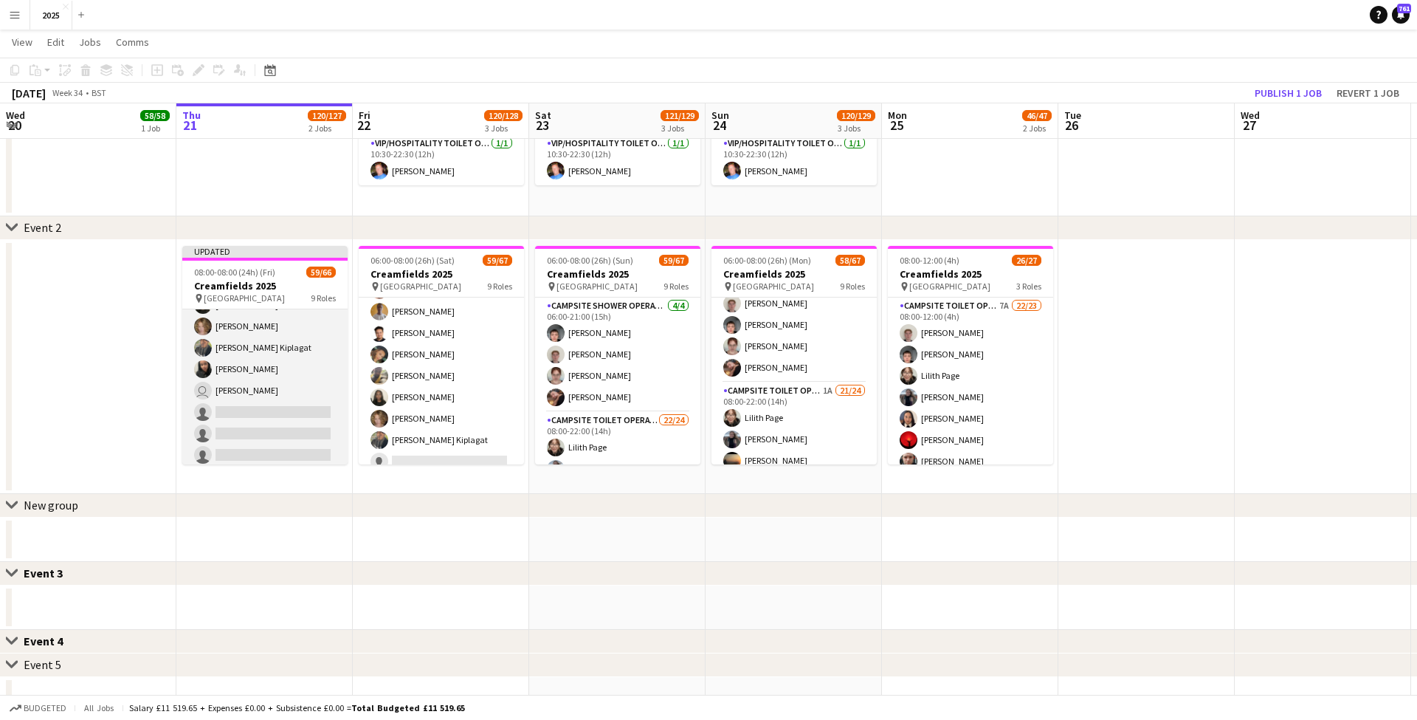
click at [292, 353] on app-card-role "Campsite Toilet Operative 3A 19/22 22:00-08:00 (10h) [PERSON_NAME] [PERSON_NAME…" at bounding box center [264, 220] width 165 height 500
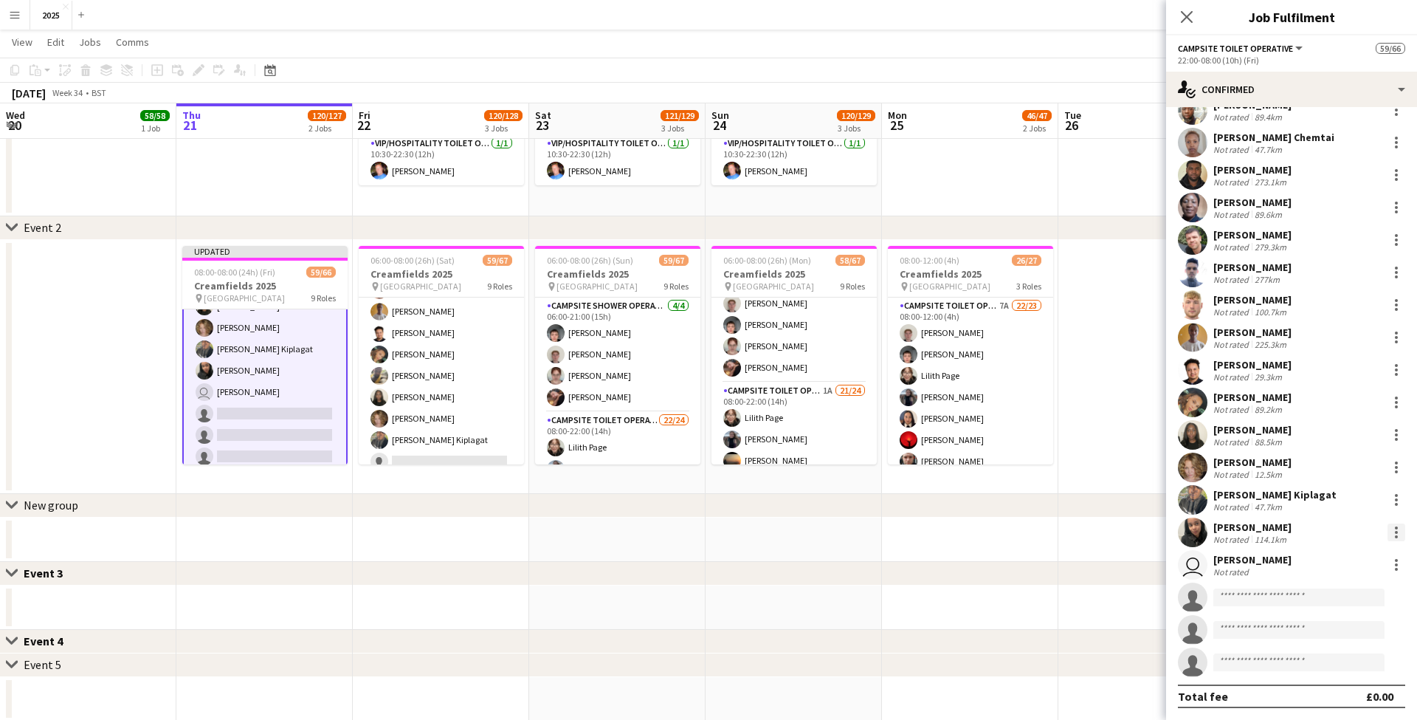
click at [1397, 533] on div at bounding box center [1396, 532] width 3 height 3
click at [1343, 361] on span "Switch crew" at bounding box center [1333, 362] width 63 height 13
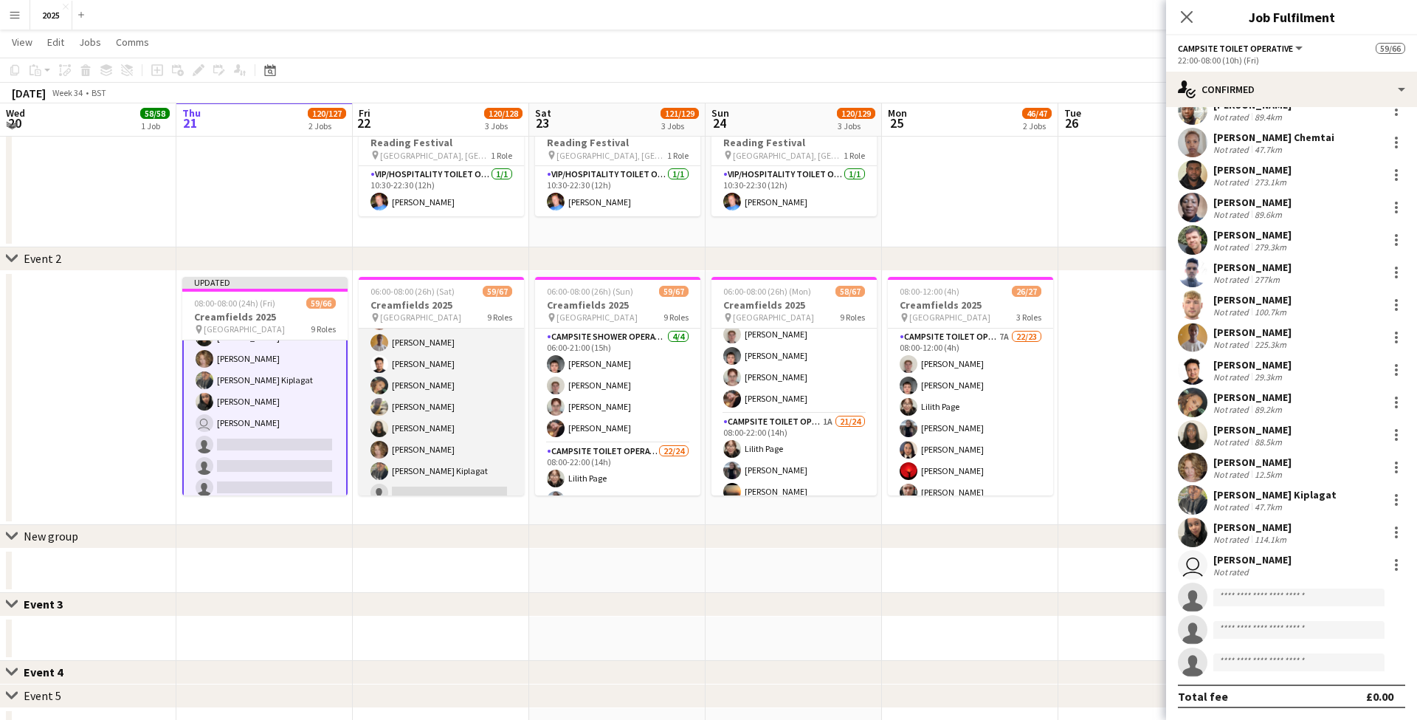
scroll to position [1407, 0]
click at [455, 411] on app-card-role "Campsite Toilet Operative 4A 18/22 22:00-08:00 (10h) [PERSON_NAME] [PERSON_NAME…" at bounding box center [441, 243] width 165 height 500
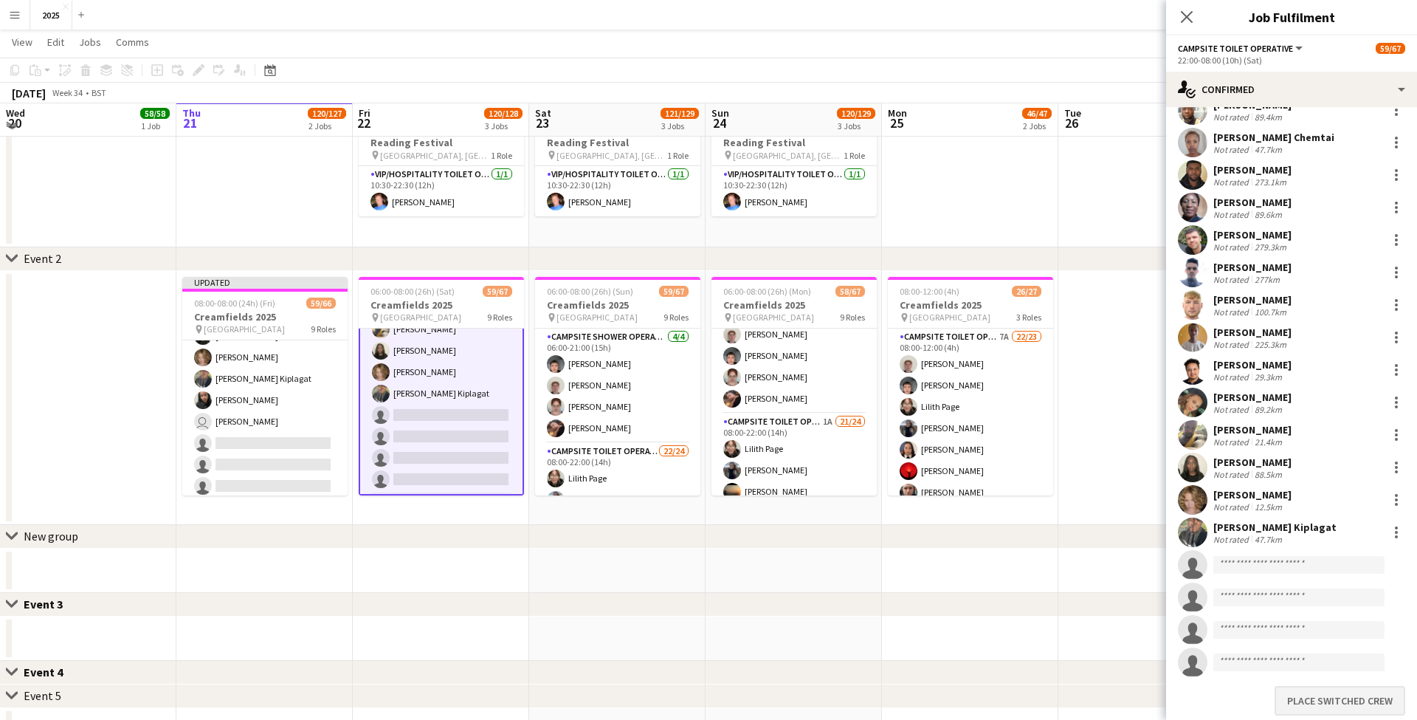
click at [1296, 699] on button "Place switched crew" at bounding box center [1339, 701] width 131 height 30
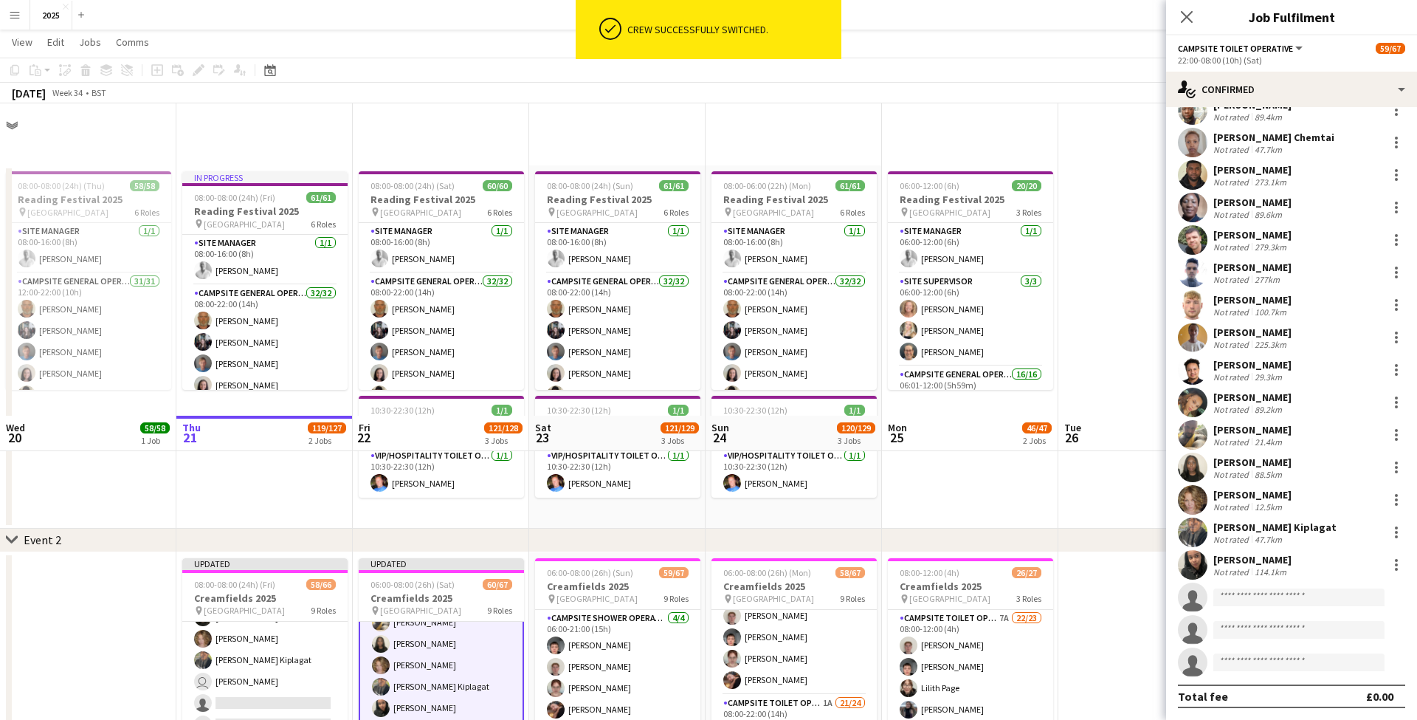
scroll to position [312, 0]
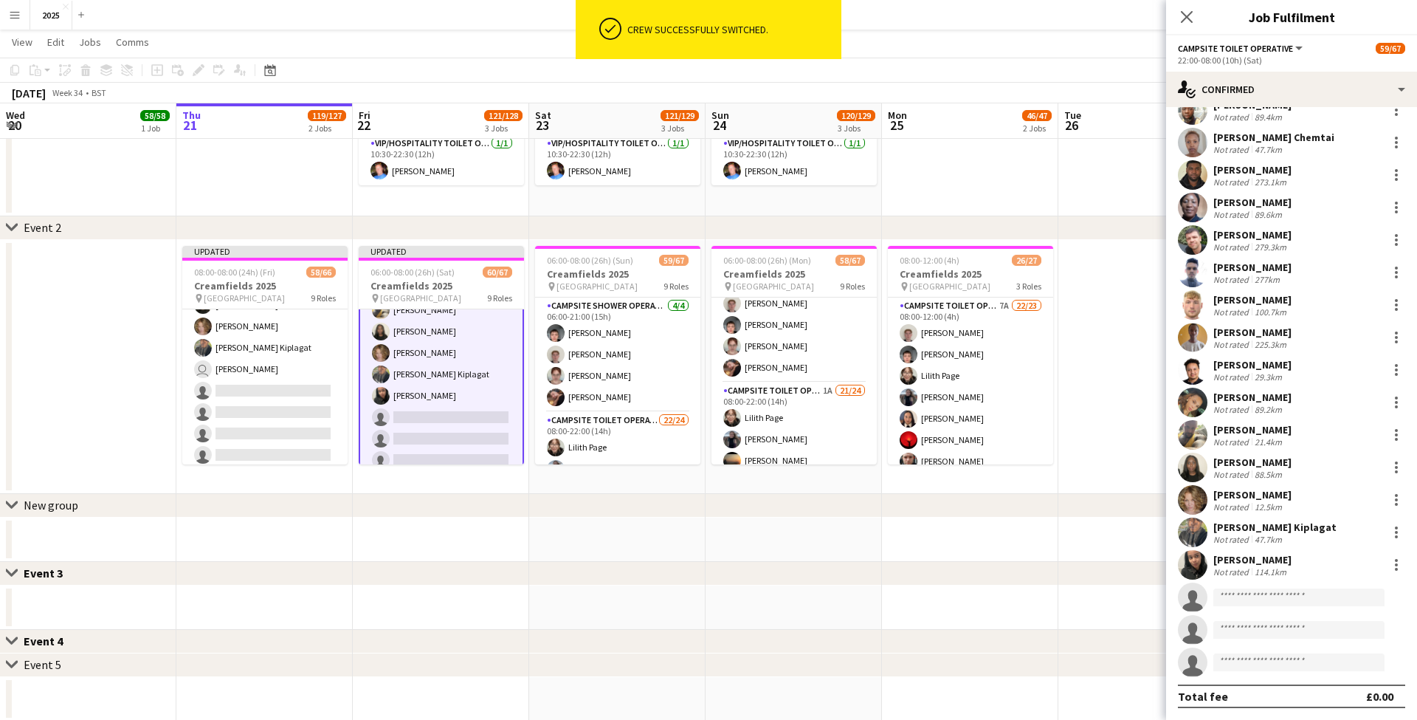
click at [461, 415] on app-card-role "Campsite Toilet Operative 4A 19/22 22:00-08:00 (10h) [PERSON_NAME] [PERSON_NAME…" at bounding box center [441, 224] width 165 height 503
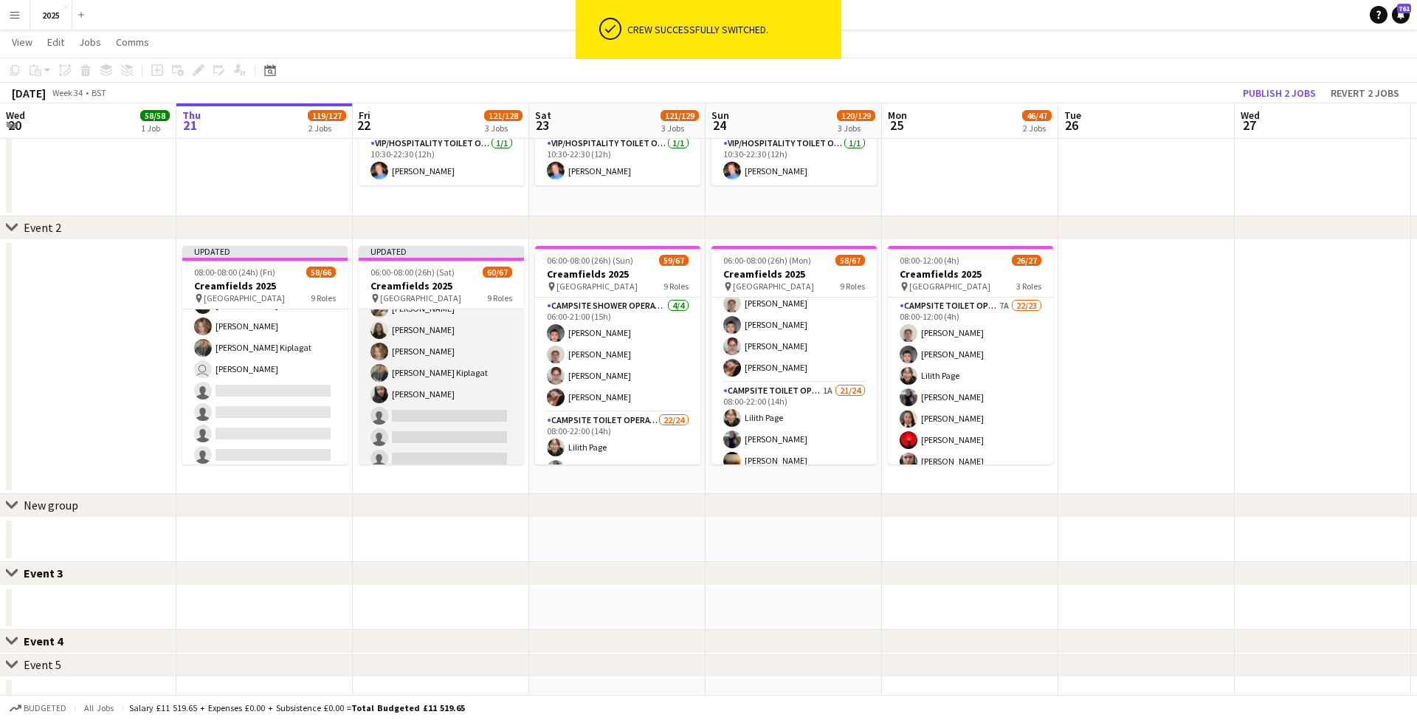
click at [465, 413] on app-card-role "Campsite Toilet Operative 4A 19/22 22:00-08:00 (10h) [PERSON_NAME] [PERSON_NAME…" at bounding box center [441, 223] width 165 height 500
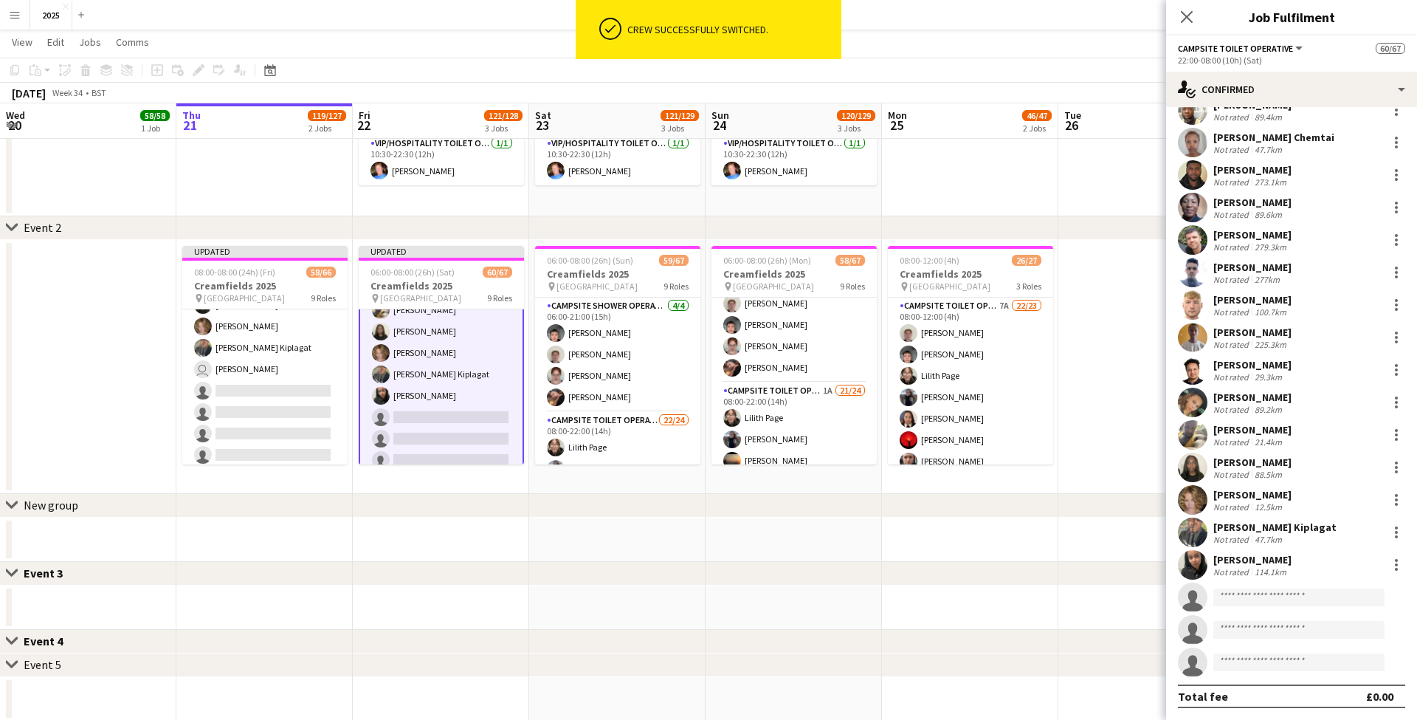
scroll to position [184, 0]
click at [1263, 596] on input at bounding box center [1298, 597] width 171 height 18
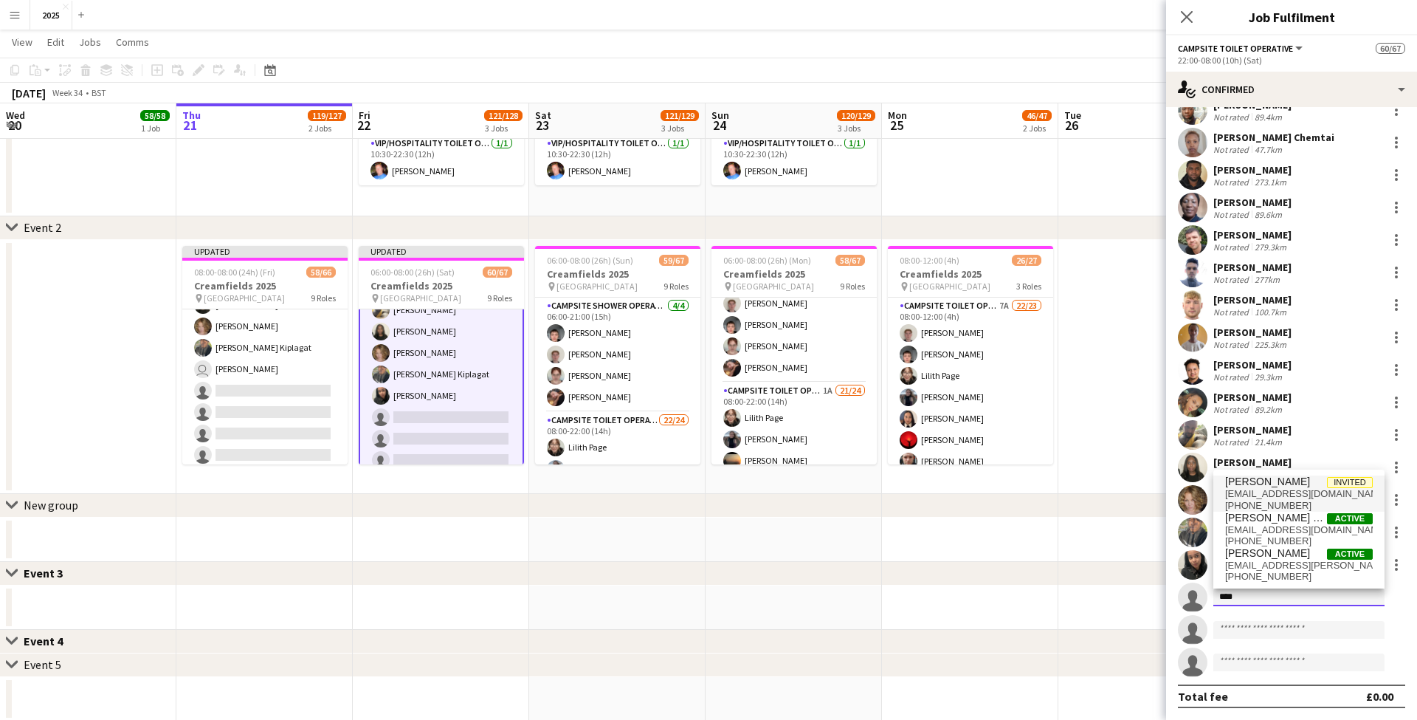
type input "****"
click at [1262, 503] on span "[PHONE_NUMBER]" at bounding box center [1299, 506] width 148 height 12
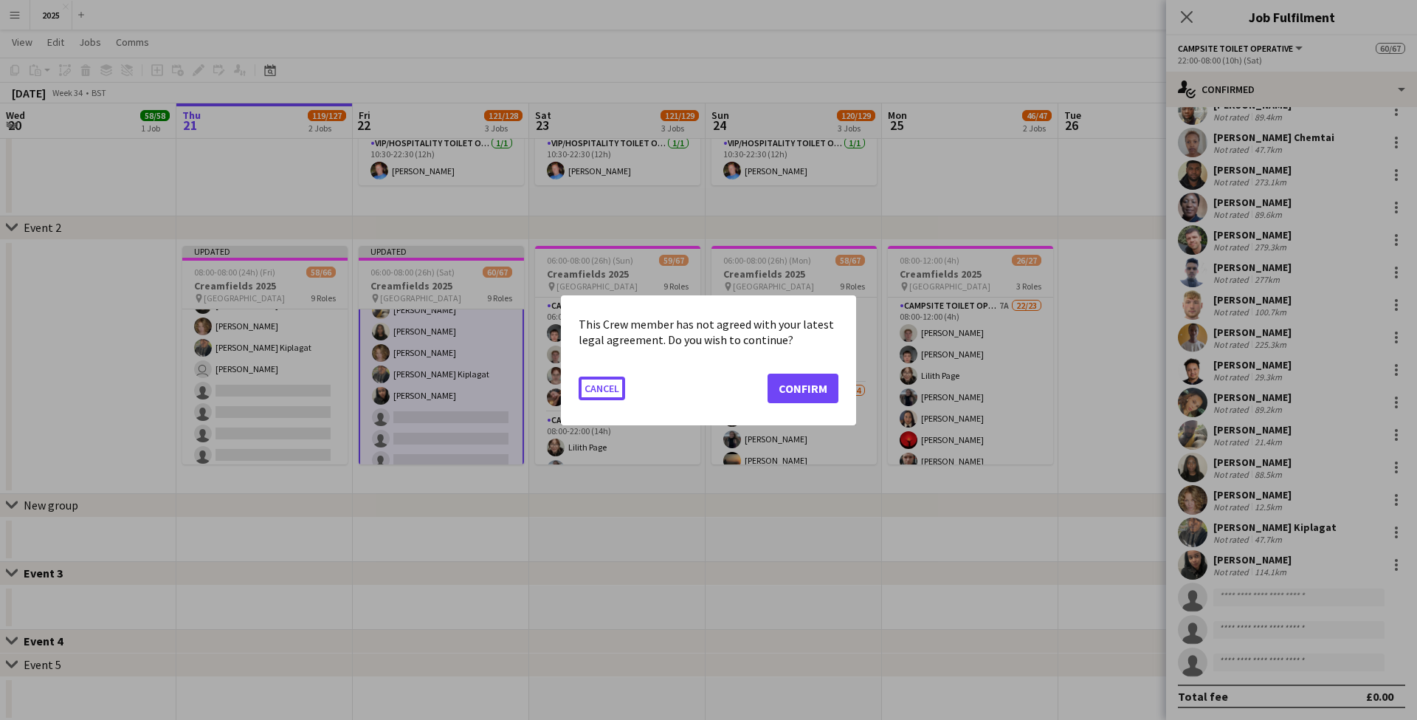
scroll to position [0, 0]
click at [810, 380] on button "Confirm" at bounding box center [802, 388] width 71 height 30
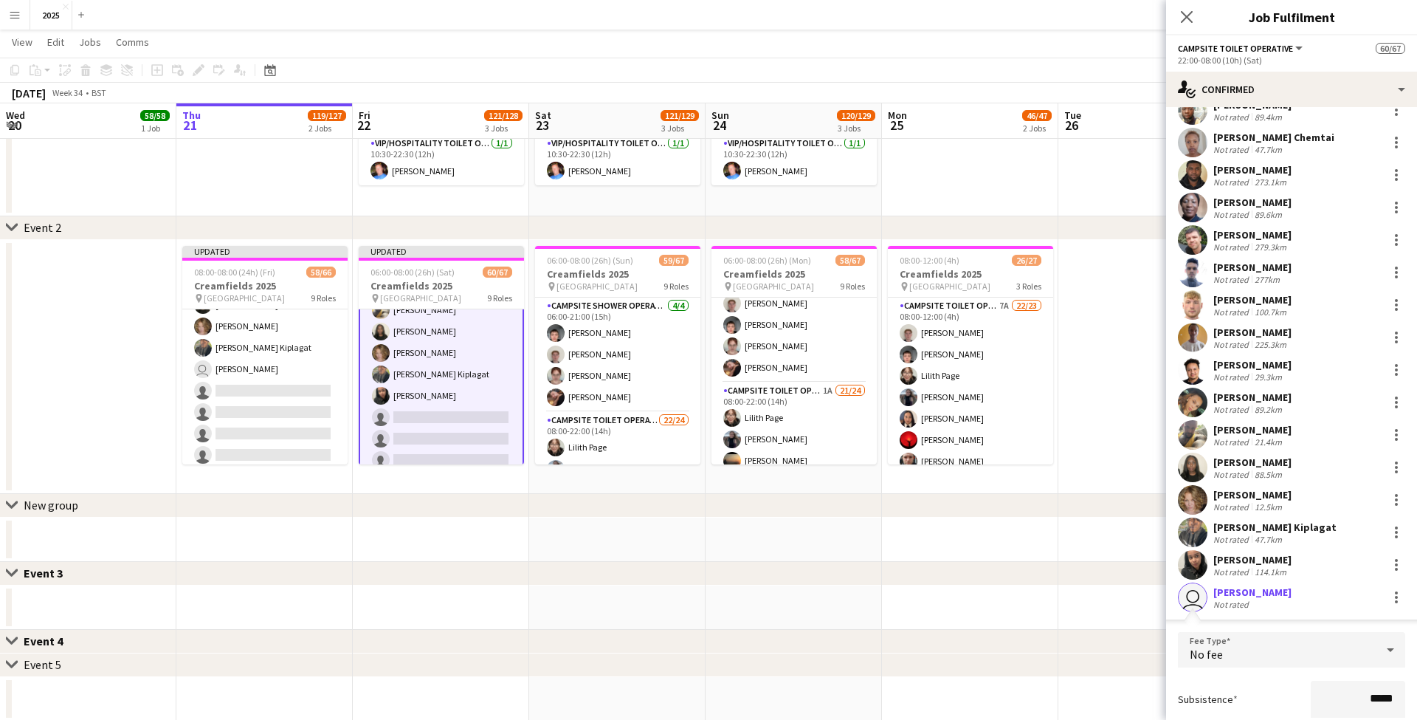
scroll to position [4, 0]
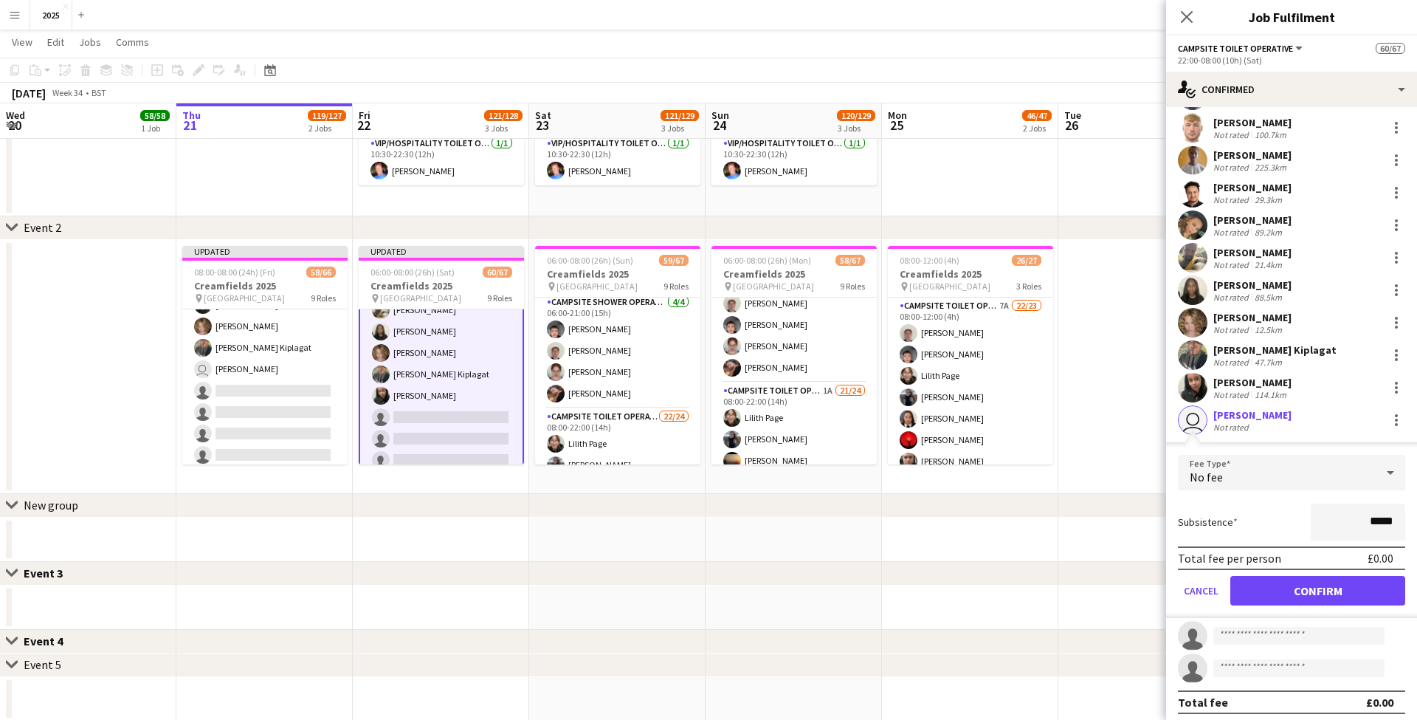
click at [1301, 583] on button "Confirm" at bounding box center [1317, 591] width 175 height 30
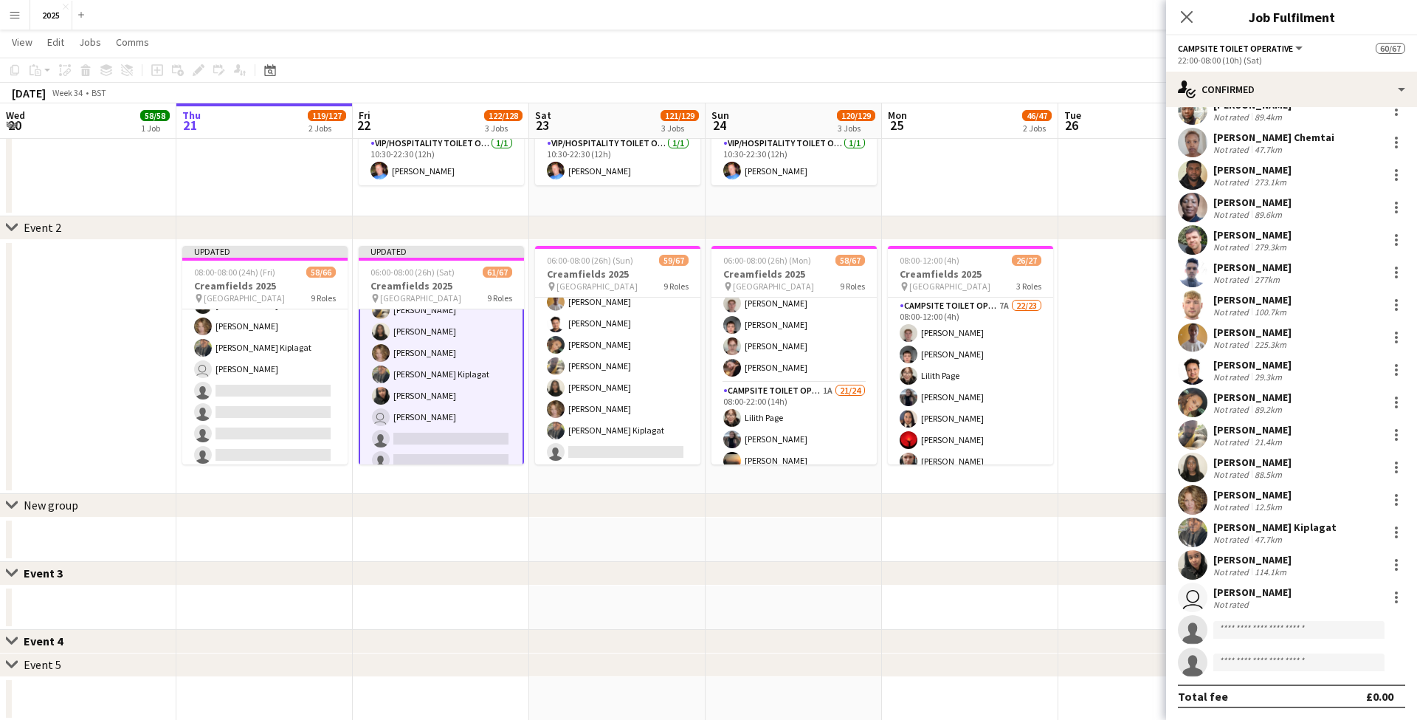
scroll to position [1493, 0]
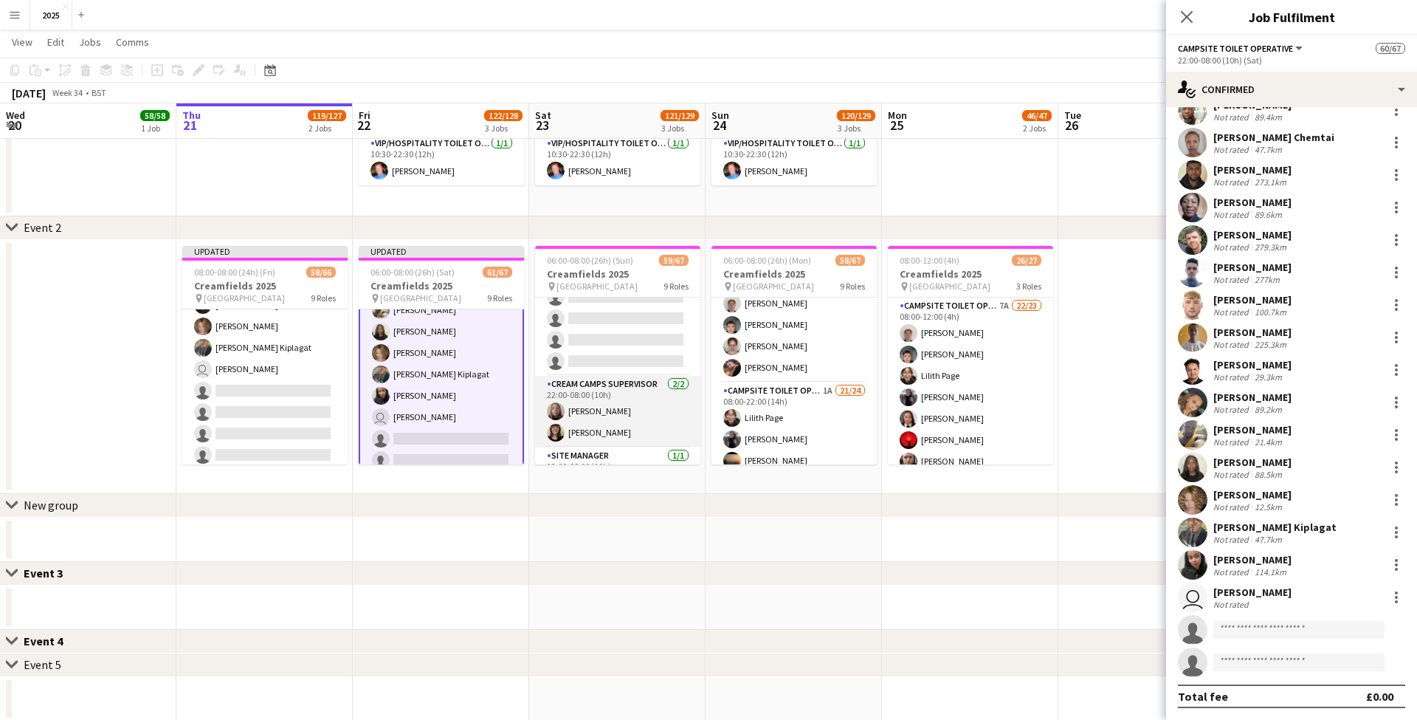
click at [612, 379] on app-card-role "Cream Camps Supervisor [DATE] 22:00-08:00 (10h) [PERSON_NAME] [PERSON_NAME]" at bounding box center [617, 412] width 165 height 72
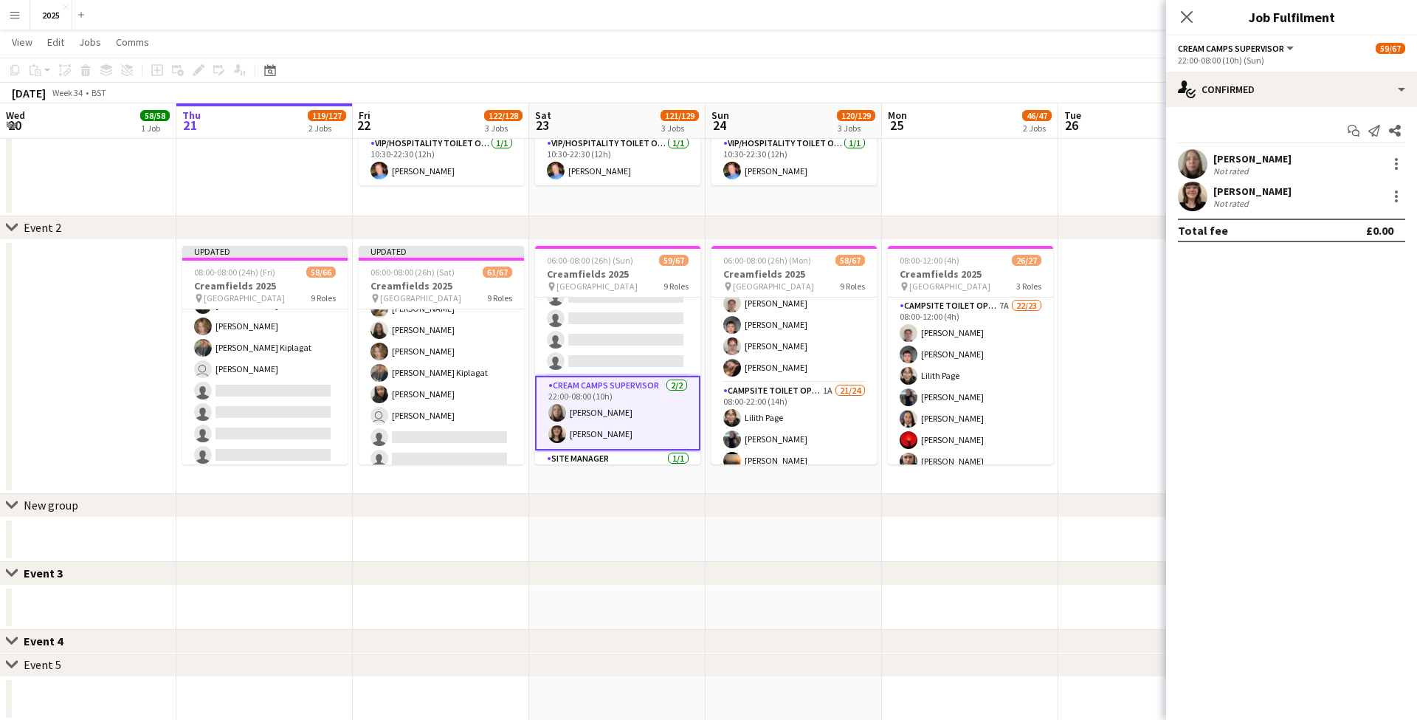
scroll to position [0, 0]
click at [612, 353] on app-card-role "Campsite Toilet Operative 2A 18/22 22:00-08:00 (10h) [PERSON_NAME] [PERSON_NAME…" at bounding box center [617, 126] width 165 height 500
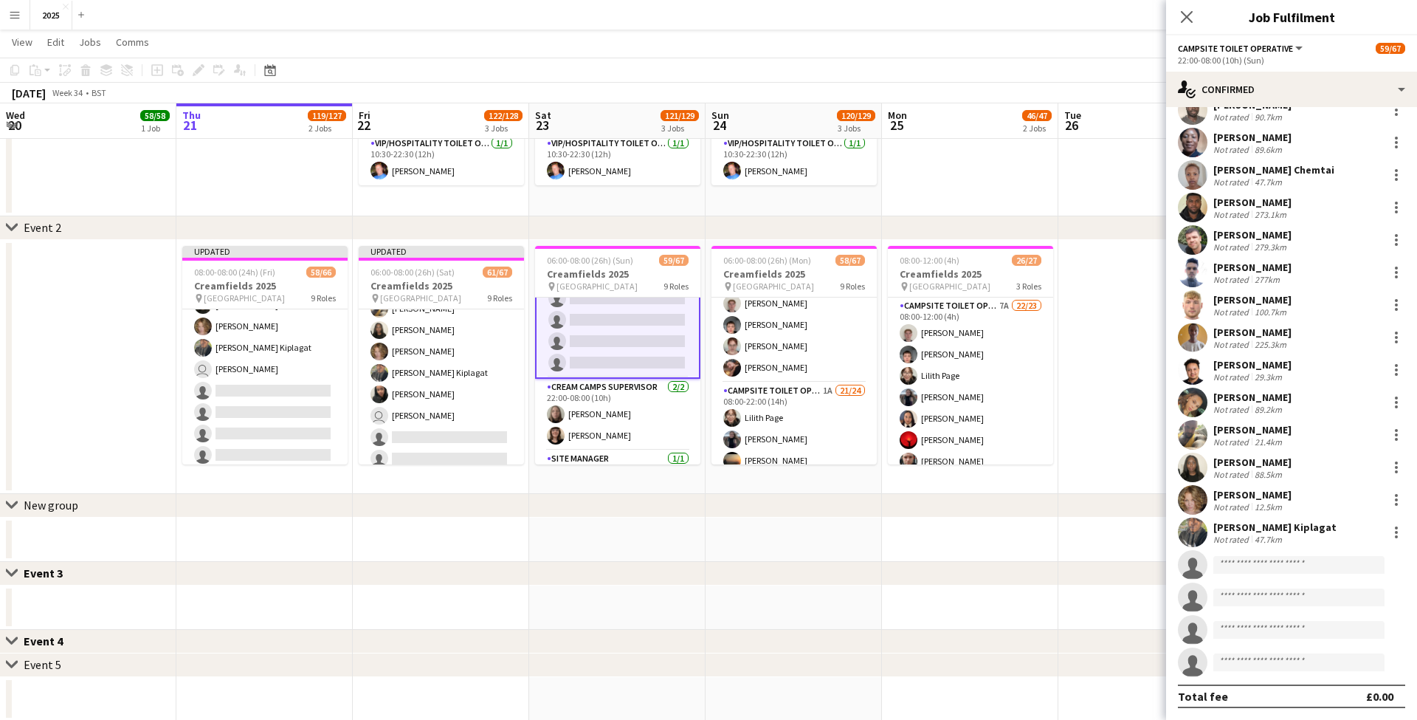
scroll to position [184, 0]
click at [1284, 559] on input at bounding box center [1298, 565] width 171 height 18
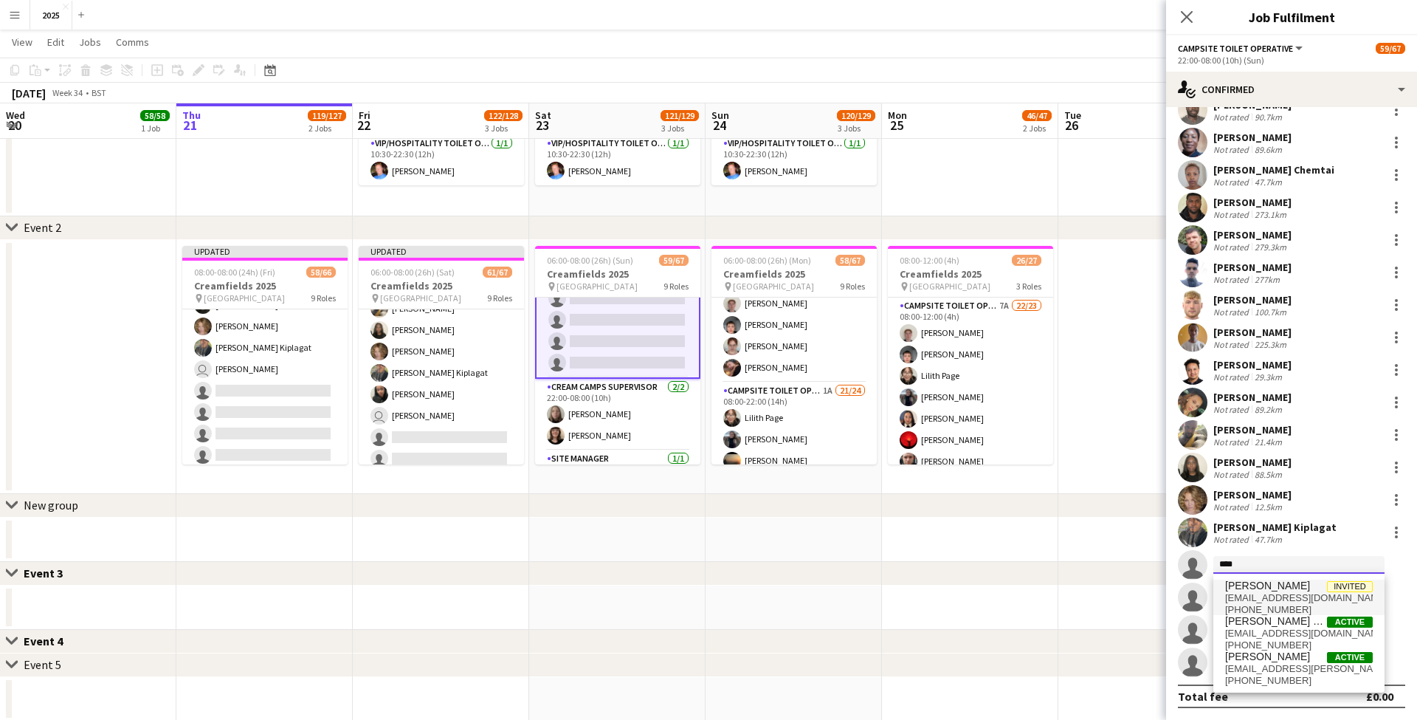
type input "****"
click at [1280, 598] on span "[EMAIL_ADDRESS][DOMAIN_NAME]" at bounding box center [1299, 598] width 148 height 12
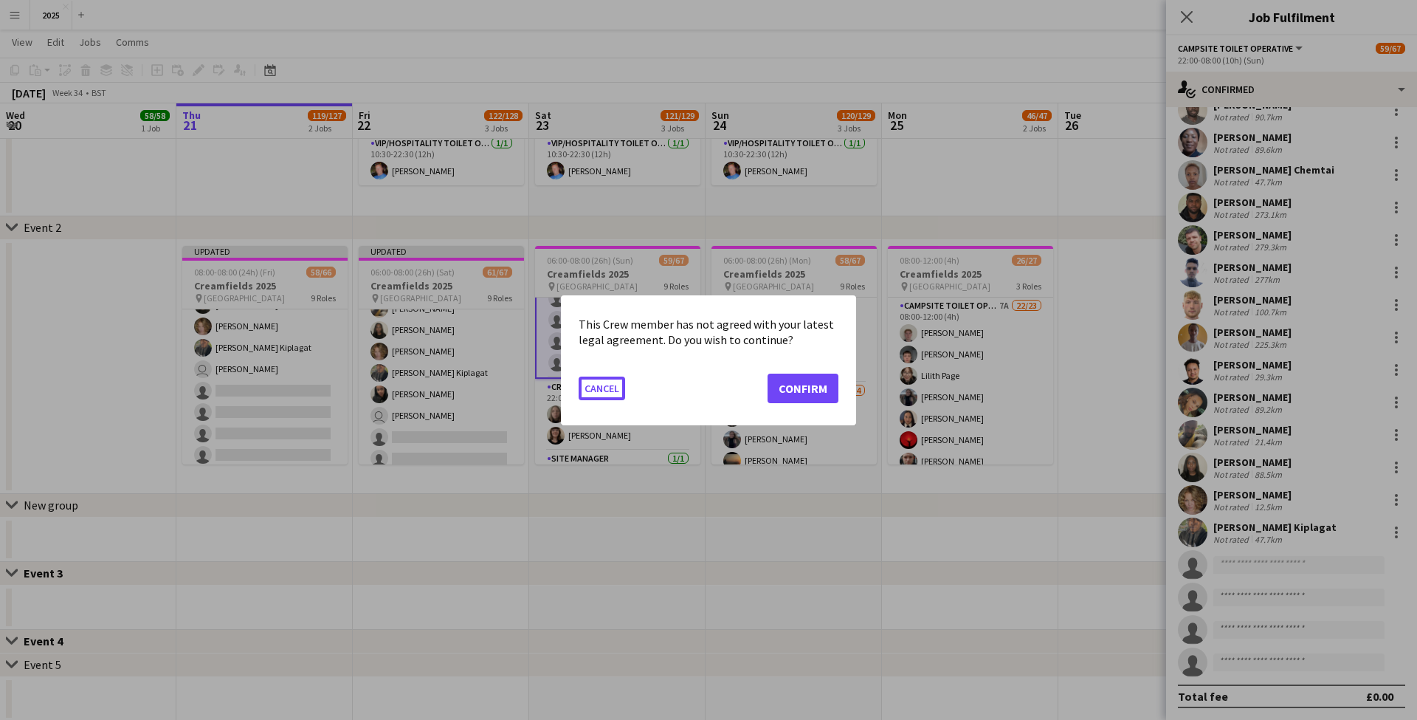
scroll to position [0, 0]
click at [810, 382] on button "Confirm" at bounding box center [802, 388] width 71 height 30
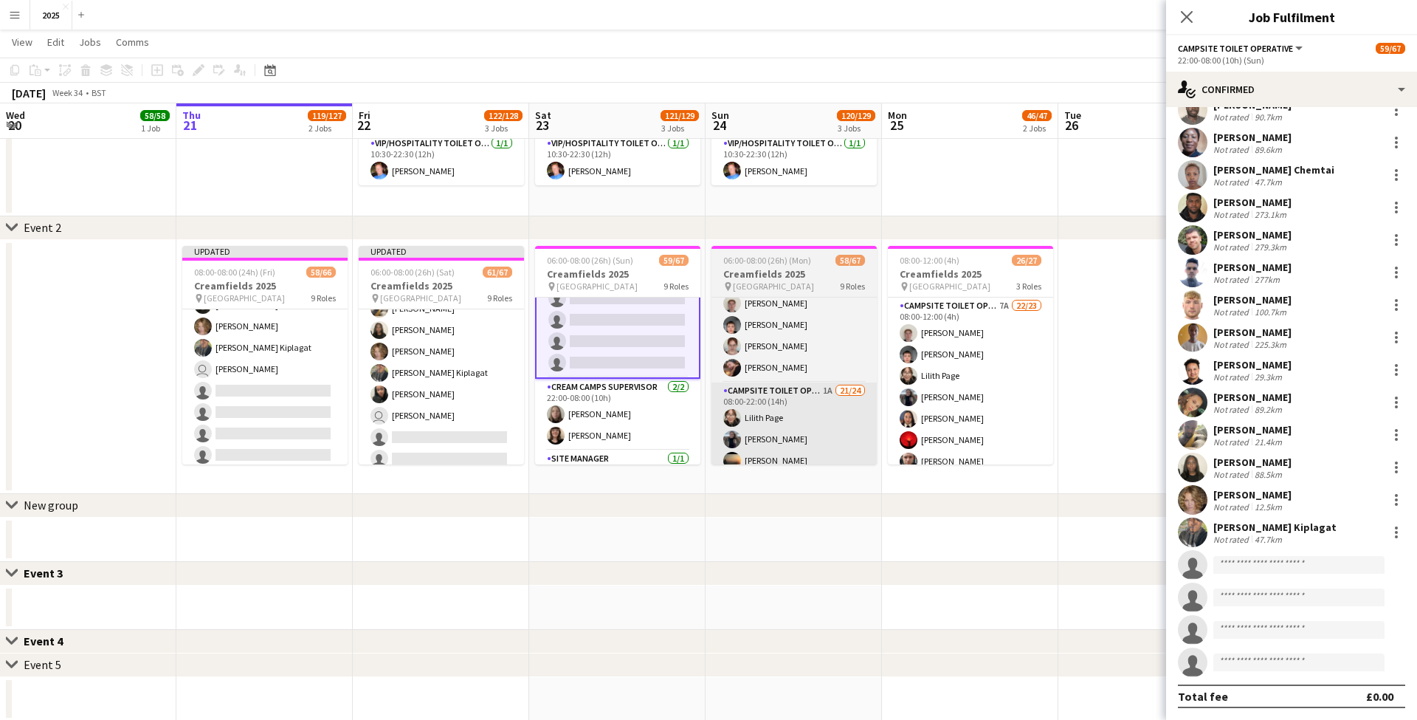
scroll to position [312, 0]
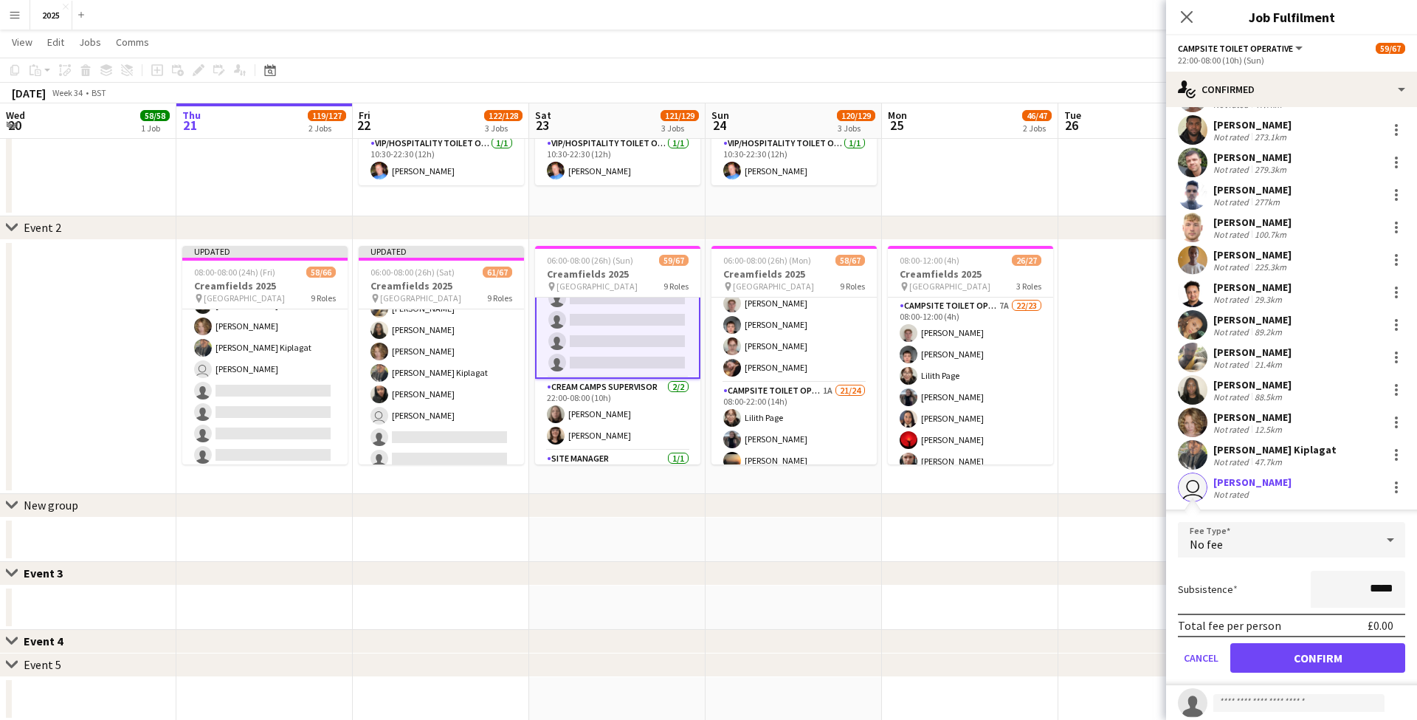
click at [1304, 654] on button "Confirm" at bounding box center [1317, 658] width 175 height 30
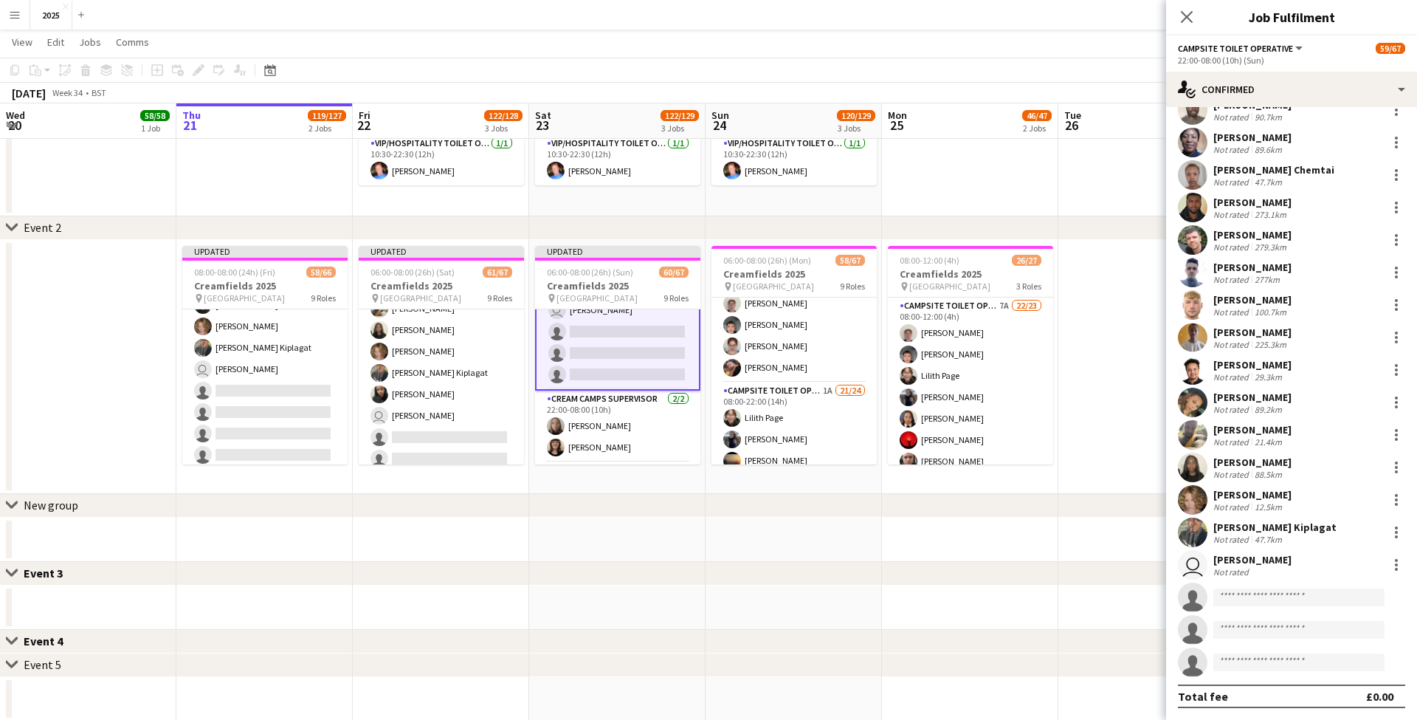
scroll to position [184, 0]
click at [1263, 596] on input at bounding box center [1298, 597] width 171 height 18
type input "****"
click at [1257, 623] on span "[PERSON_NAME]" at bounding box center [1267, 618] width 85 height 13
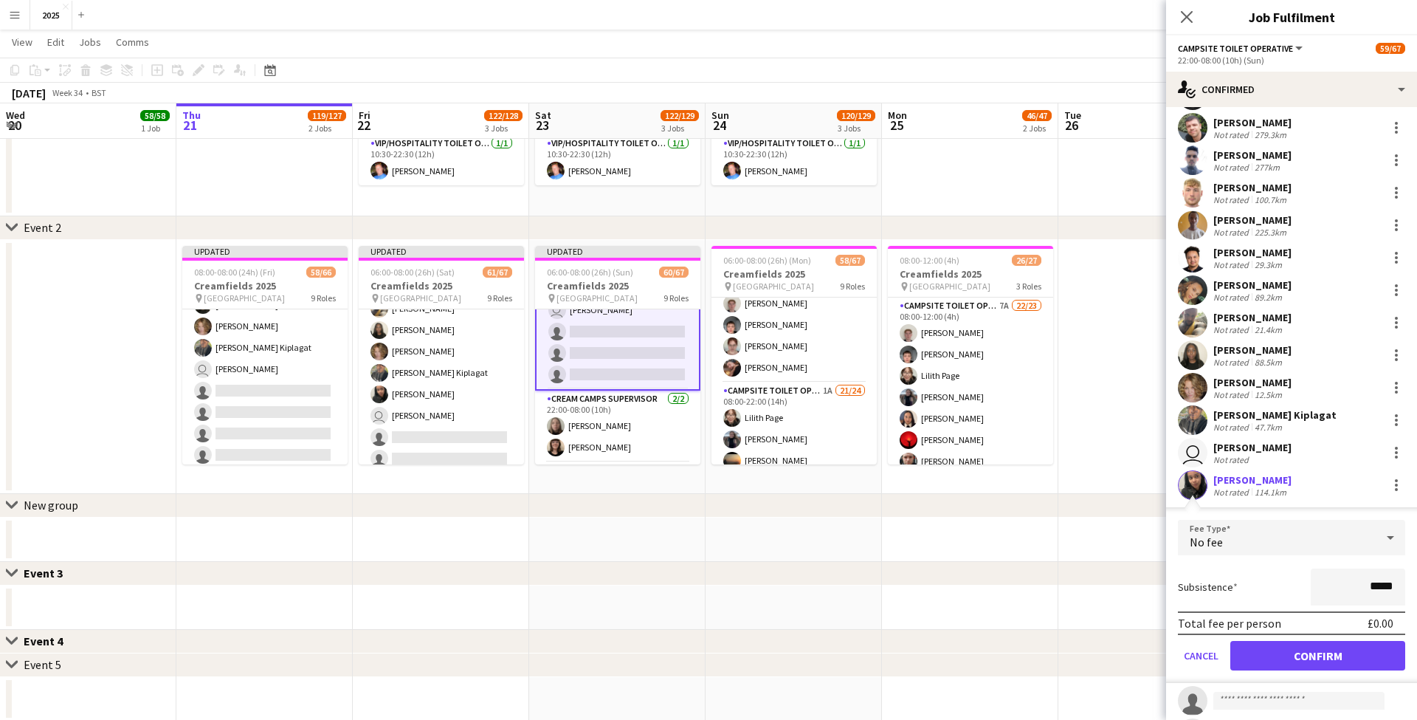
click at [1277, 655] on button "Confirm" at bounding box center [1317, 656] width 175 height 30
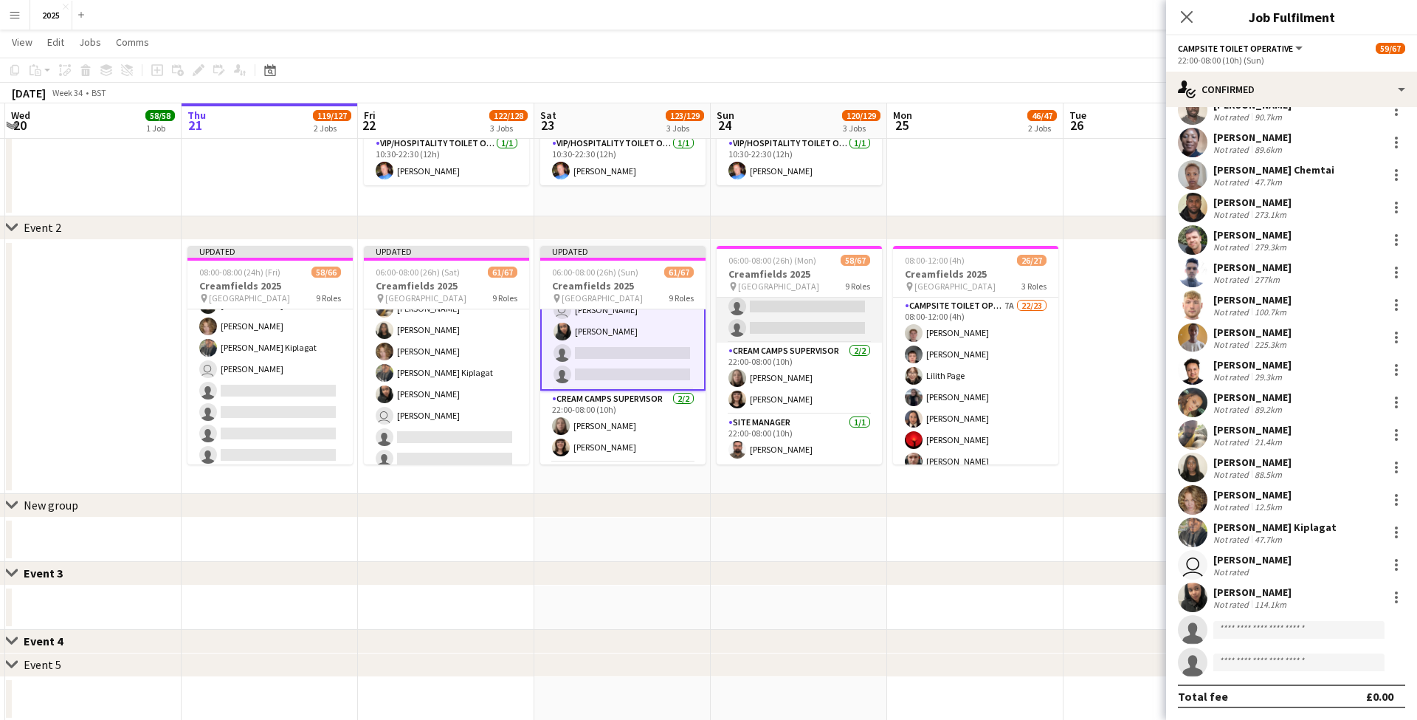
scroll to position [1526, 0]
click at [803, 328] on app-card-role "Campsite Toilet Operative 3A 18/22 22:00-08:00 (10h) [PERSON_NAME] [PERSON_NAME…" at bounding box center [799, 93] width 165 height 500
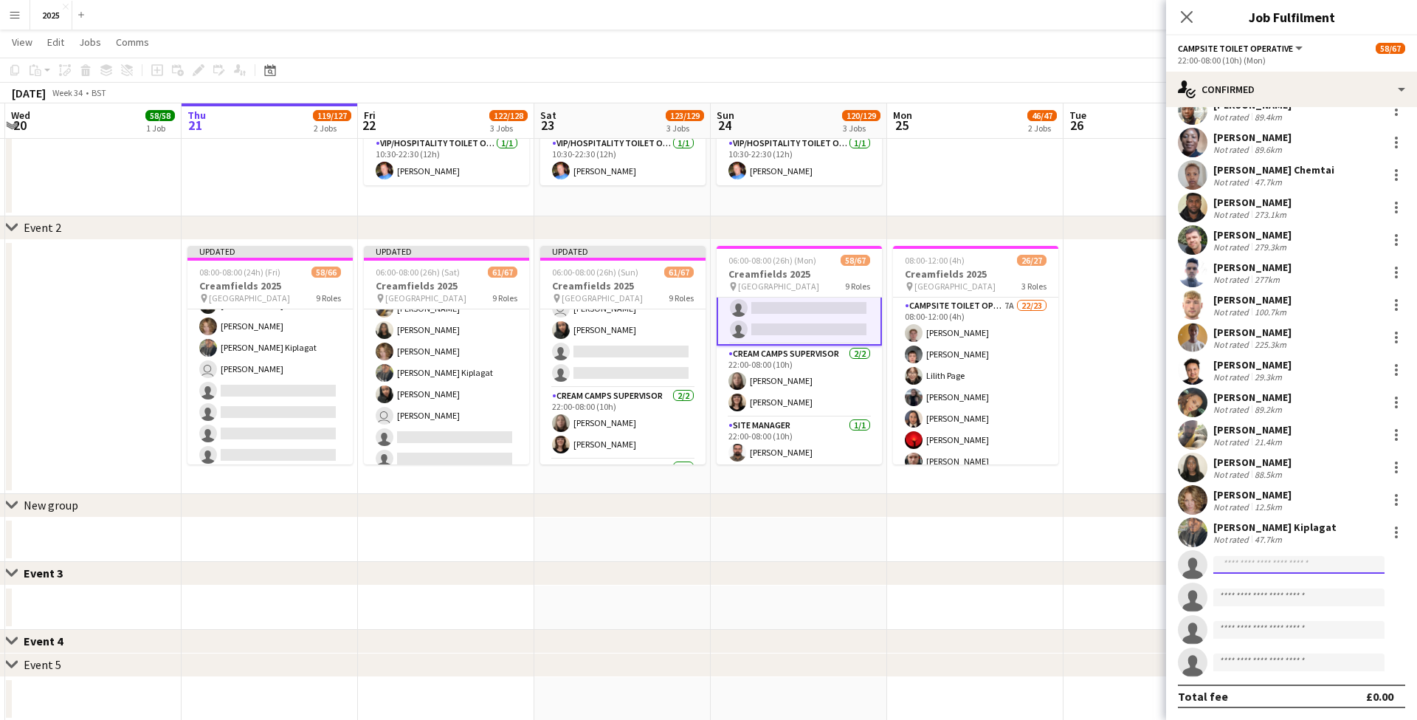
click at [1255, 567] on input at bounding box center [1298, 565] width 171 height 18
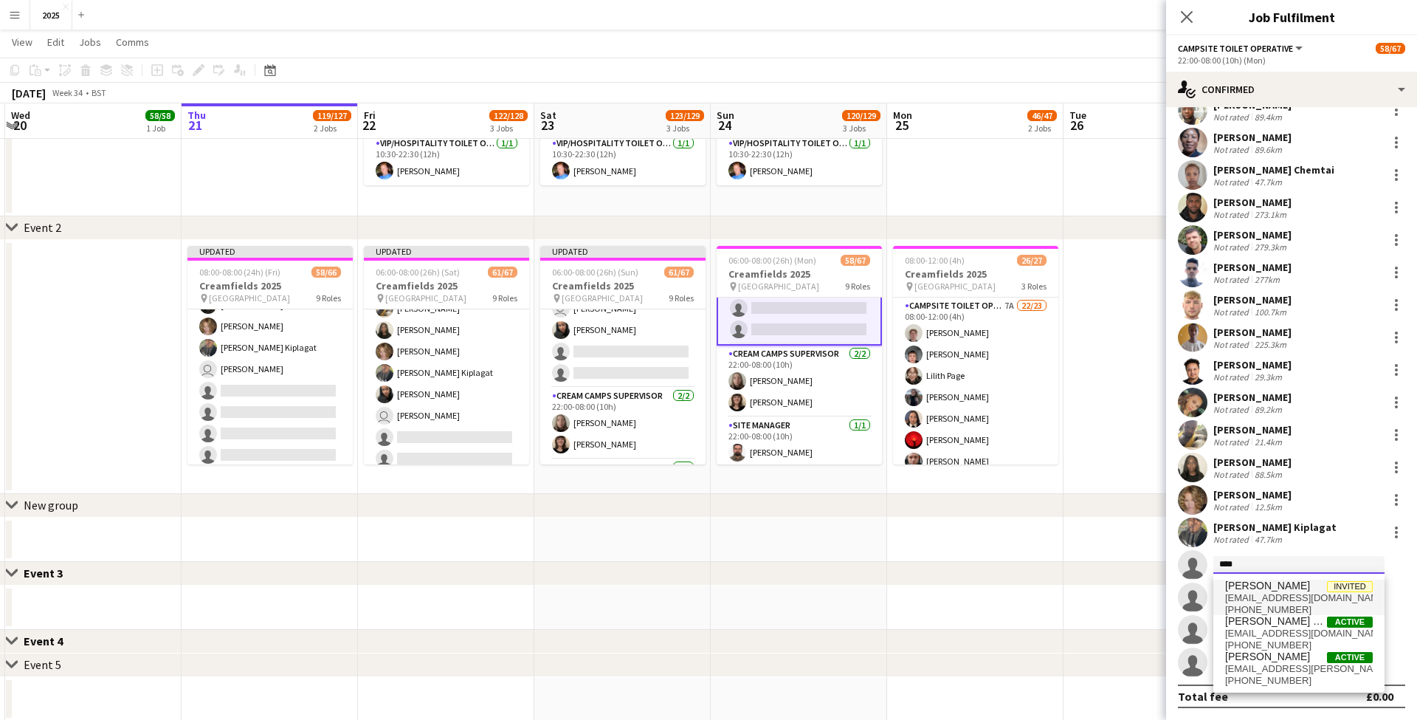
type input "****"
click at [1257, 598] on span "[EMAIL_ADDRESS][DOMAIN_NAME]" at bounding box center [1299, 598] width 148 height 12
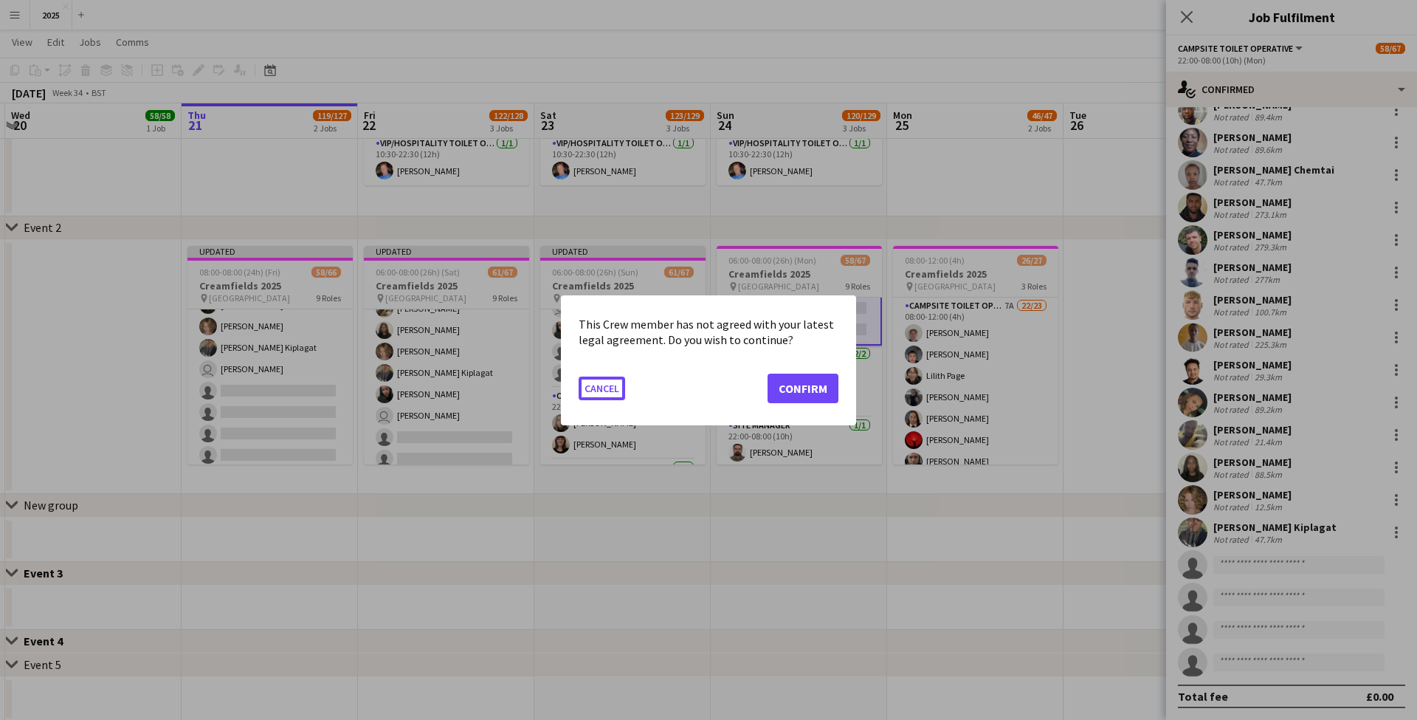
scroll to position [0, 0]
click at [796, 385] on button "Confirm" at bounding box center [802, 388] width 71 height 30
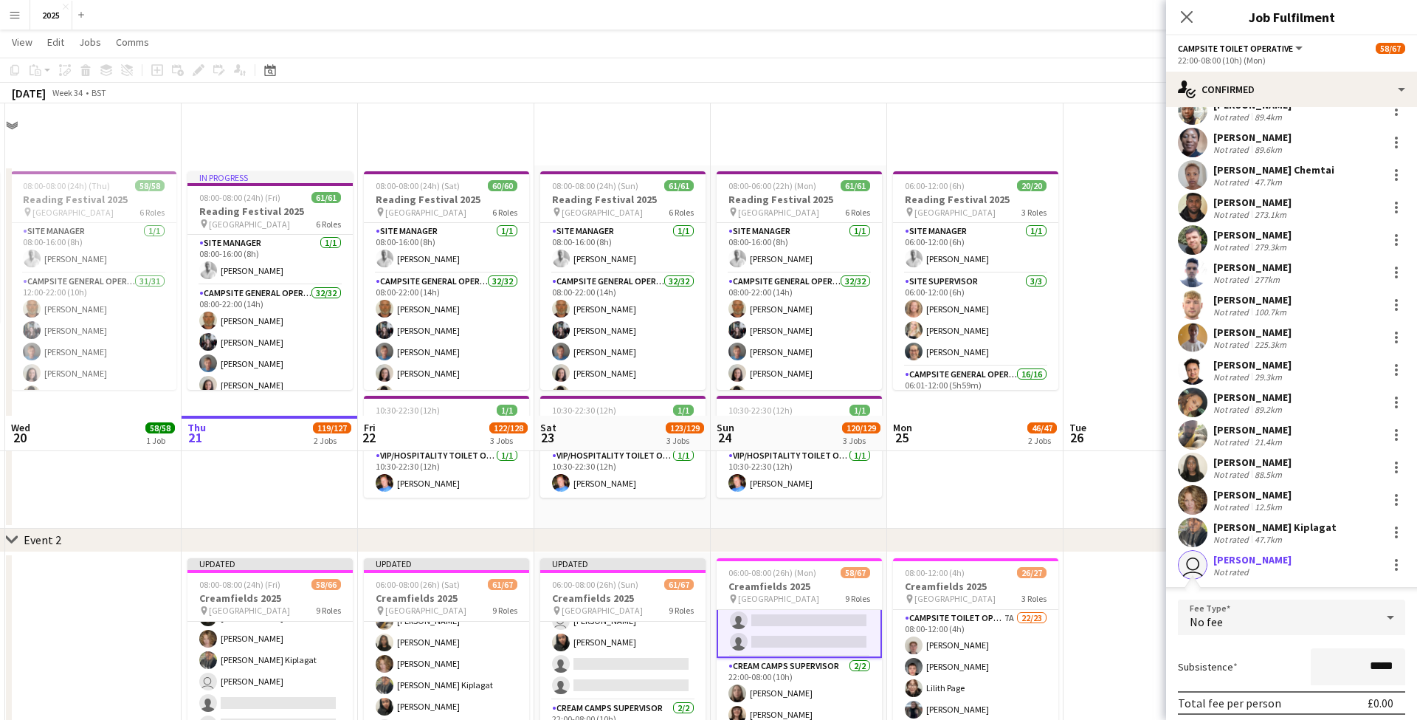
scroll to position [312, 0]
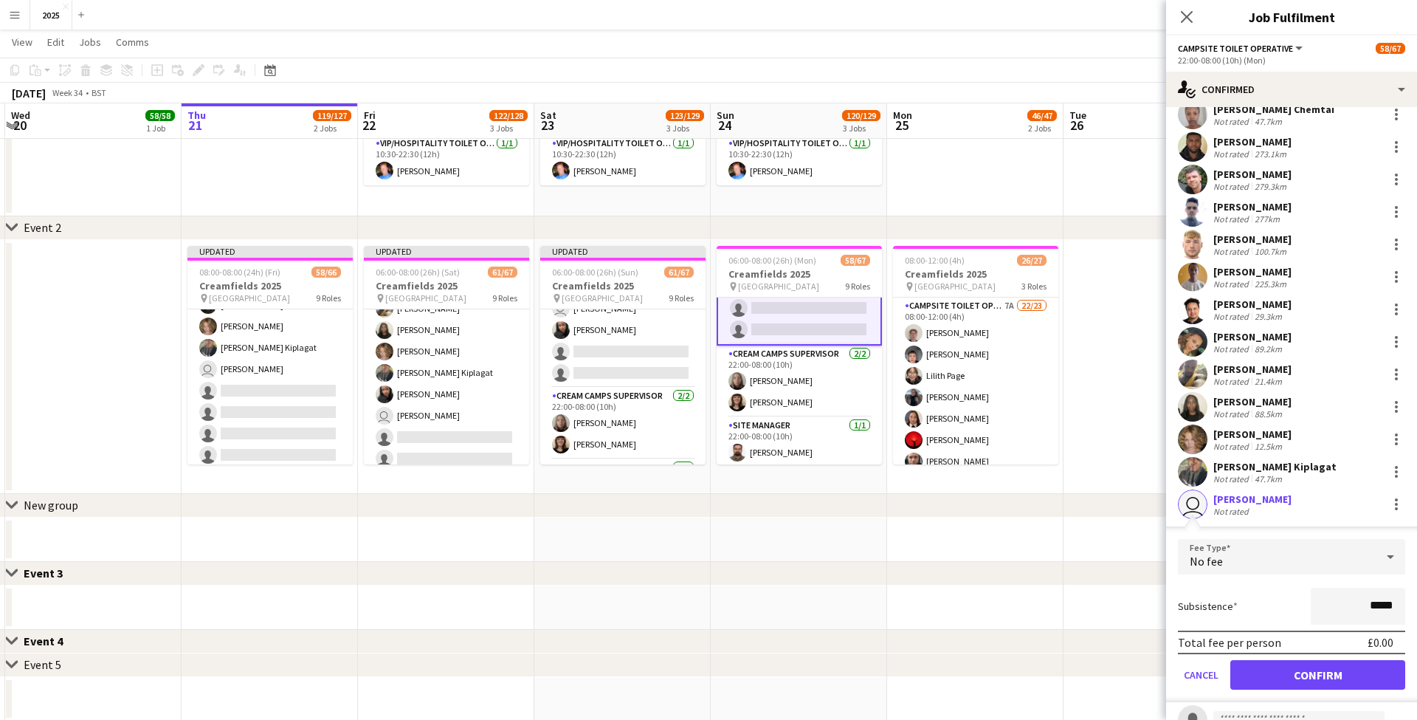
click at [1270, 663] on button "Confirm" at bounding box center [1317, 675] width 175 height 30
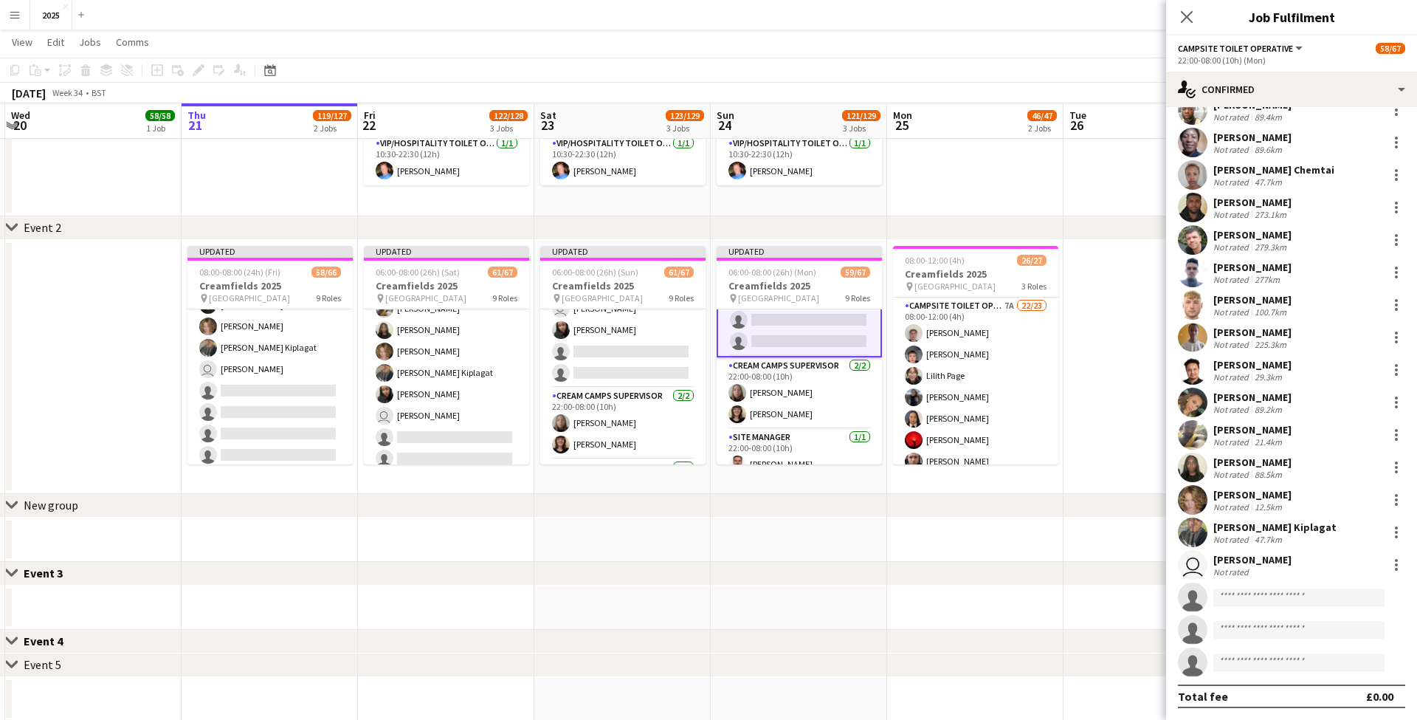
scroll to position [184, 0]
click at [1258, 599] on input at bounding box center [1298, 597] width 171 height 18
type input "****"
click at [1256, 616] on span "[PERSON_NAME]" at bounding box center [1267, 618] width 85 height 13
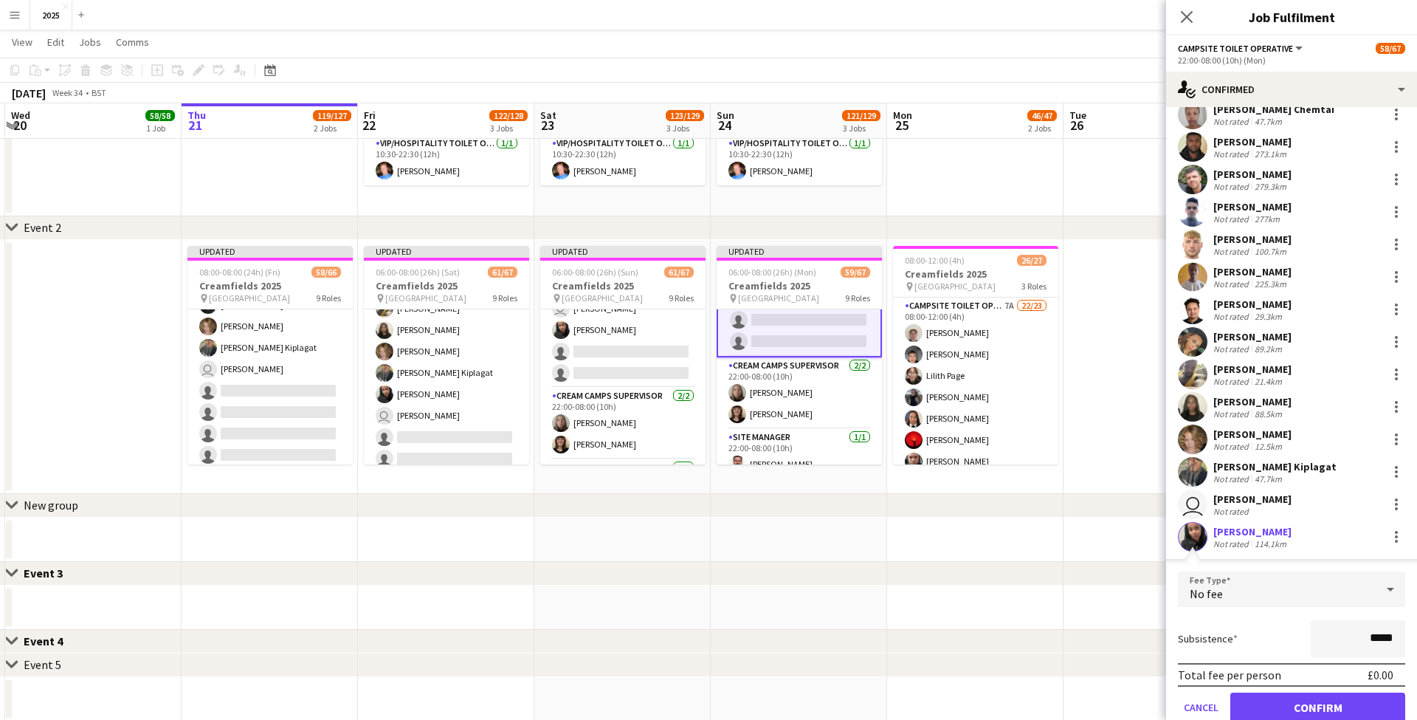
click at [1281, 698] on button "Confirm" at bounding box center [1317, 707] width 175 height 30
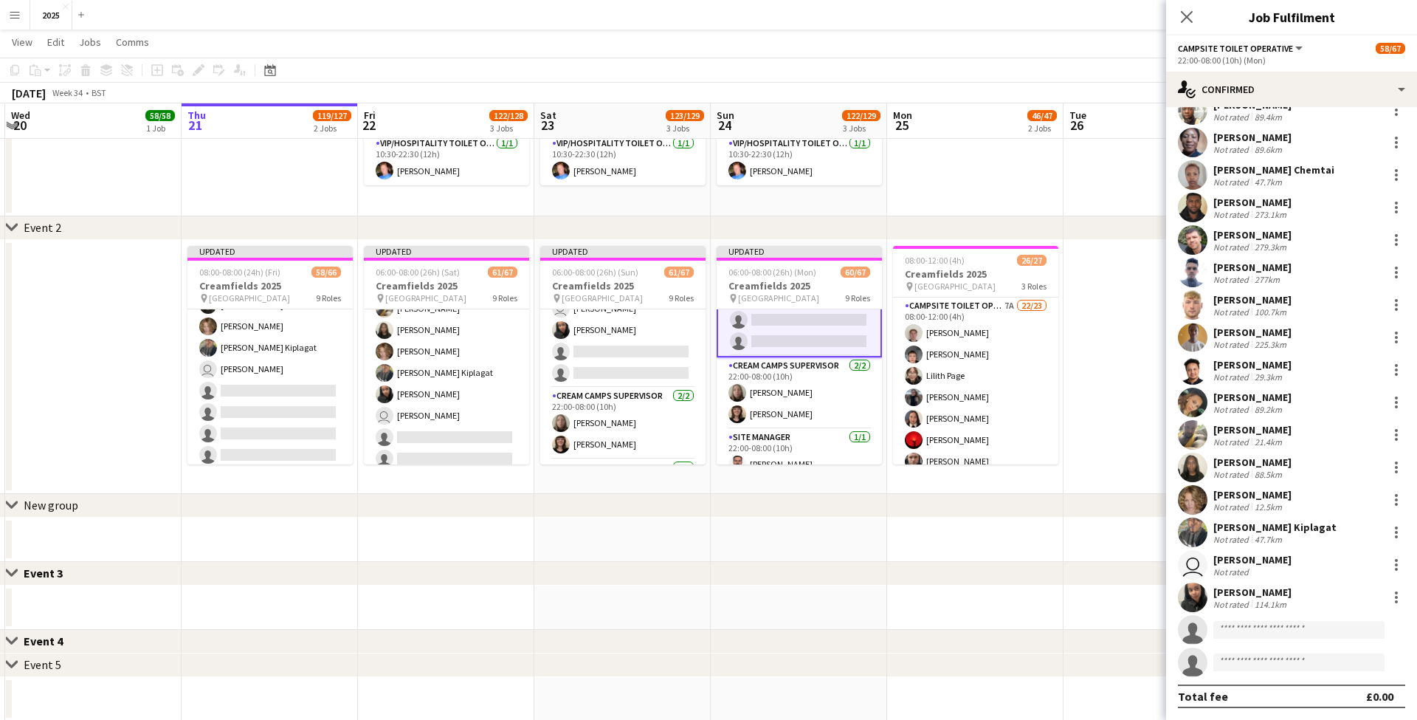
click at [1119, 363] on app-date-cell at bounding box center [1151, 367] width 176 height 254
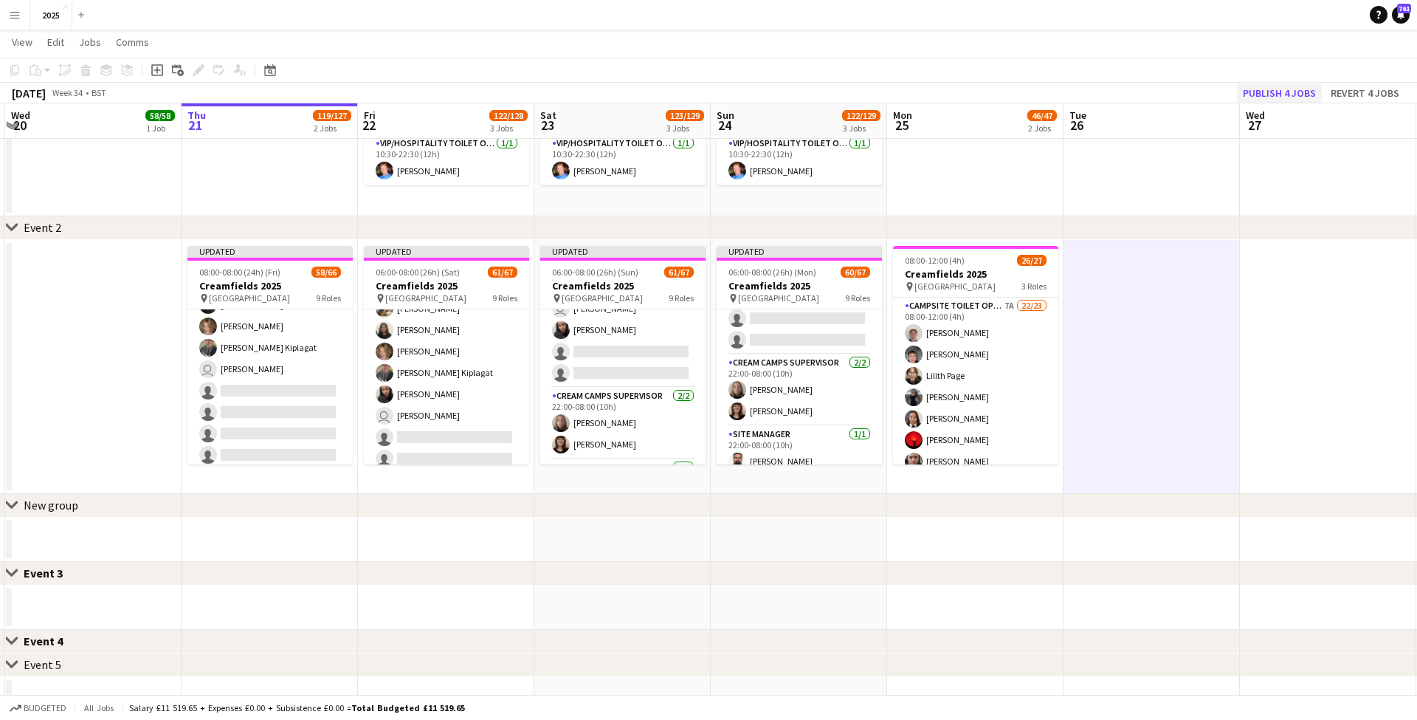
click at [1315, 91] on button "Publish 4 jobs" at bounding box center [1279, 92] width 85 height 19
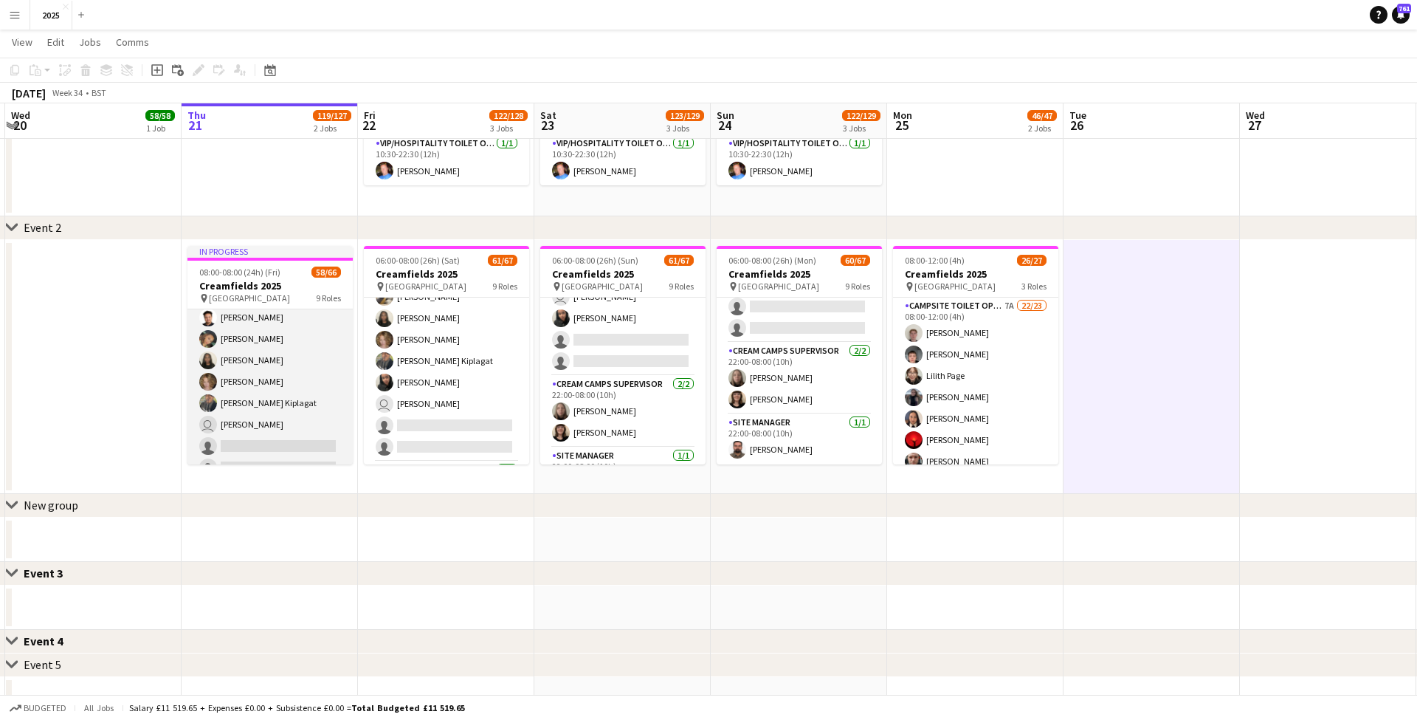
scroll to position [1335, 0]
click at [289, 398] on app-card-role "Campsite Toilet Operative 3A 18/22 22:00-08:00 (10h) [PERSON_NAME] [PERSON_NAME…" at bounding box center [269, 274] width 165 height 500
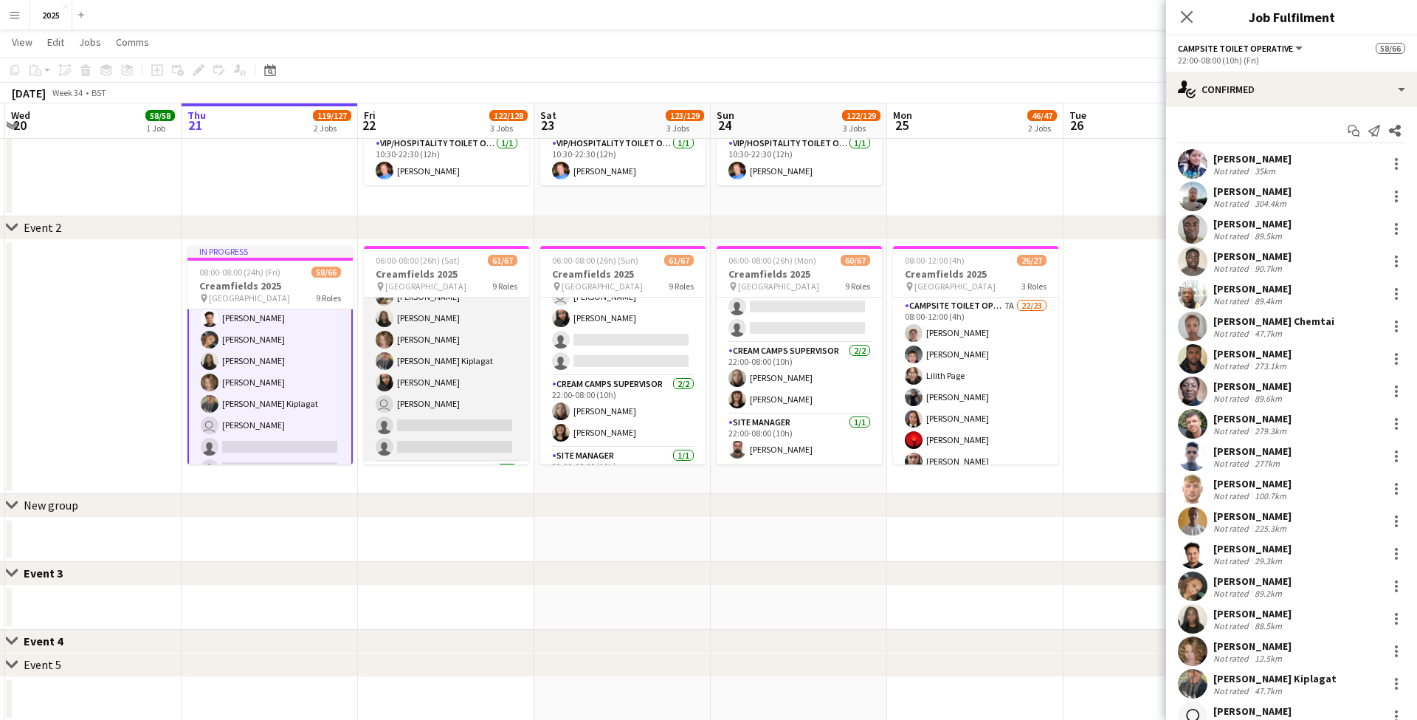
click at [424, 384] on app-card-role "Campsite Toilet Operative 4A 20/22 22:00-08:00 (10h) [PERSON_NAME] [PERSON_NAME…" at bounding box center [446, 212] width 165 height 500
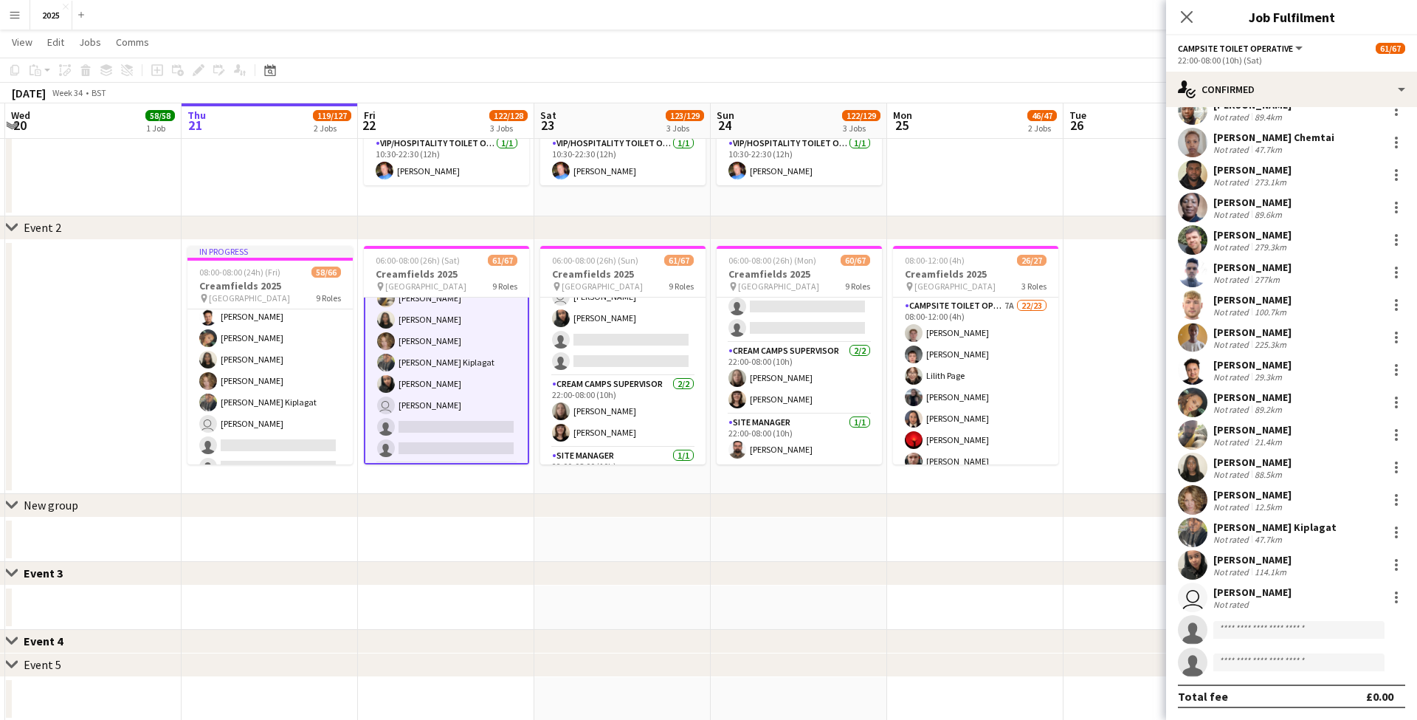
scroll to position [184, 0]
click at [1400, 564] on div at bounding box center [1396, 565] width 18 height 18
click at [1322, 438] on button "Send notification" at bounding box center [1347, 430] width 115 height 35
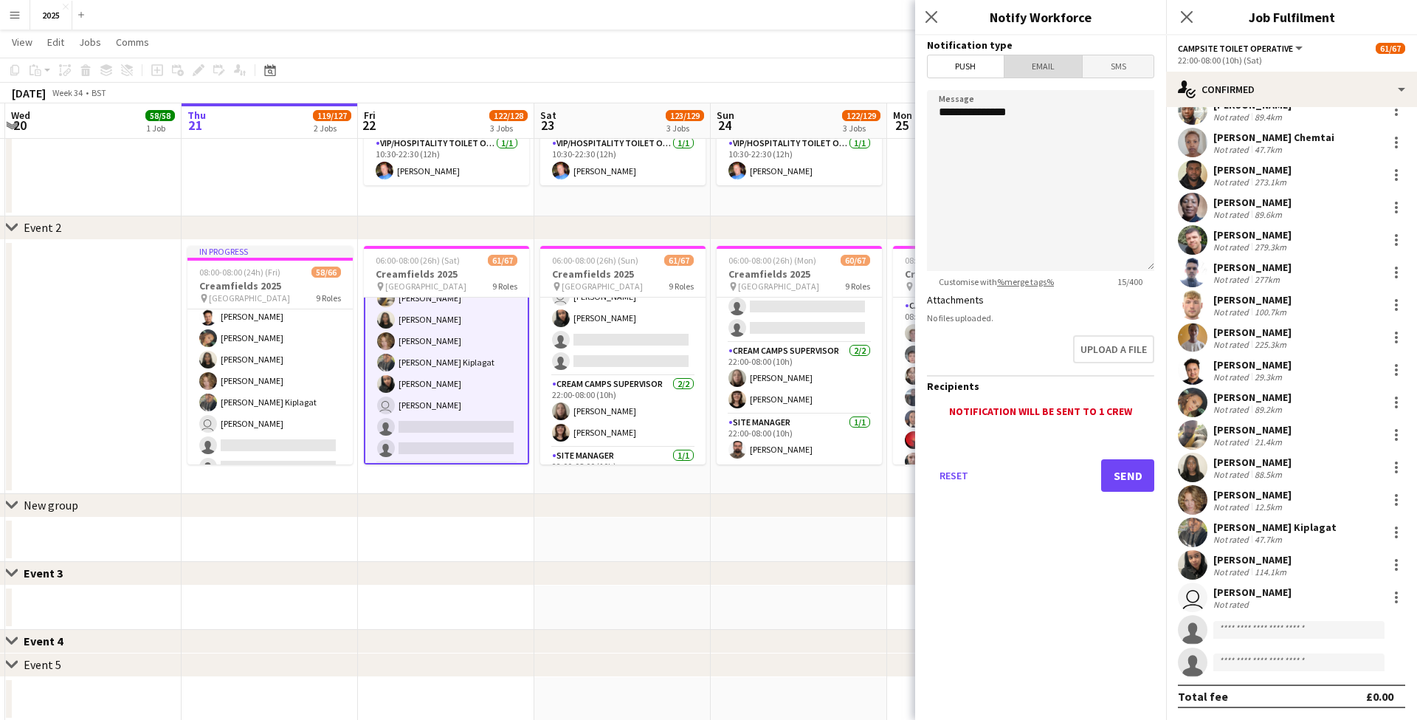
click at [1045, 65] on span "Email" at bounding box center [1043, 66] width 78 height 22
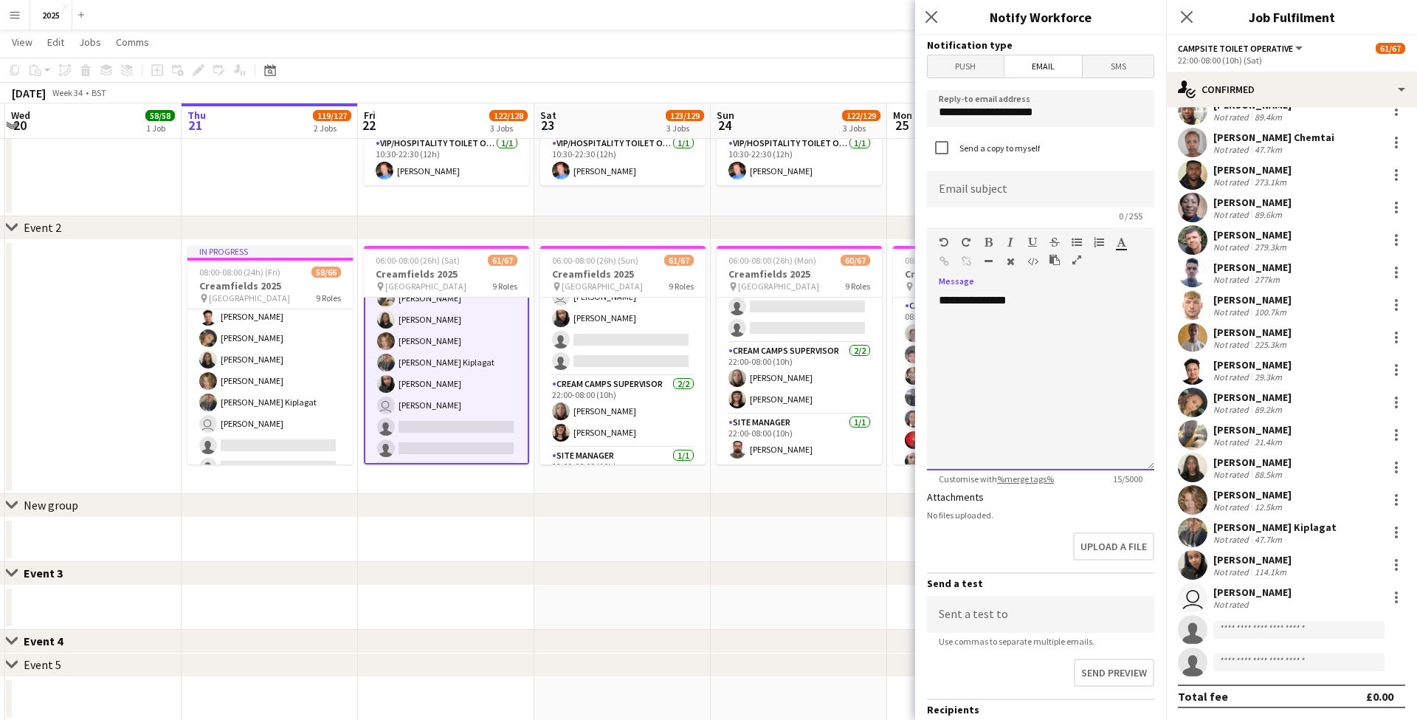
click at [1064, 340] on div "**********" at bounding box center [1040, 381] width 227 height 177
type input "**********"
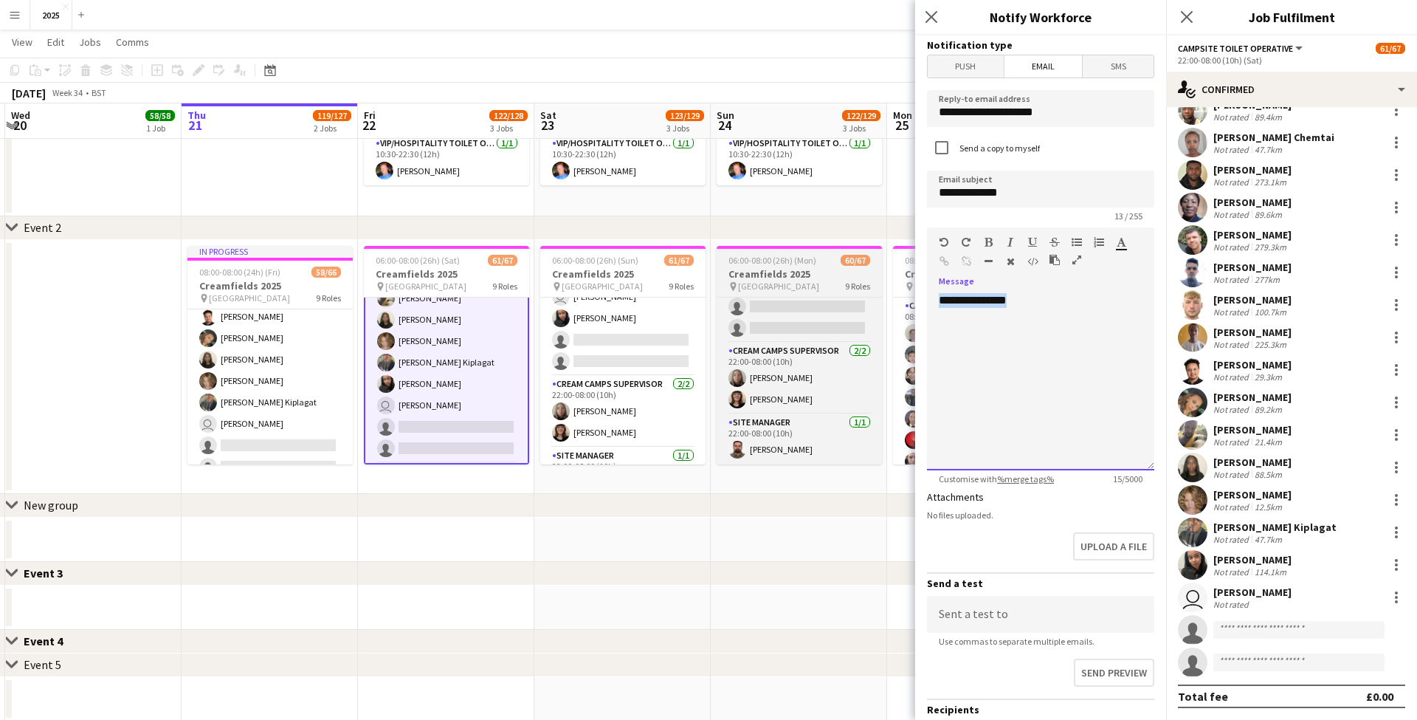
drag, startPoint x: 1100, startPoint y: 311, endPoint x: 829, endPoint y: 286, distance: 271.3
click at [829, 286] on body "Menu Boards Boards Boards All jobs Status Workforce Workforce My Workforce Recr…" at bounding box center [708, 331] width 1417 height 1286
paste div
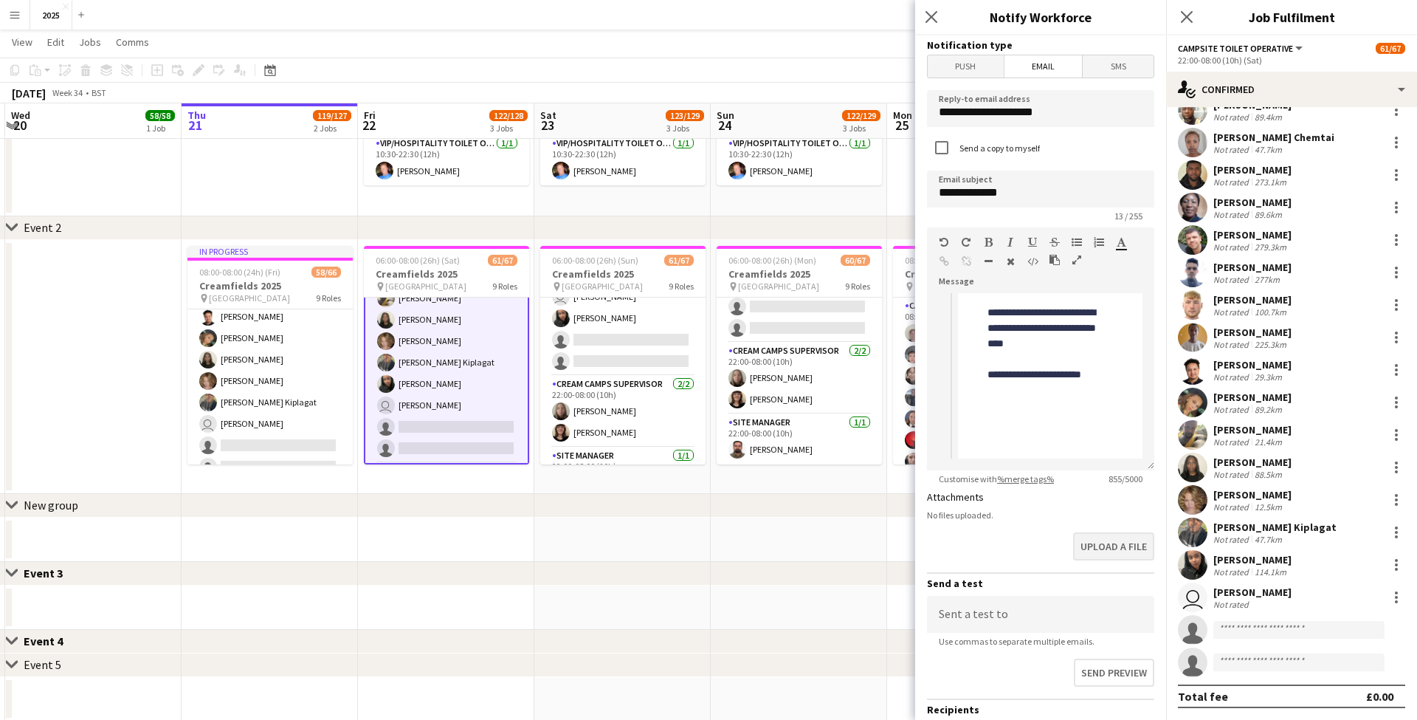
click at [1098, 546] on button "Upload a file" at bounding box center [1113, 546] width 81 height 28
click at [1124, 556] on button "Upload a file" at bounding box center [1113, 558] width 81 height 28
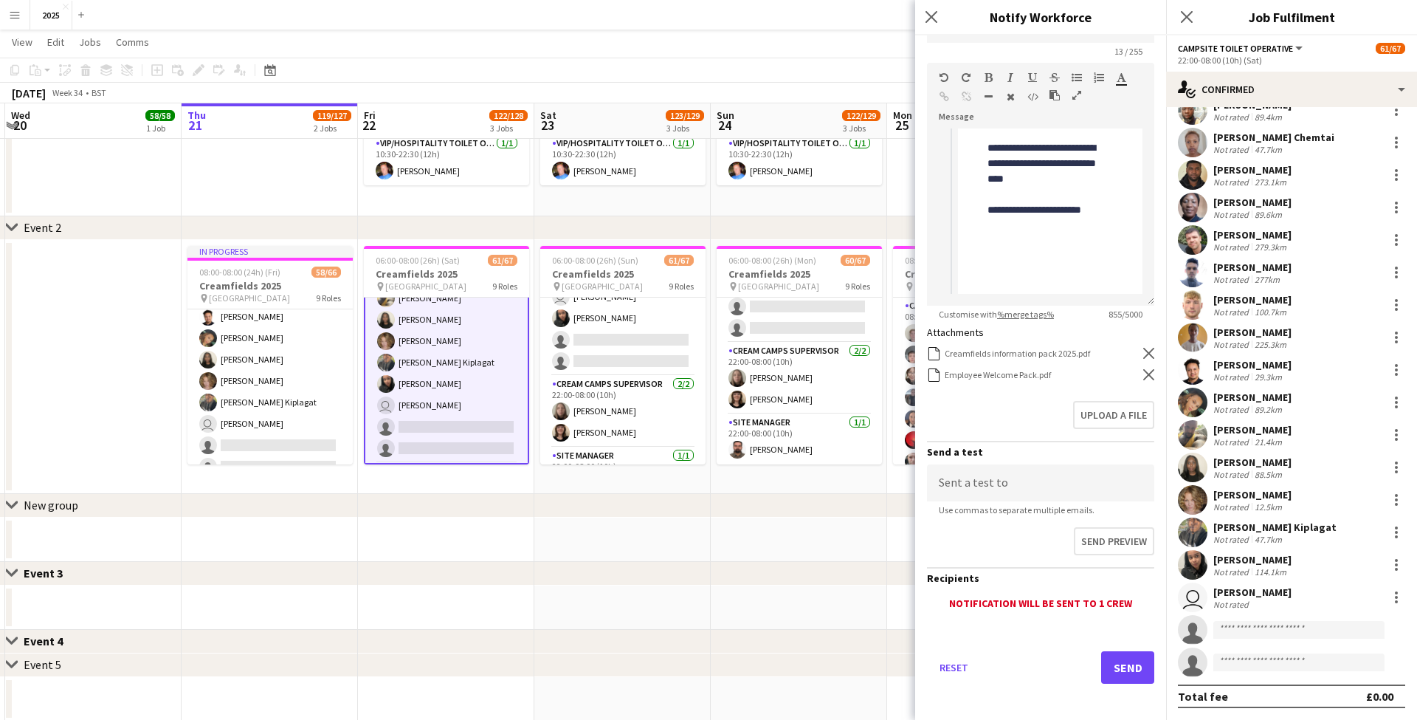
scroll to position [164, 0]
click at [1122, 660] on button "Send" at bounding box center [1127, 668] width 53 height 32
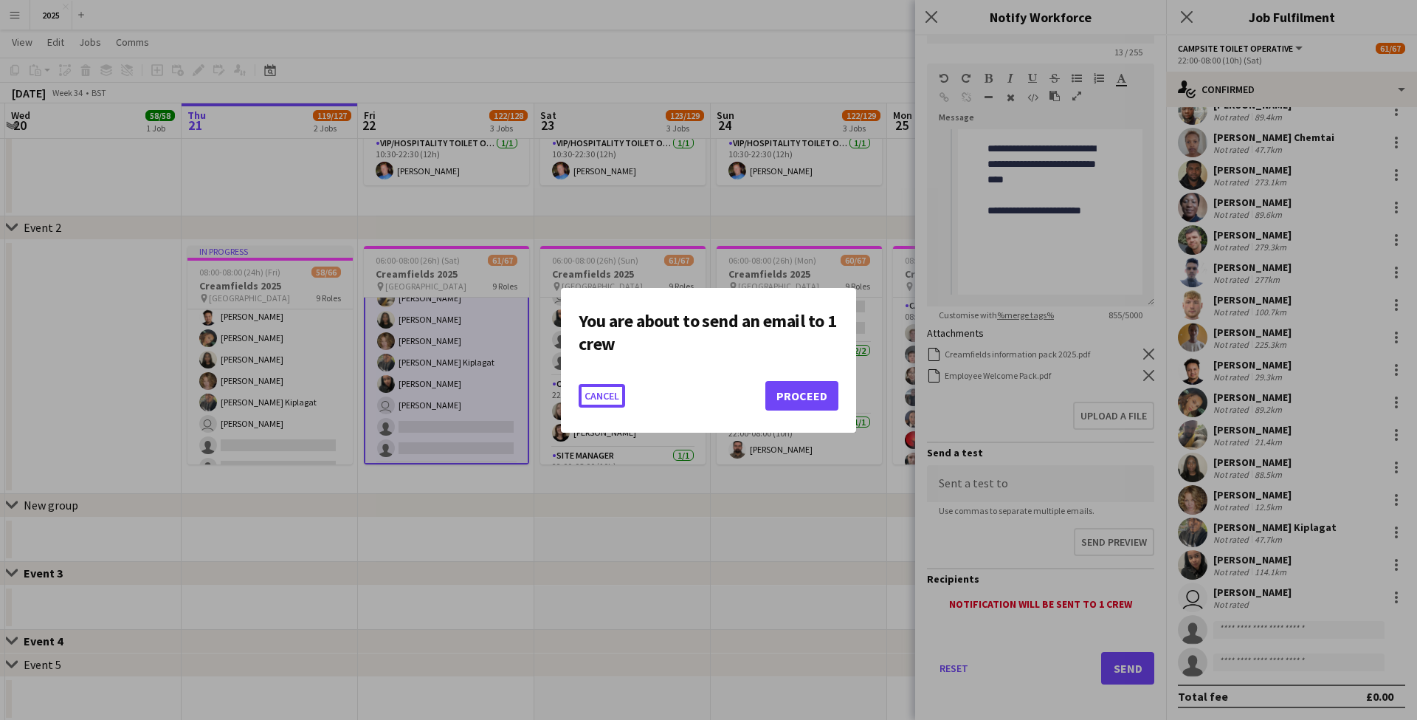
scroll to position [0, 0]
click at [818, 397] on button "Proceed" at bounding box center [801, 396] width 73 height 30
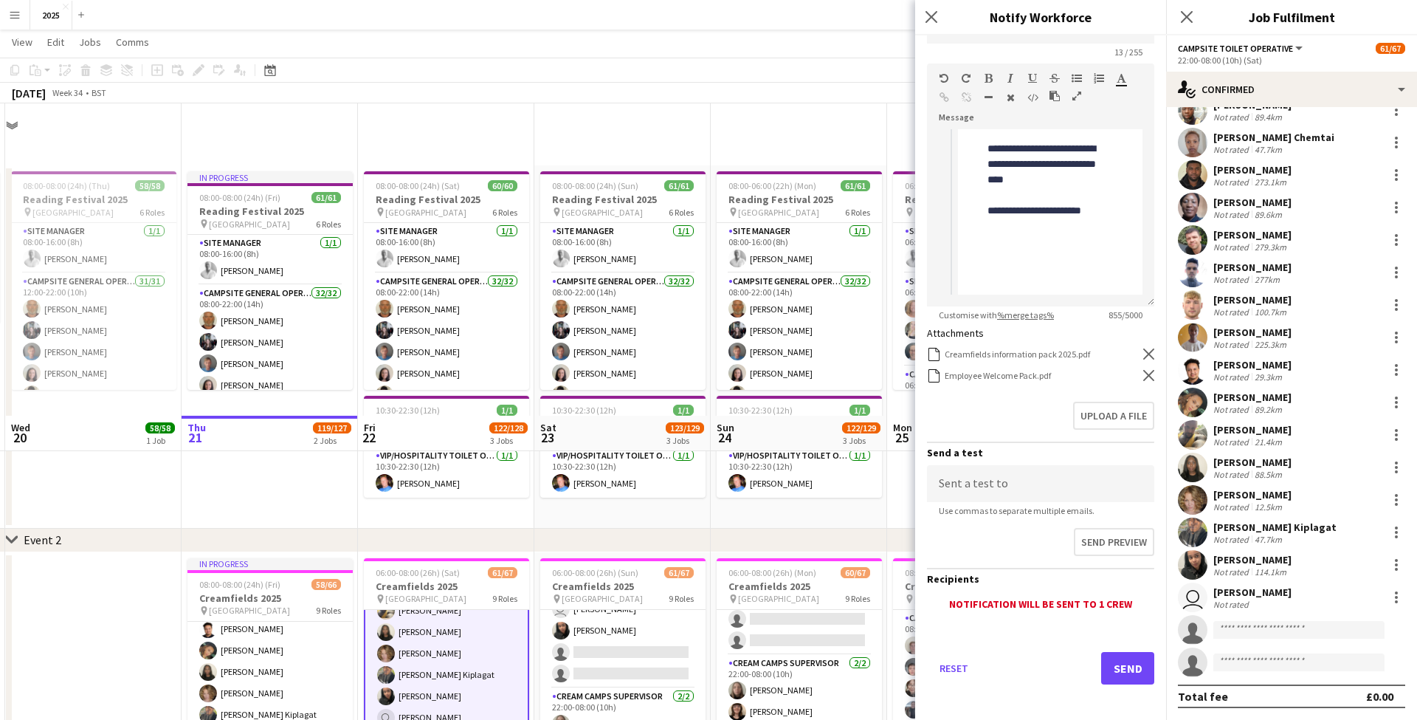
scroll to position [312, 0]
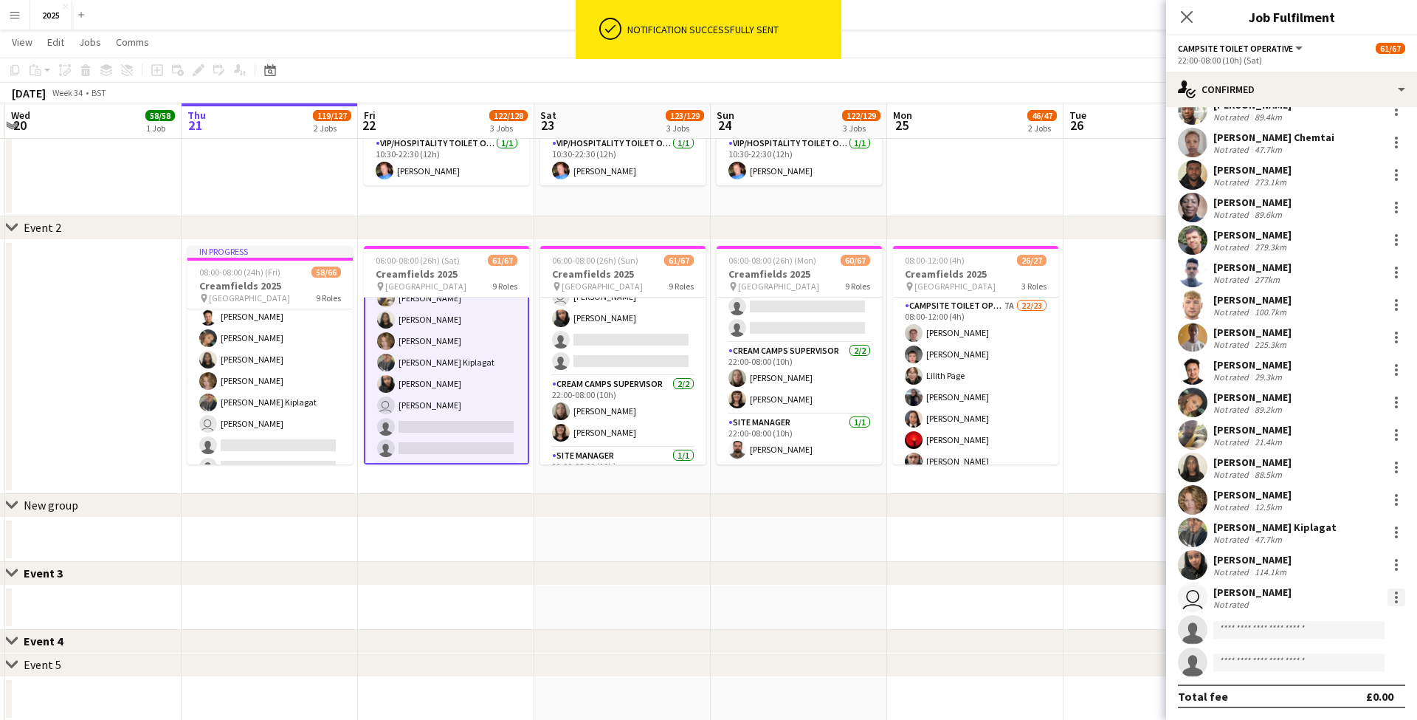
click at [1395, 595] on div at bounding box center [1396, 597] width 18 height 18
click at [1321, 460] on span "Send notification" at bounding box center [1345, 463] width 87 height 13
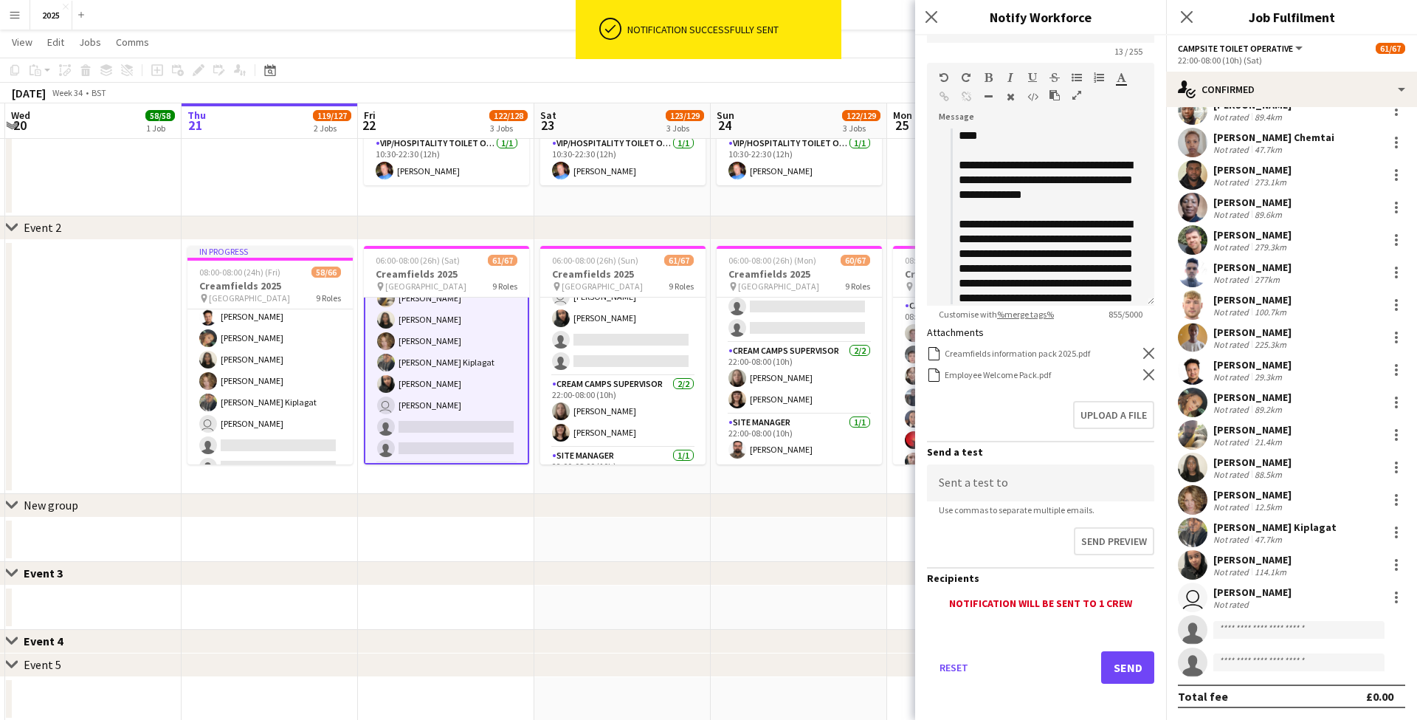
click at [1124, 663] on button "Send" at bounding box center [1127, 667] width 53 height 32
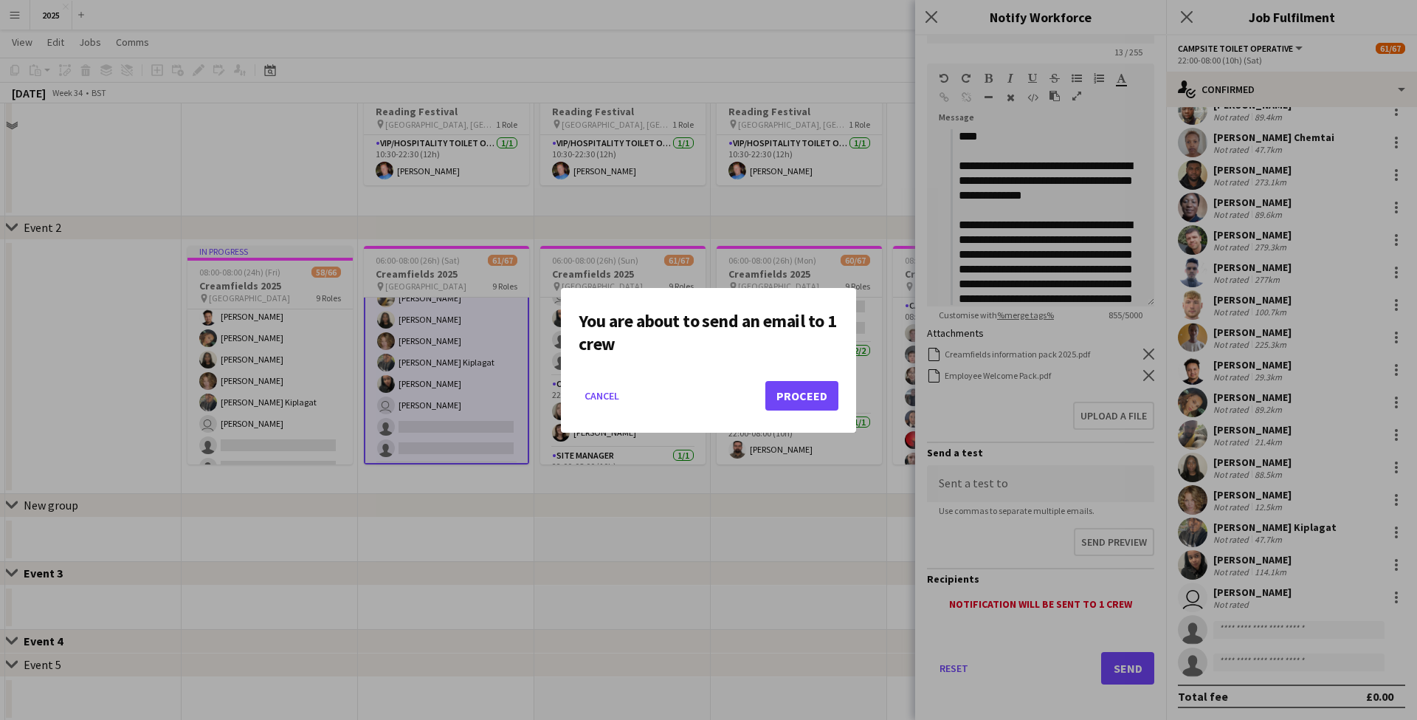
scroll to position [0, 0]
click at [798, 396] on button "Proceed" at bounding box center [801, 396] width 73 height 30
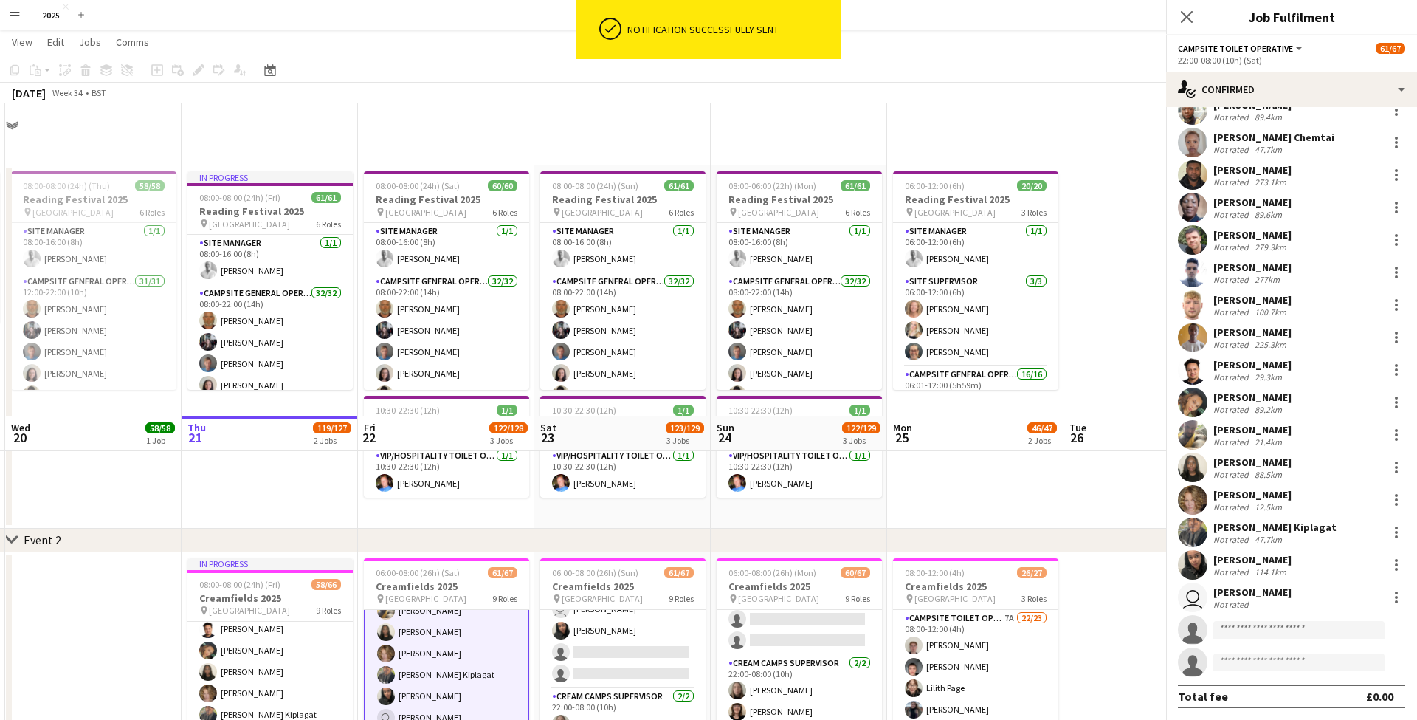
scroll to position [312, 0]
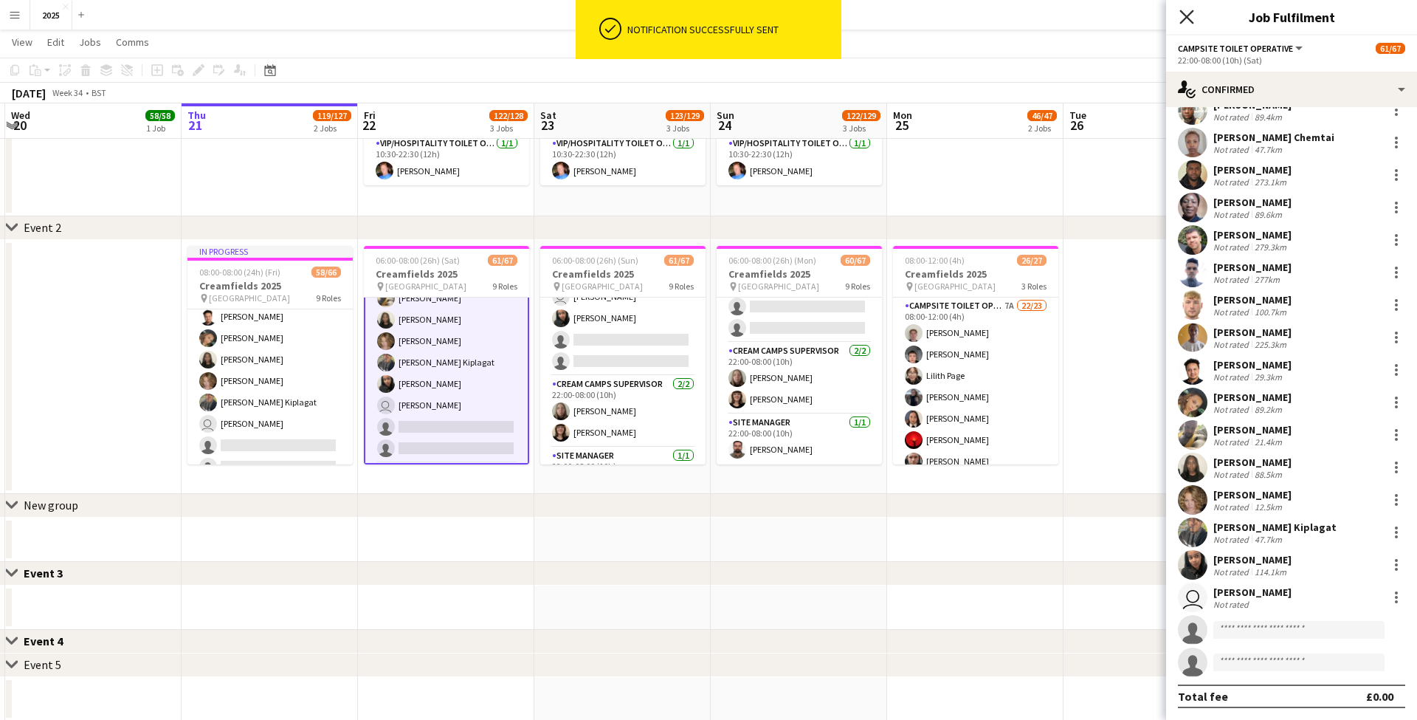
click at [1187, 18] on icon at bounding box center [1186, 17] width 14 height 14
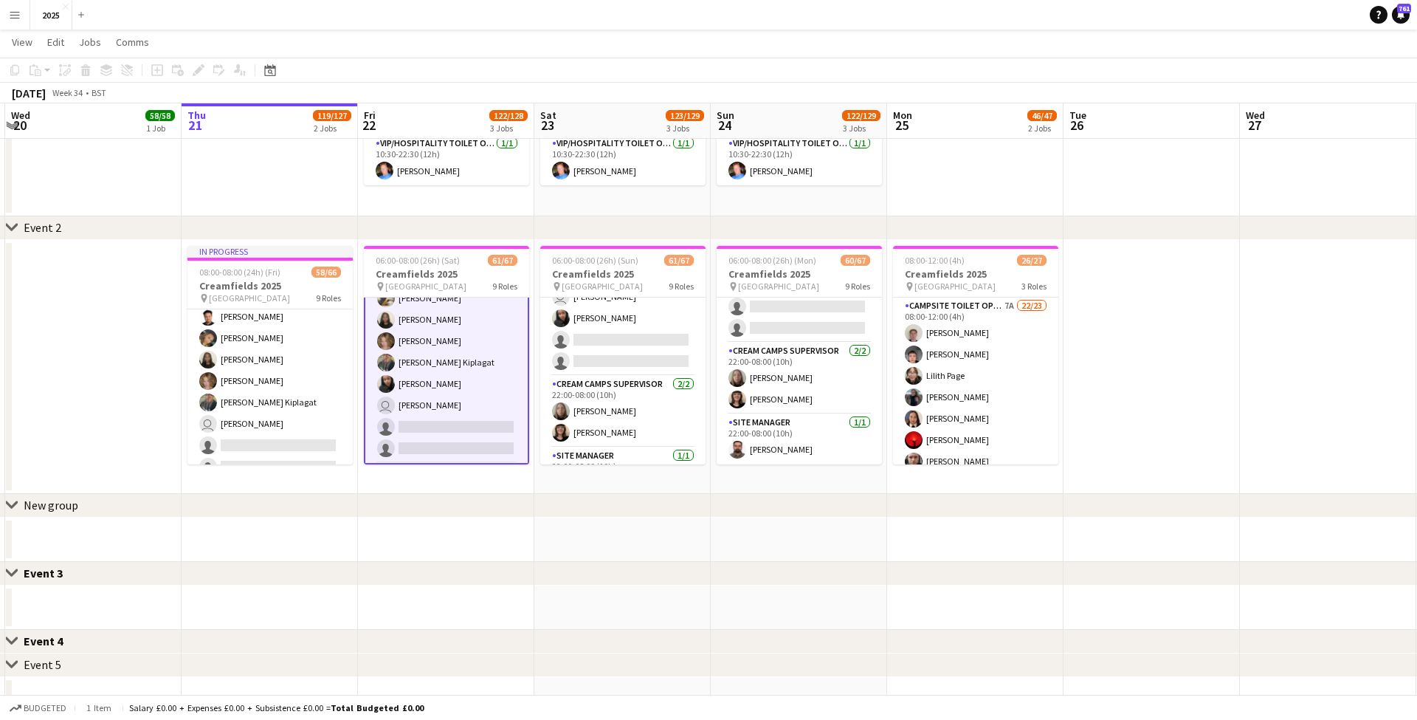
click at [1142, 314] on app-date-cell at bounding box center [1151, 367] width 176 height 254
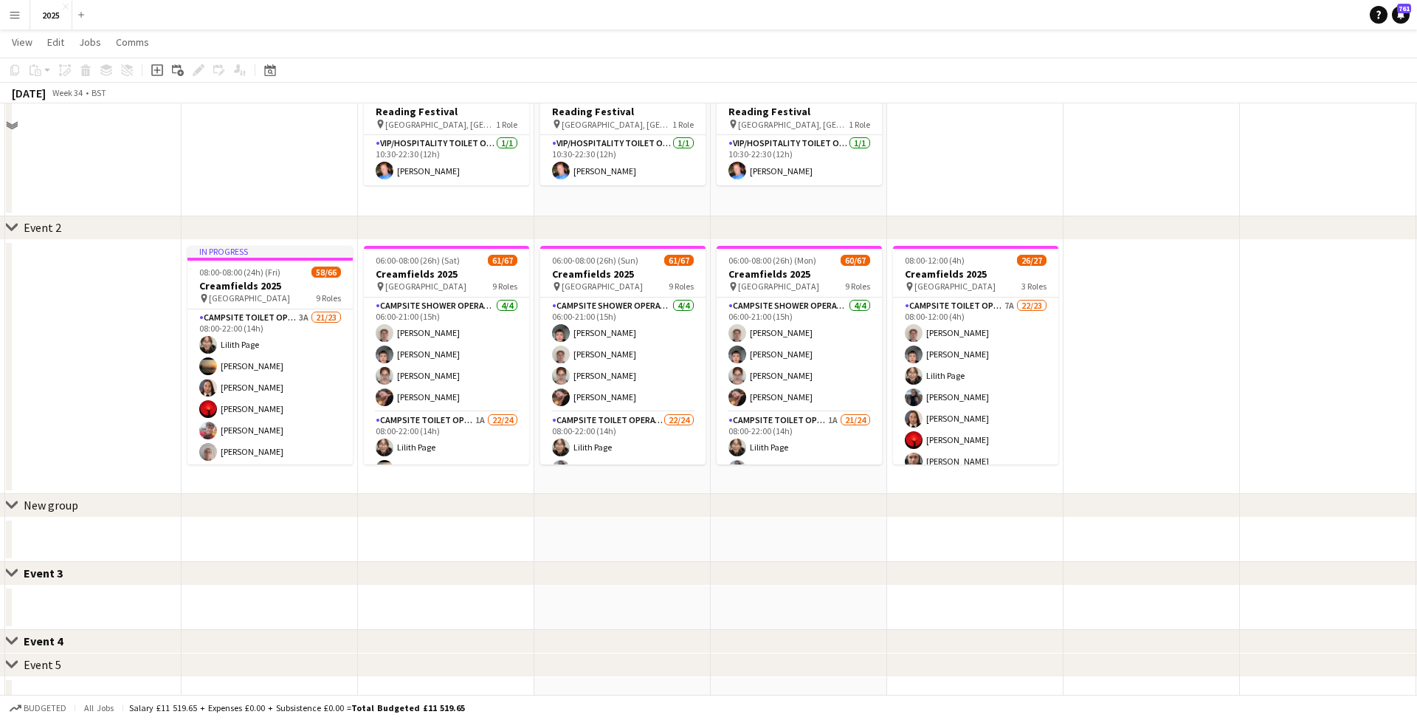
scroll to position [38, 0]
